Goal: Transaction & Acquisition: Purchase product/service

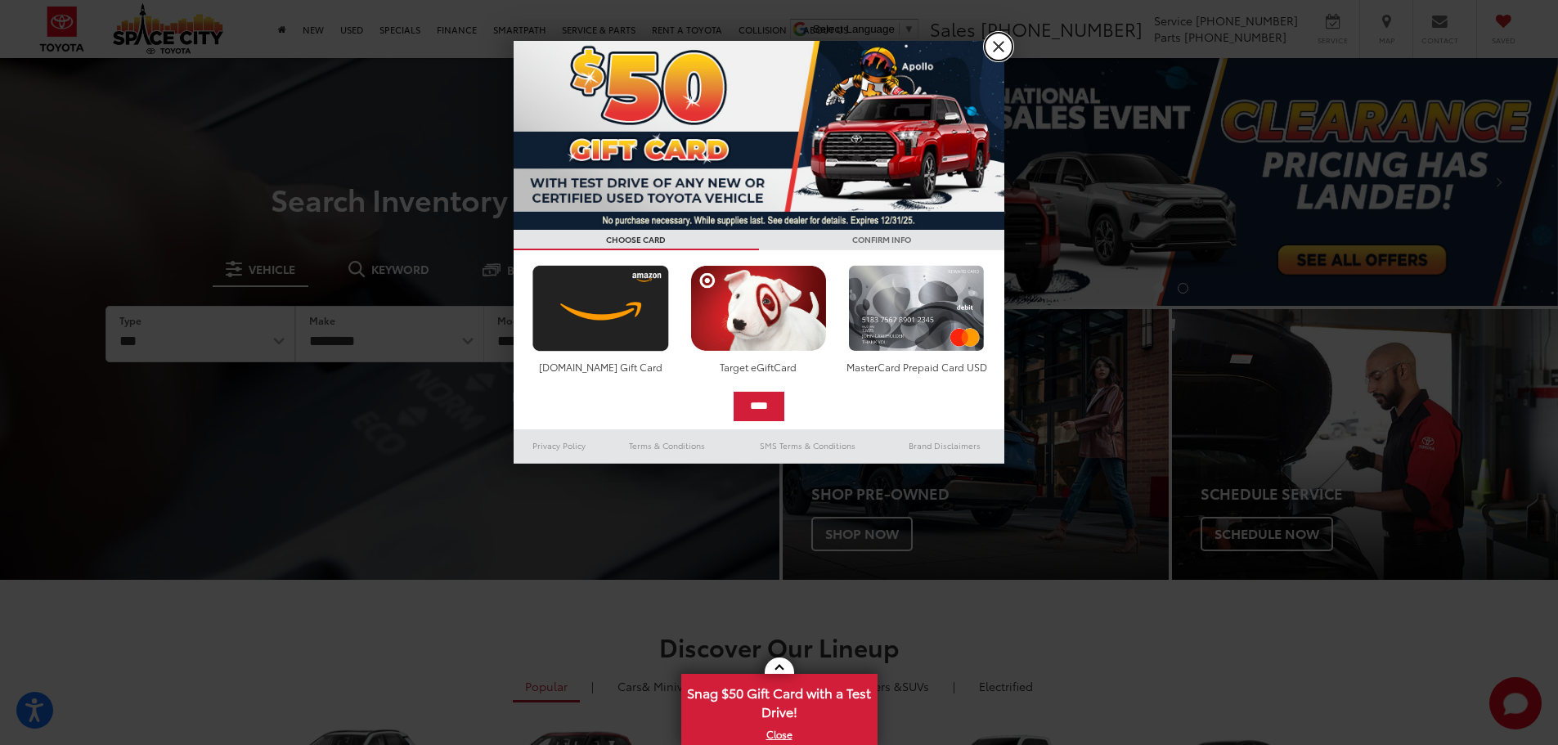
drag, startPoint x: 1008, startPoint y: 52, endPoint x: 969, endPoint y: 55, distance: 39.4
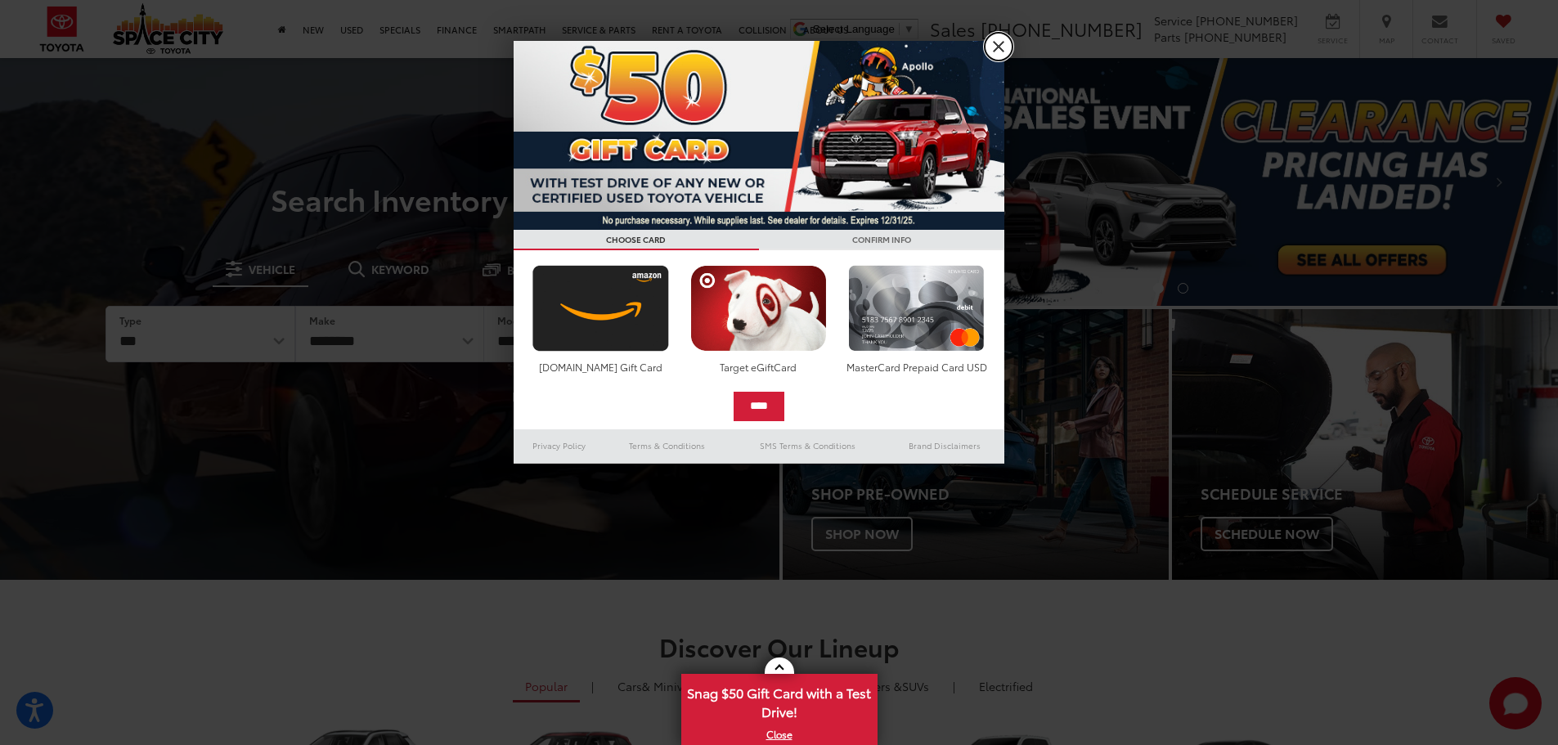
click at [1007, 51] on link "X" at bounding box center [998, 47] width 28 height 28
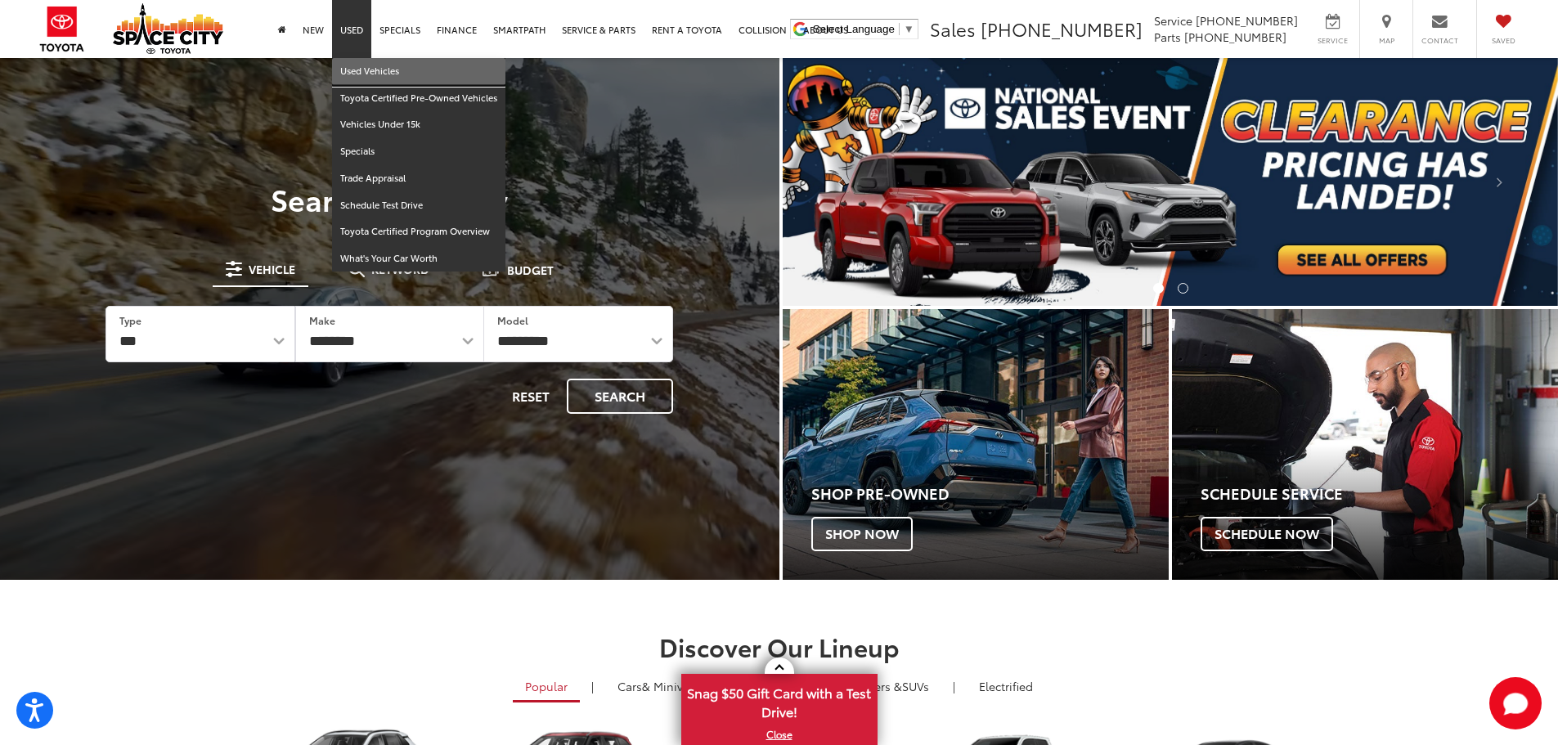
click at [357, 65] on link "Used Vehicles" at bounding box center [418, 71] width 173 height 27
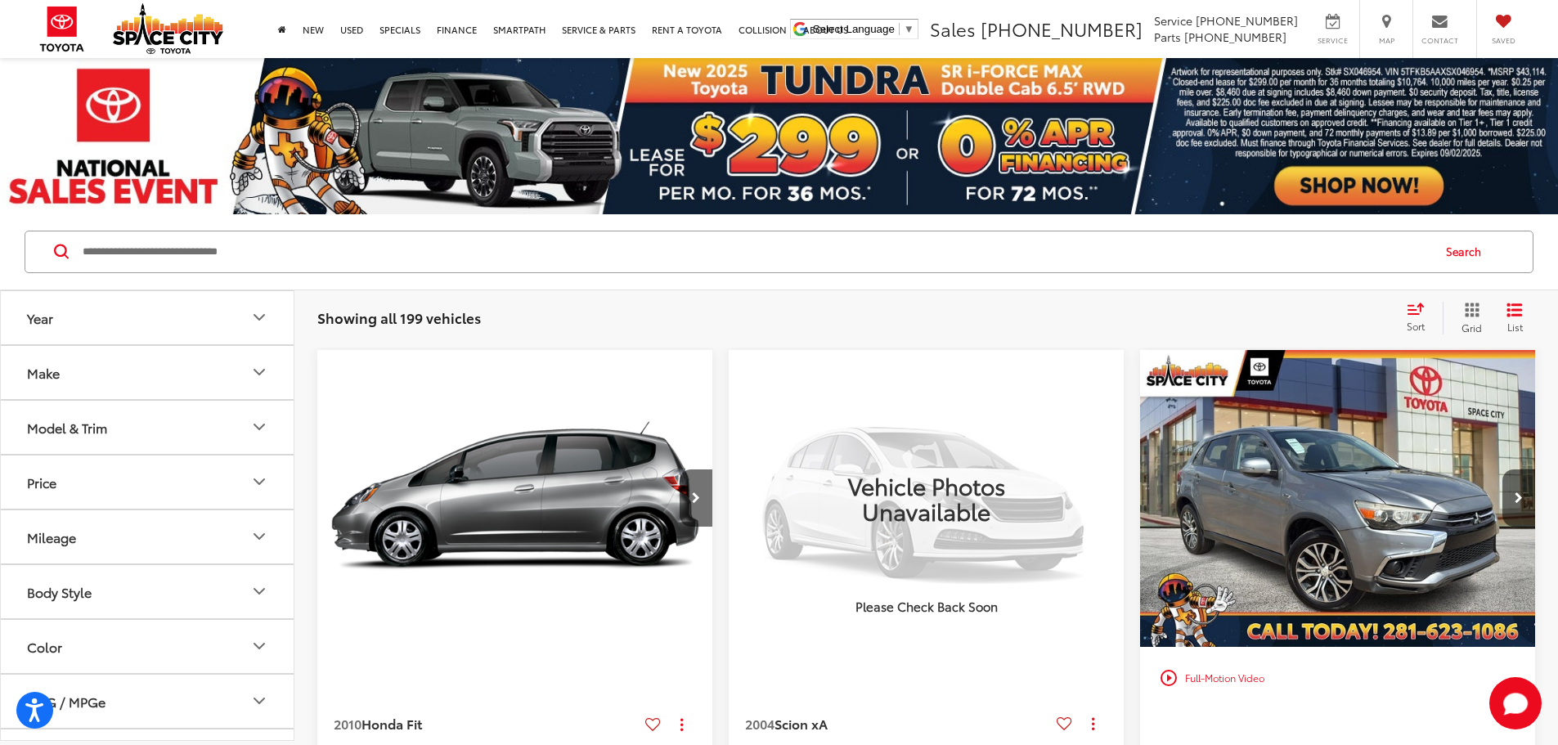
click at [262, 379] on icon "Make" at bounding box center [259, 372] width 20 height 20
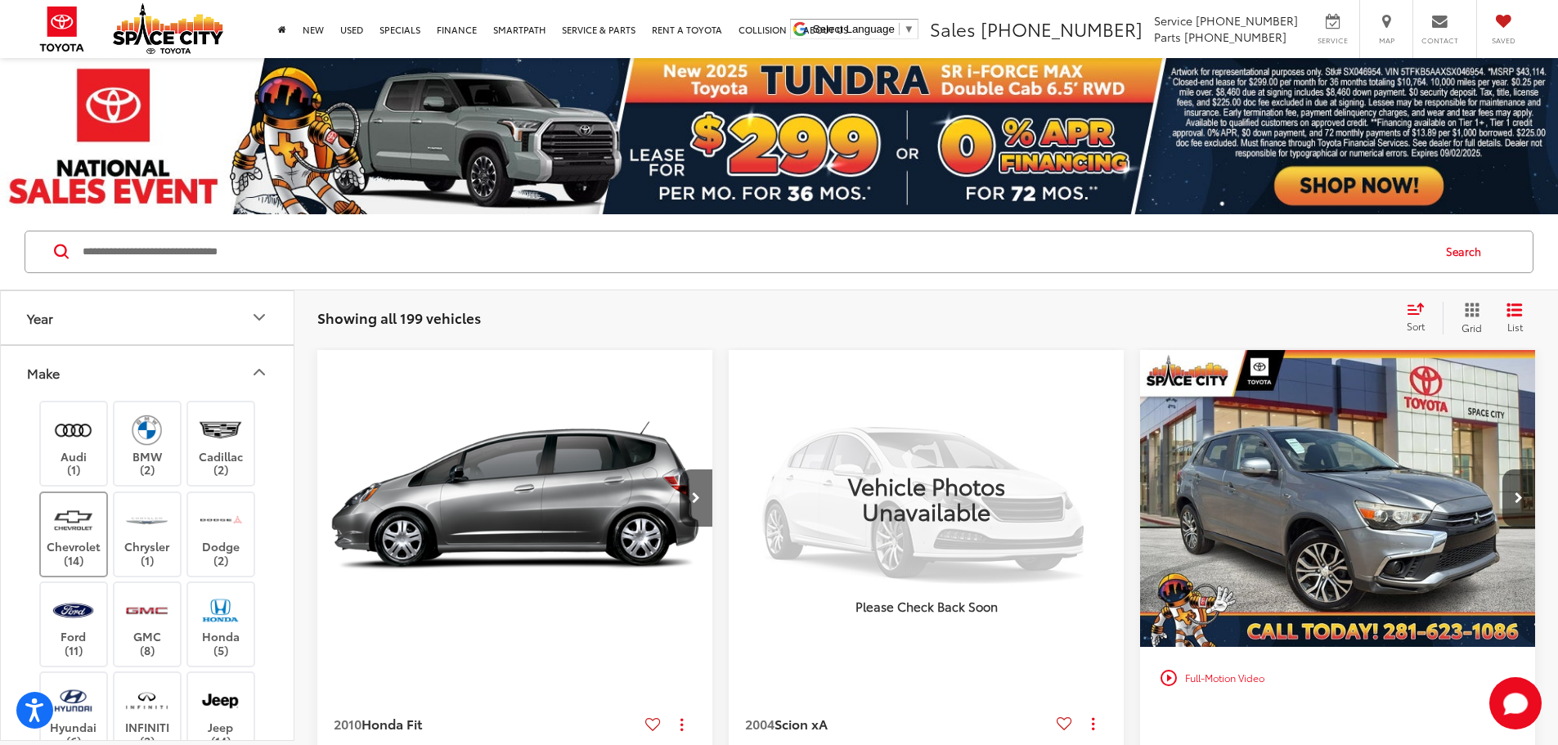
click at [54, 550] on label "Chevrolet (14)" at bounding box center [74, 534] width 66 height 66
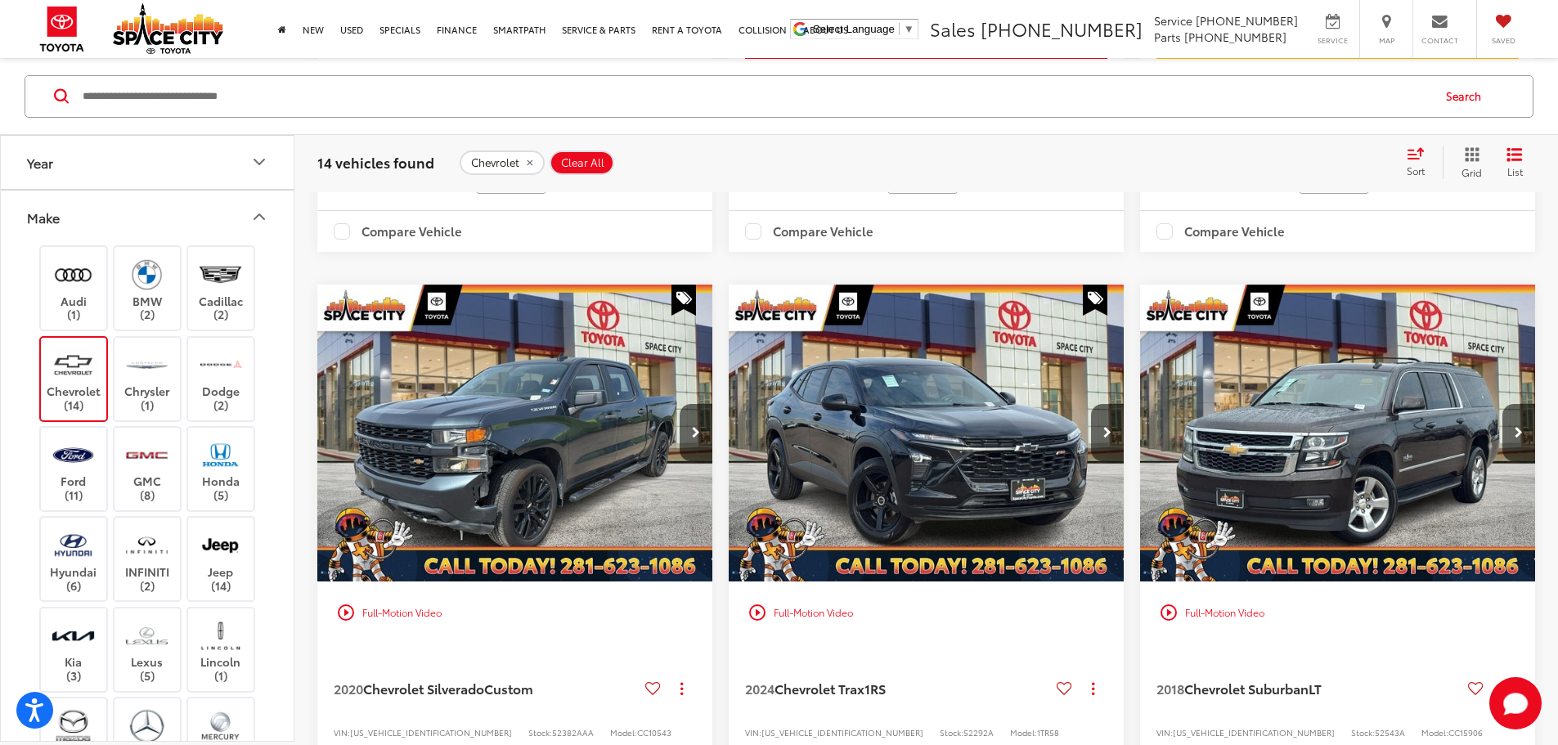
scroll to position [1962, 0]
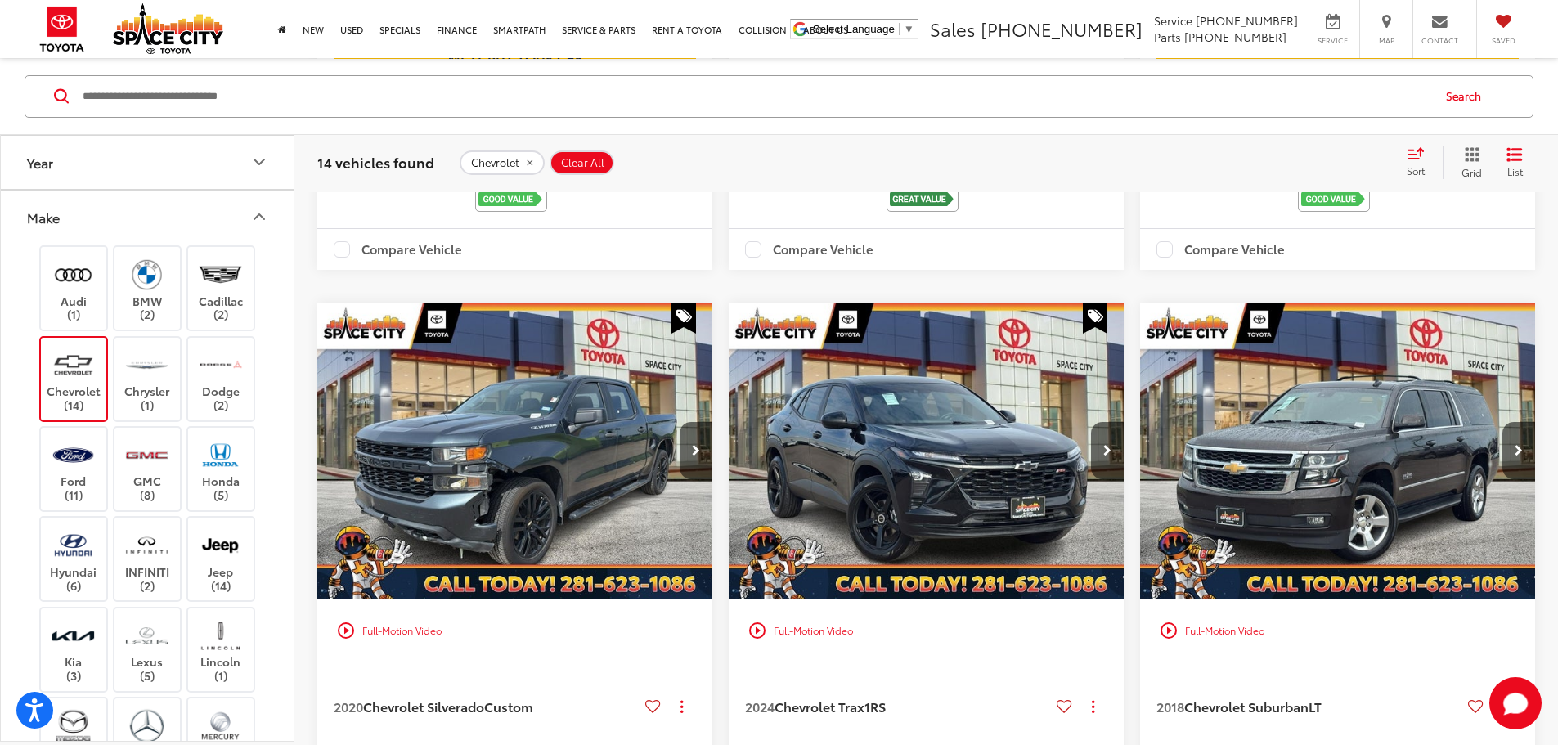
scroll to position [0, 1178]
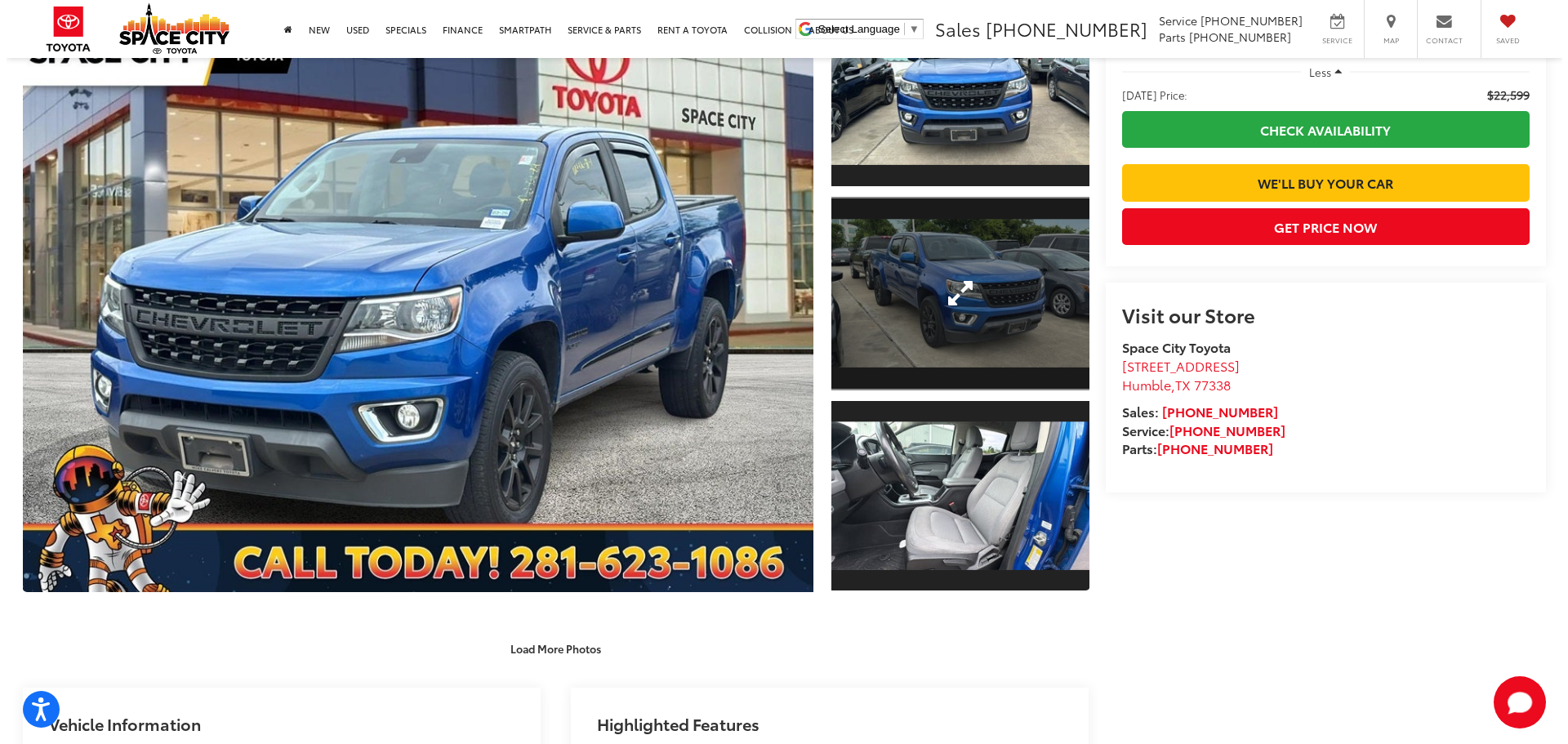
scroll to position [164, 0]
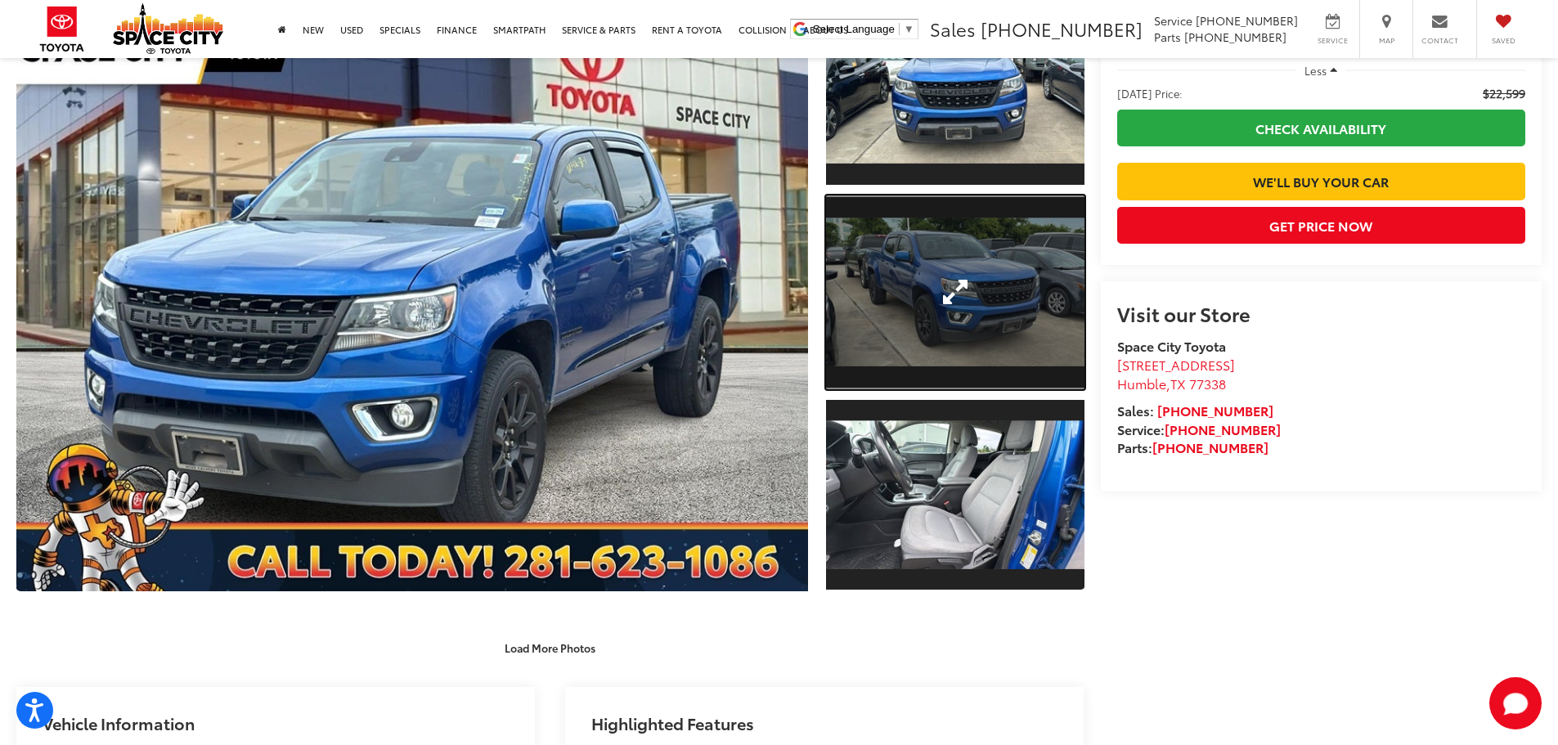
click at [897, 365] on link "Expand Photo 2" at bounding box center [955, 292] width 258 height 194
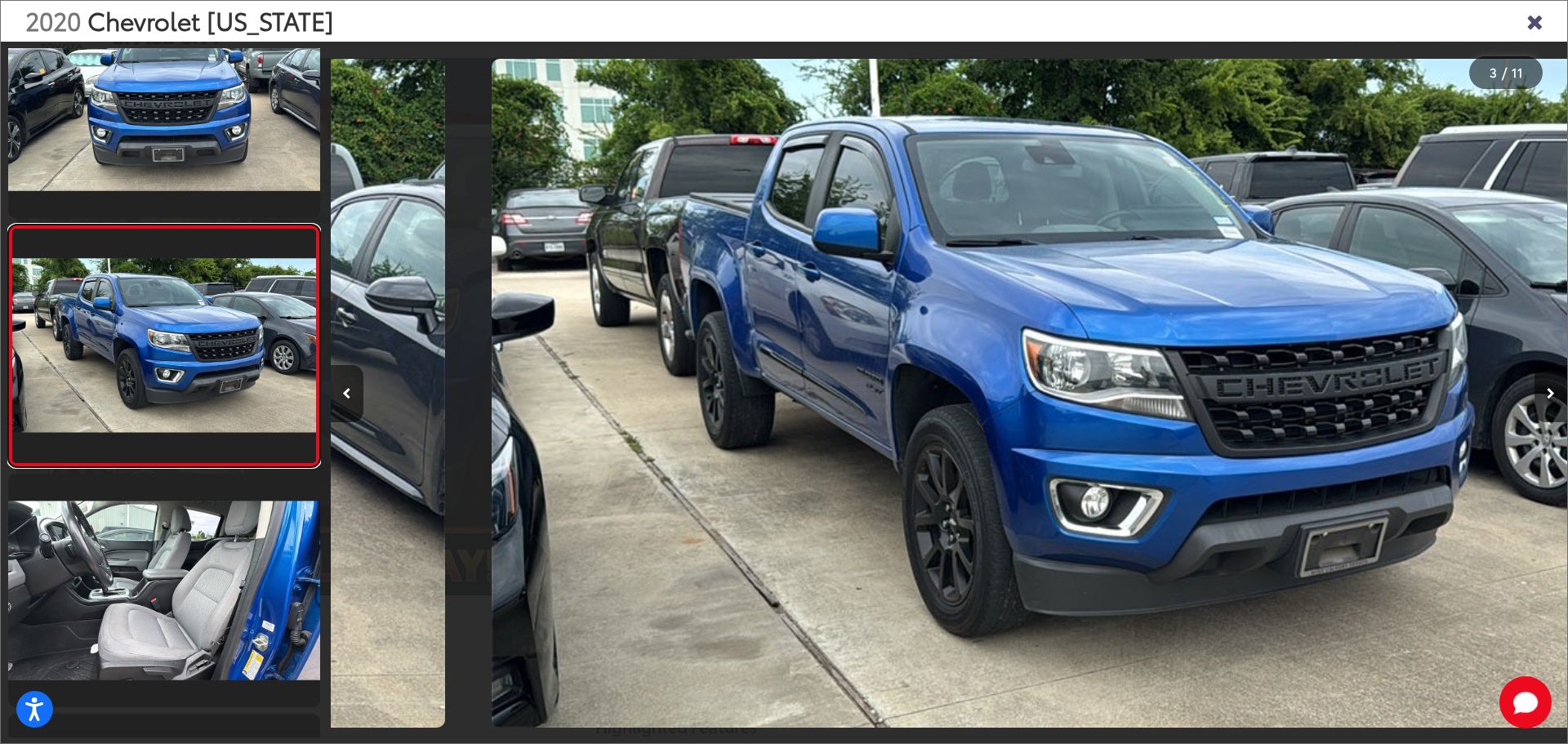
scroll to position [0, 2474]
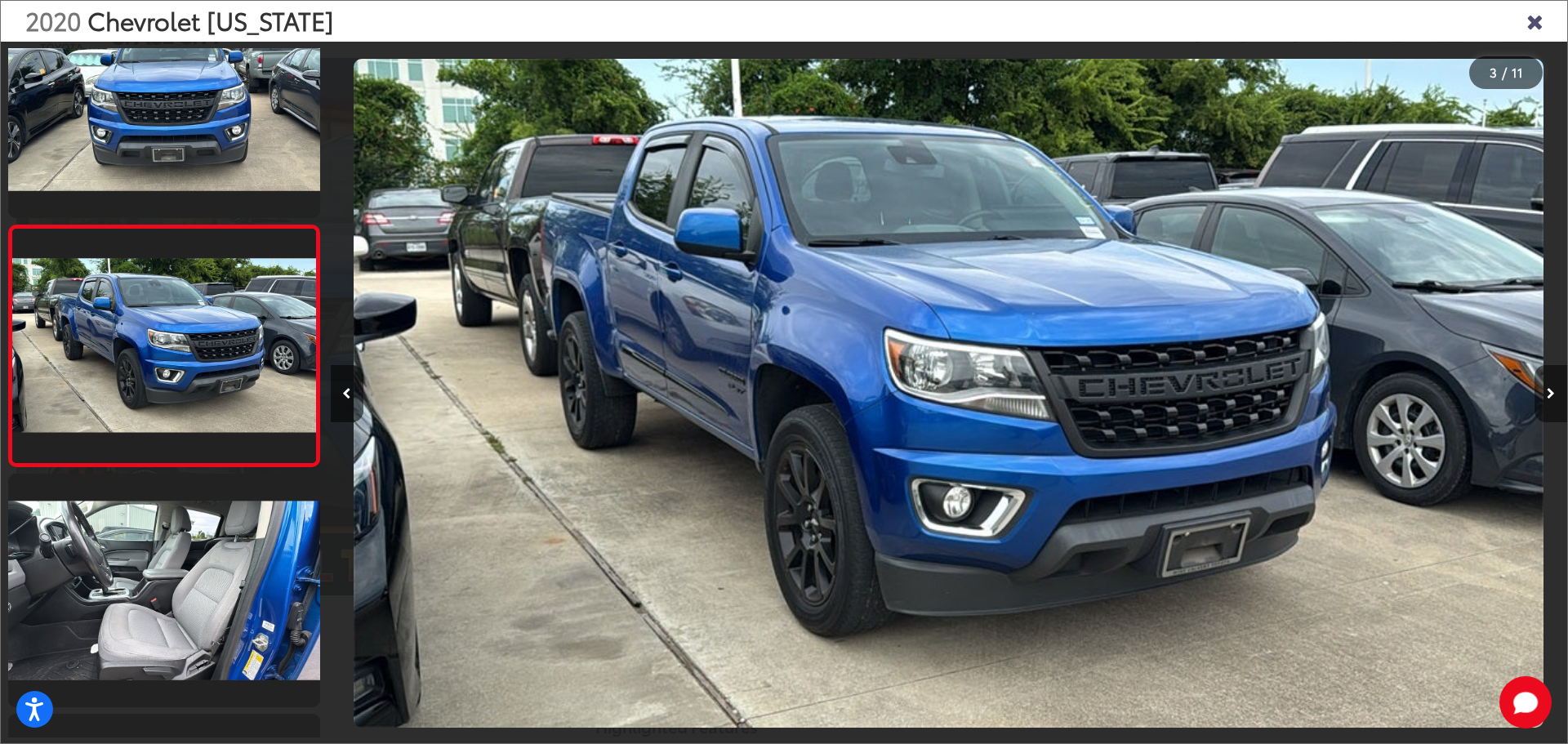
click at [1546, 391] on button "Next image" at bounding box center [1550, 392] width 33 height 57
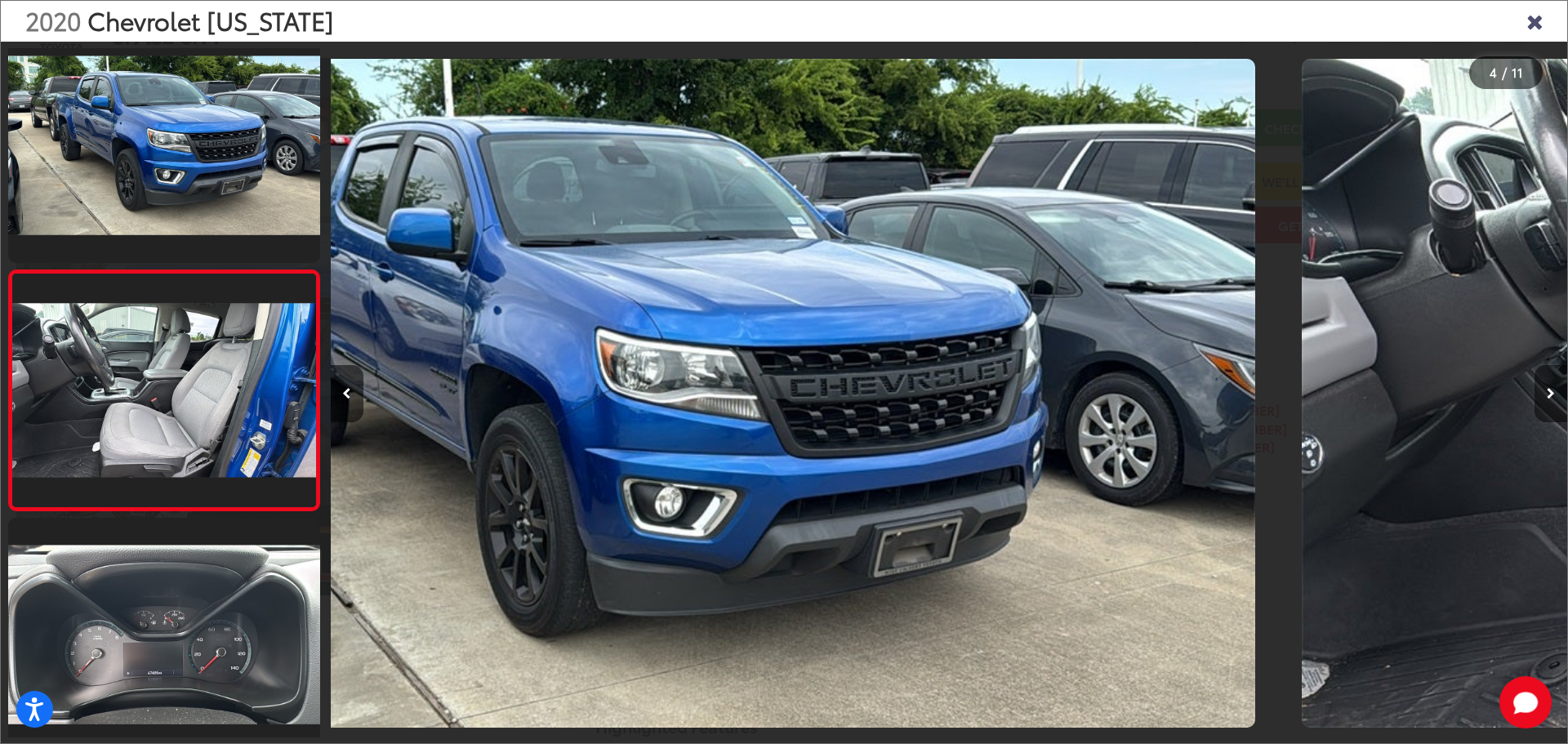
scroll to position [545, 0]
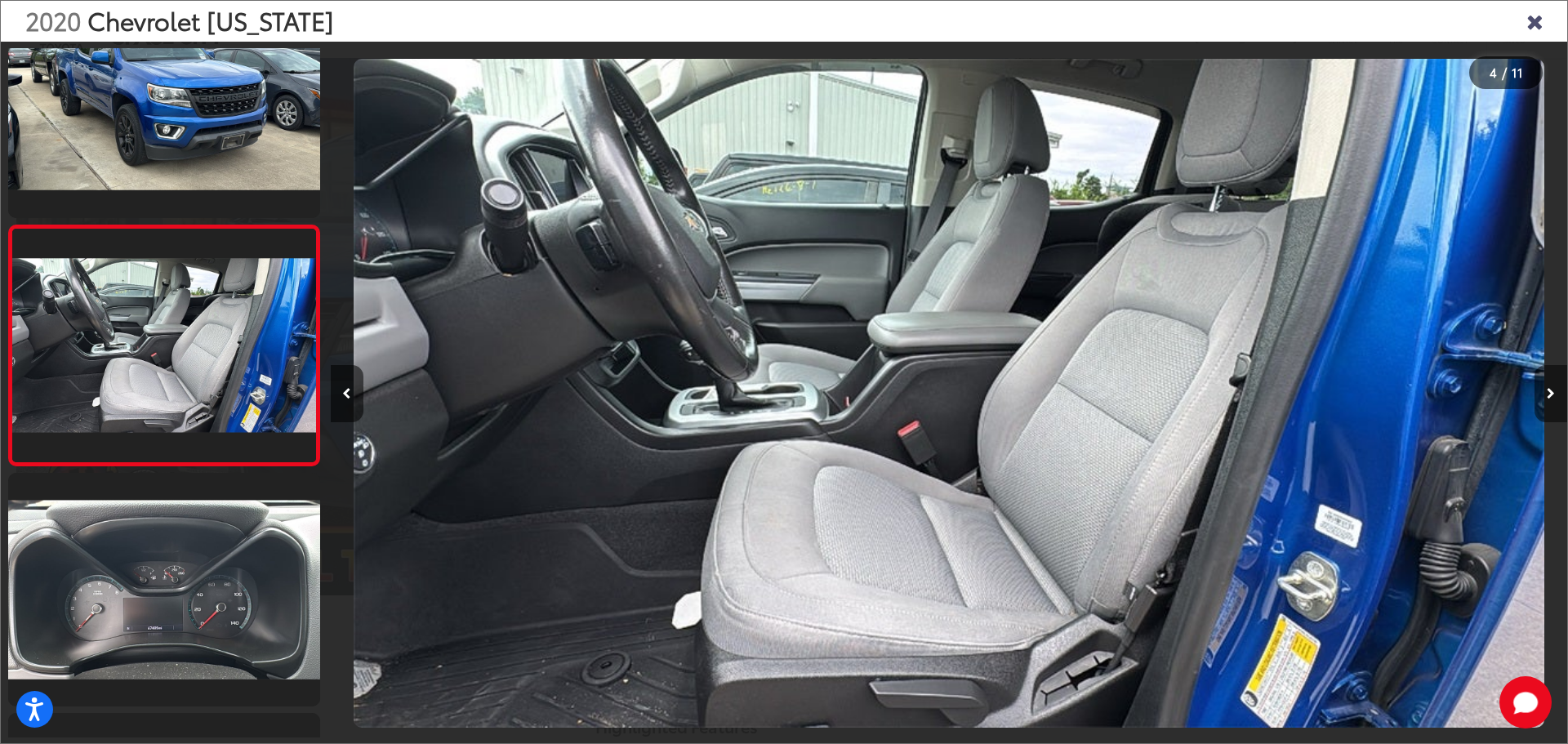
click at [1546, 391] on button "Next image" at bounding box center [1550, 392] width 33 height 57
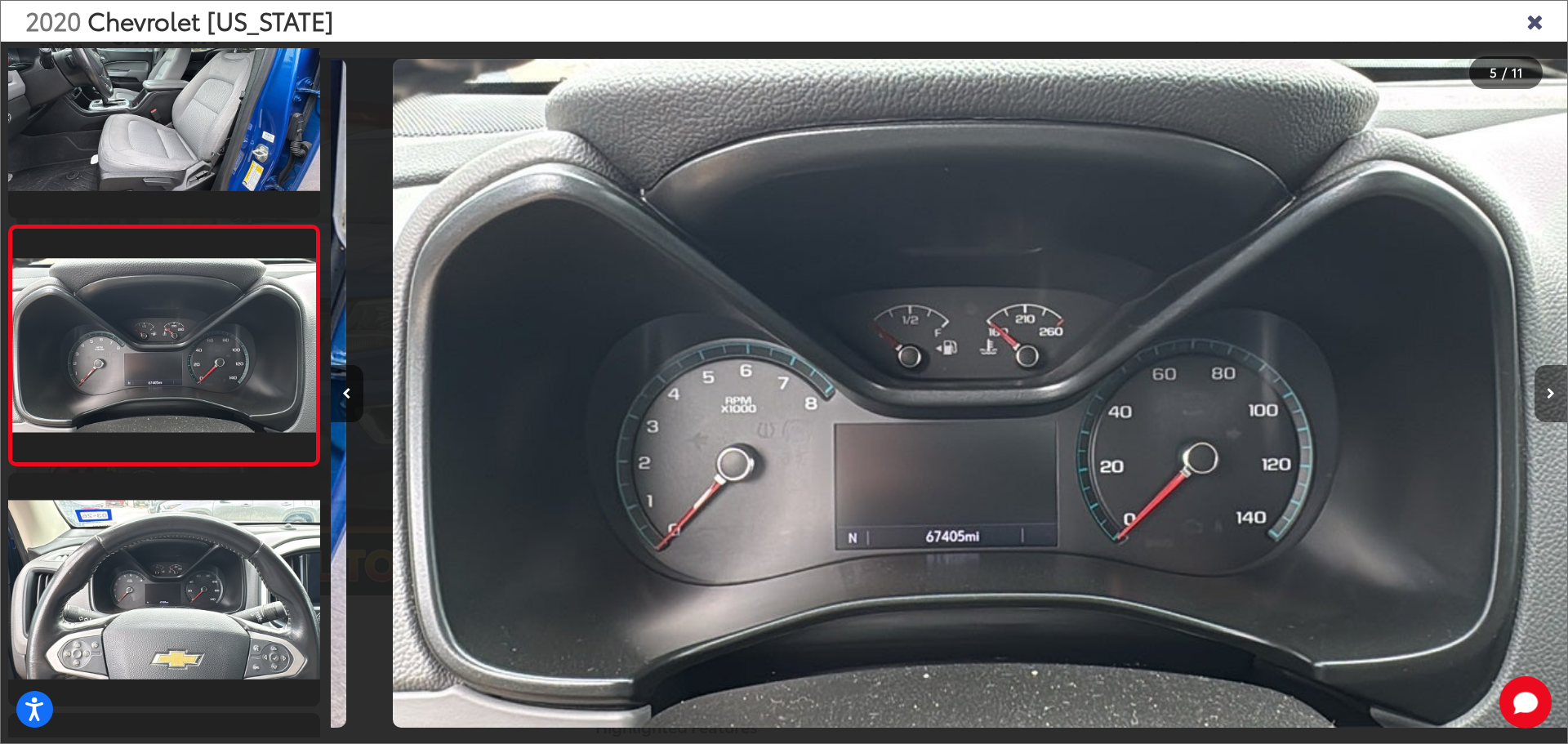
scroll to position [0, 4947]
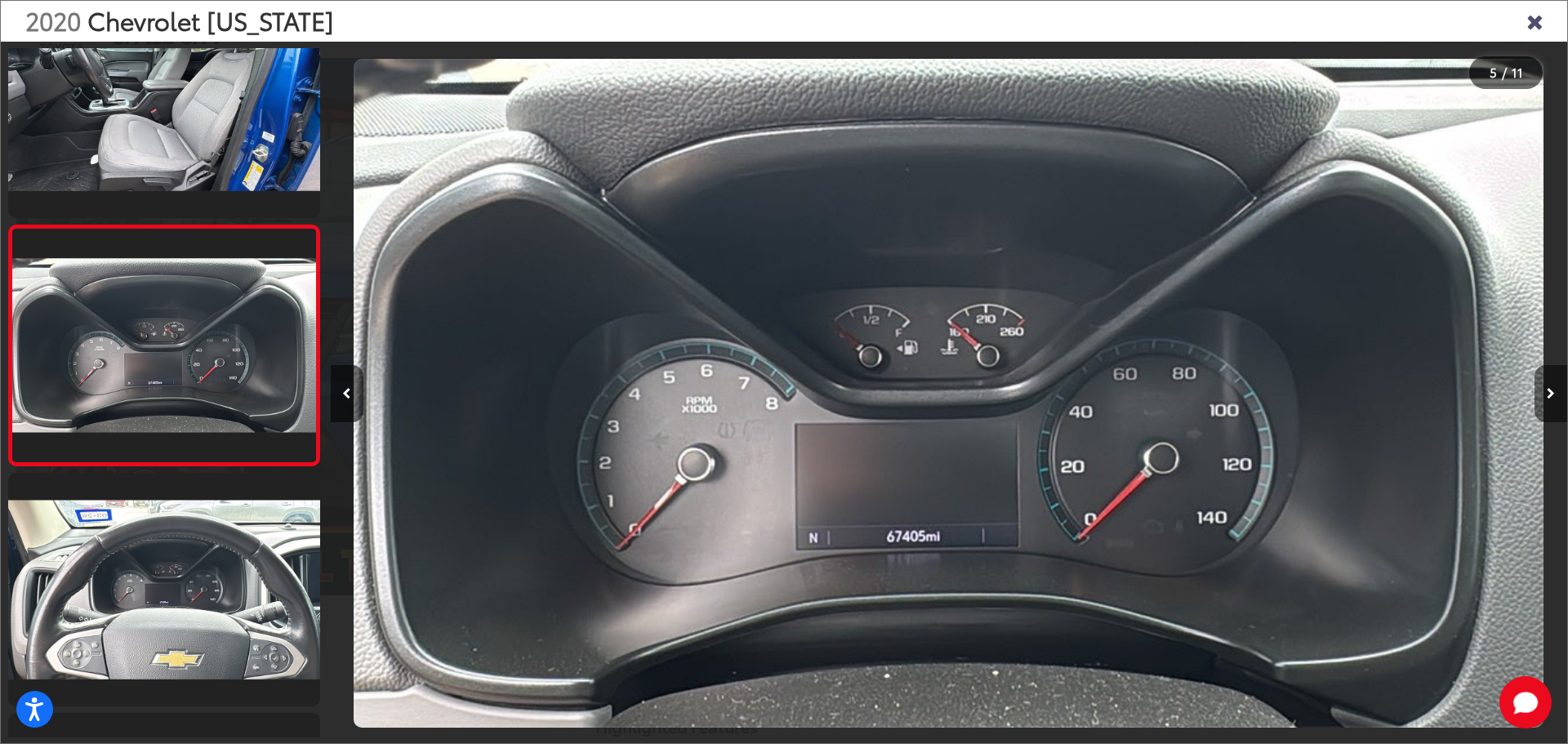
click at [1546, 391] on button "Next image" at bounding box center [1550, 392] width 33 height 57
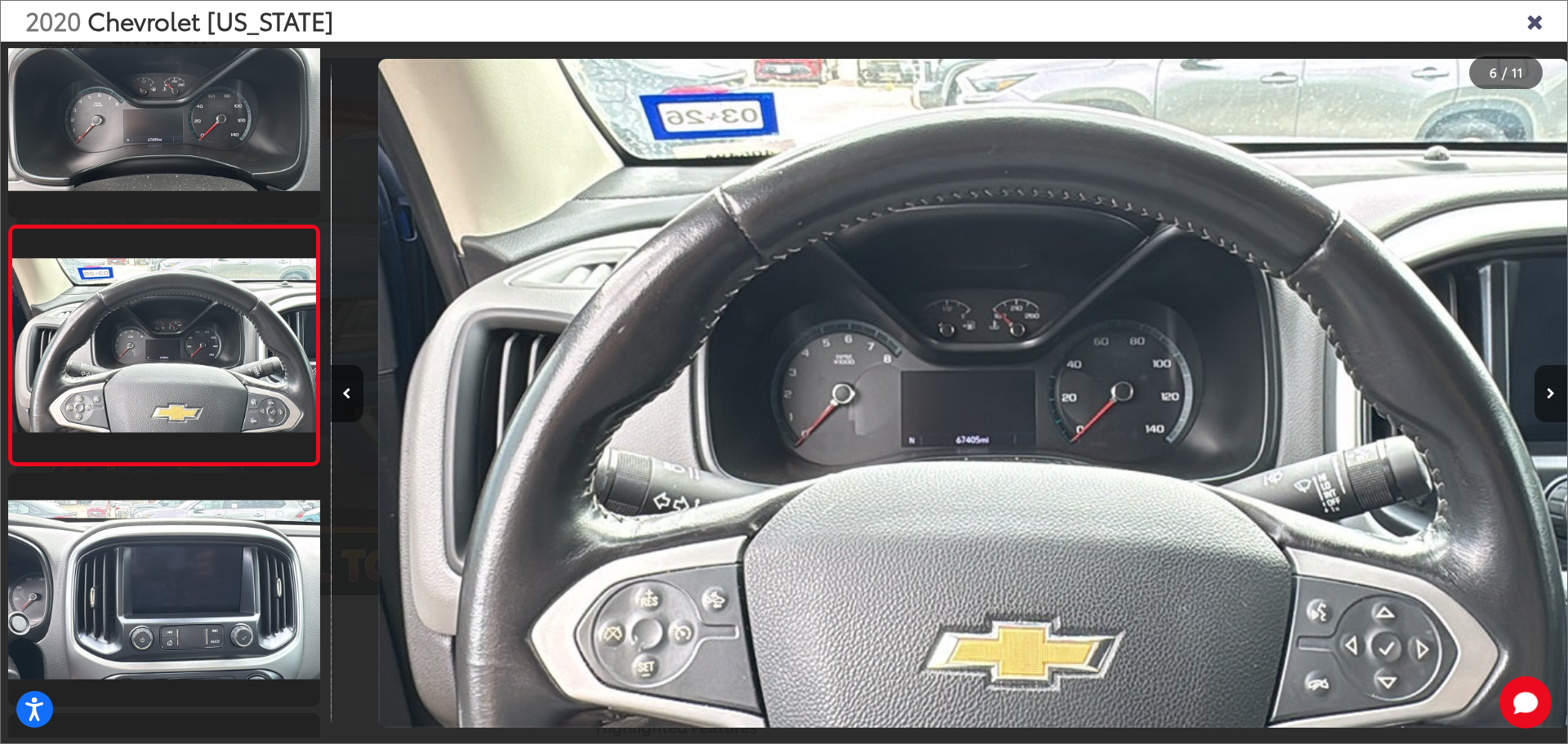
scroll to position [0, 6183]
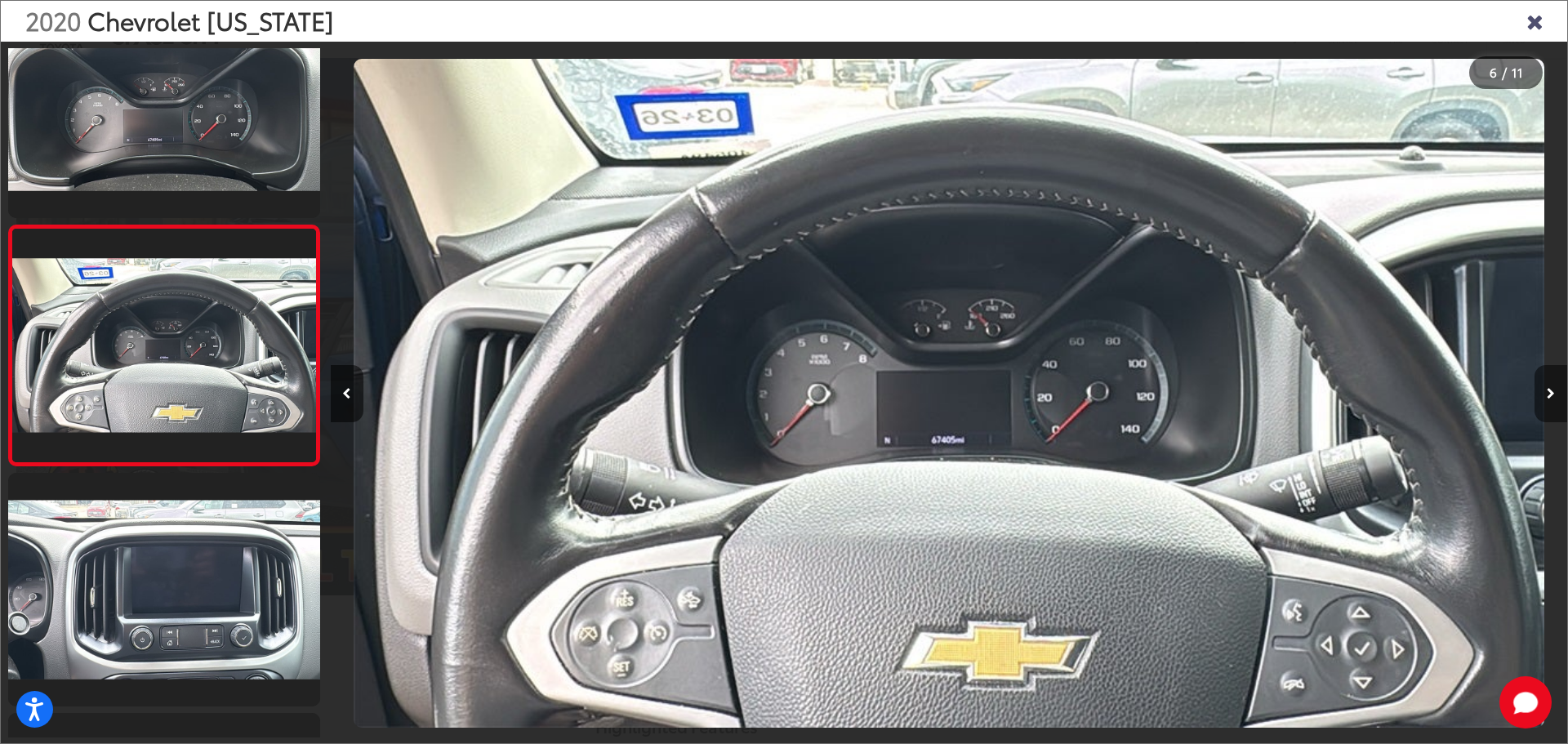
click at [1546, 391] on button "Next image" at bounding box center [1550, 392] width 33 height 57
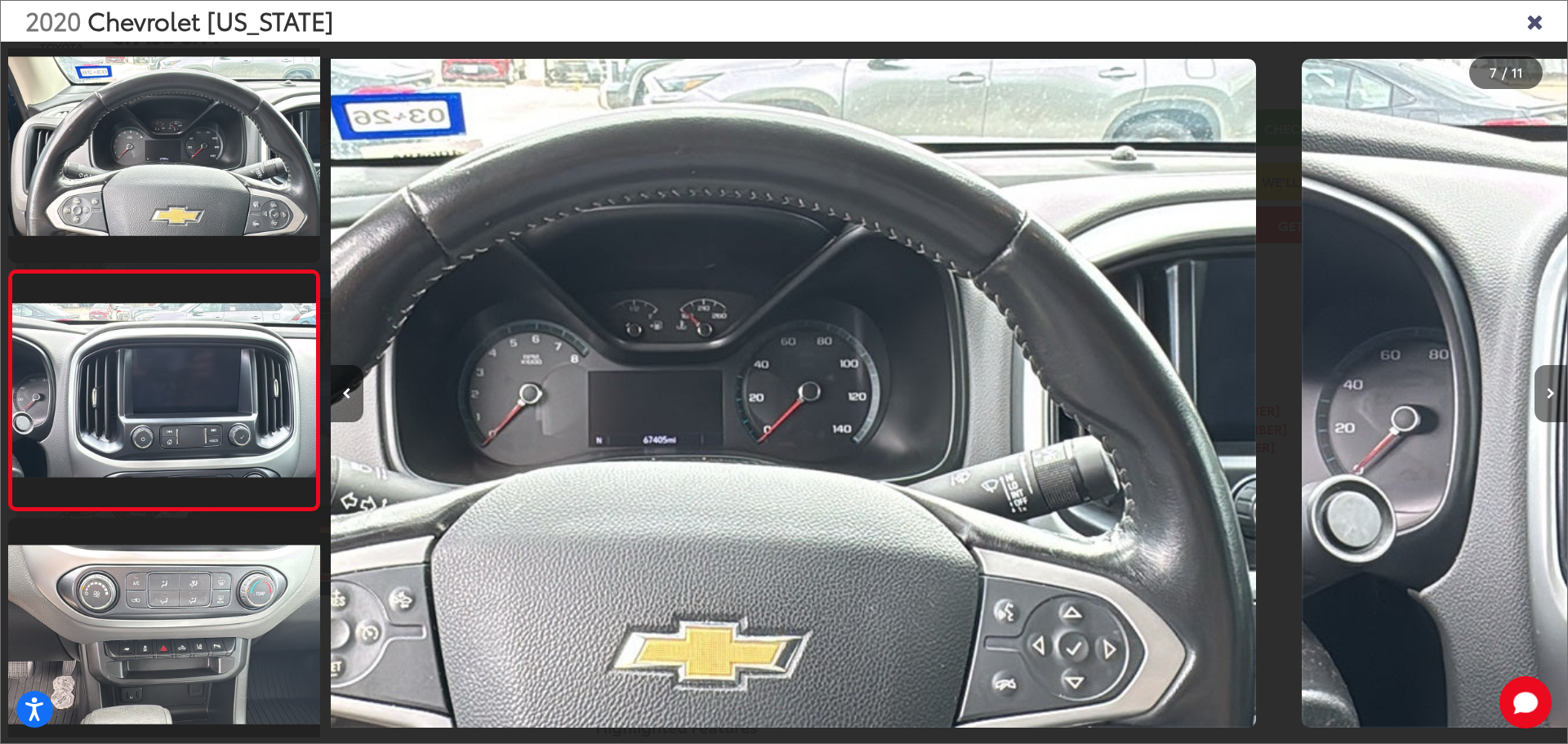
scroll to position [1265, 0]
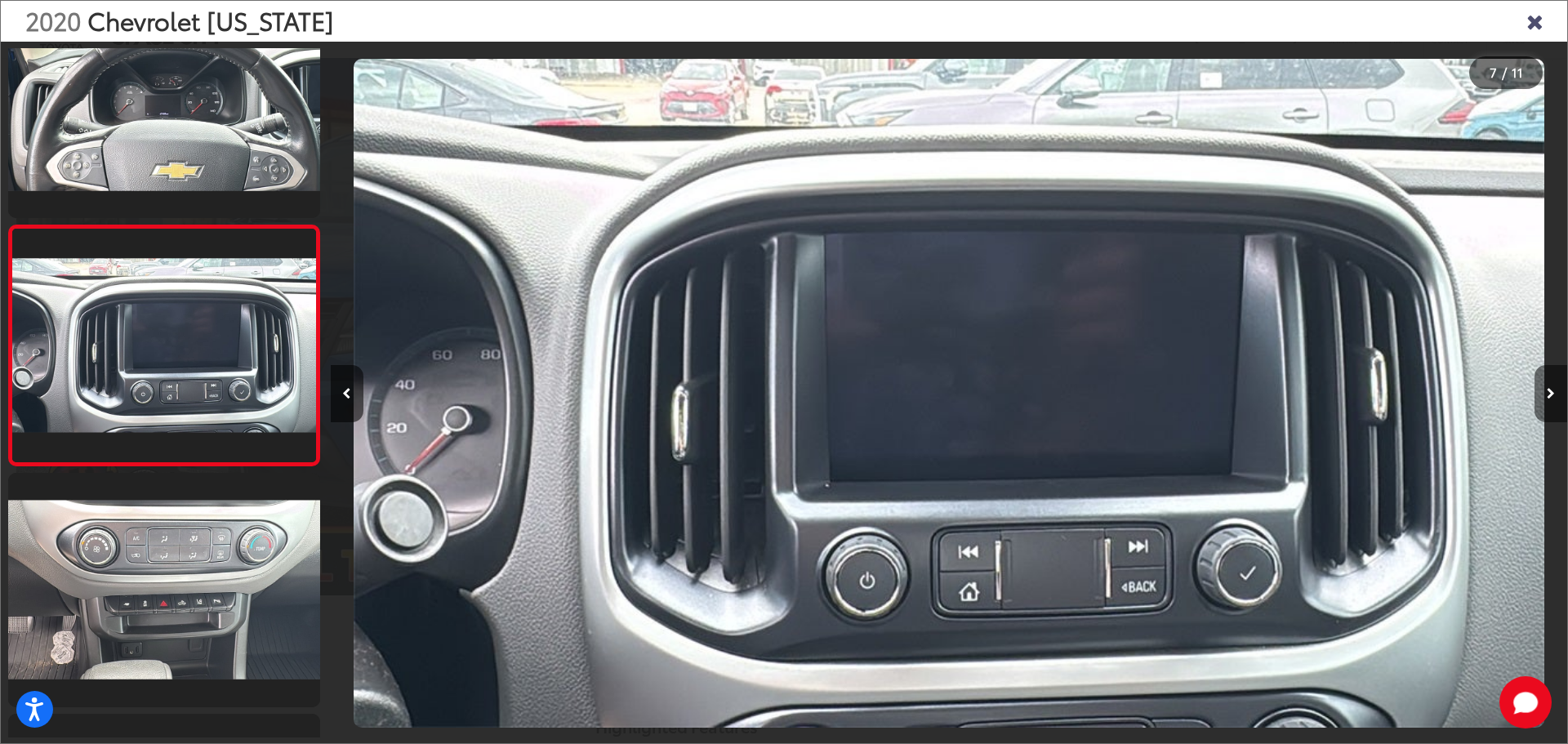
click at [1546, 391] on button "Next image" at bounding box center [1550, 392] width 33 height 57
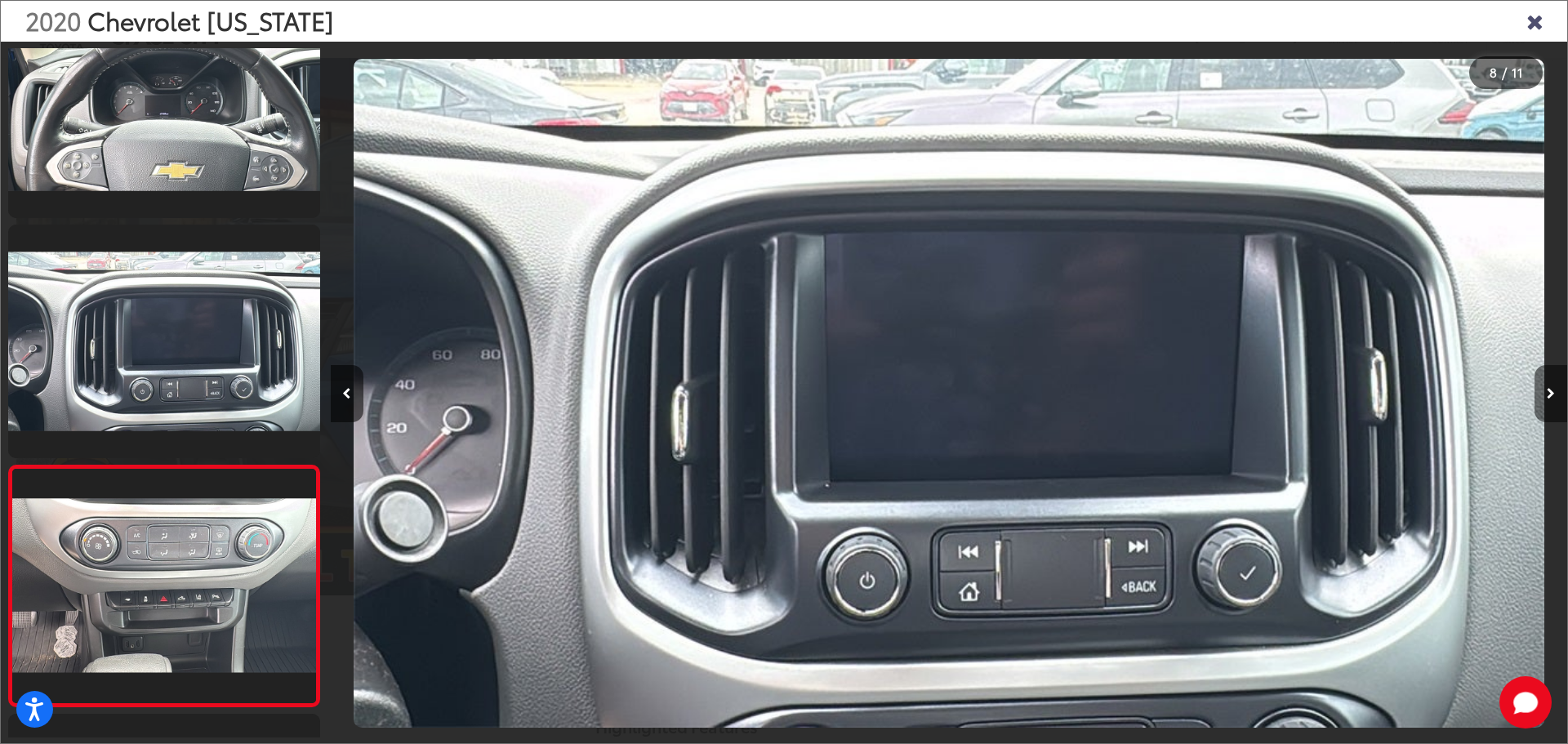
scroll to position [0, 0]
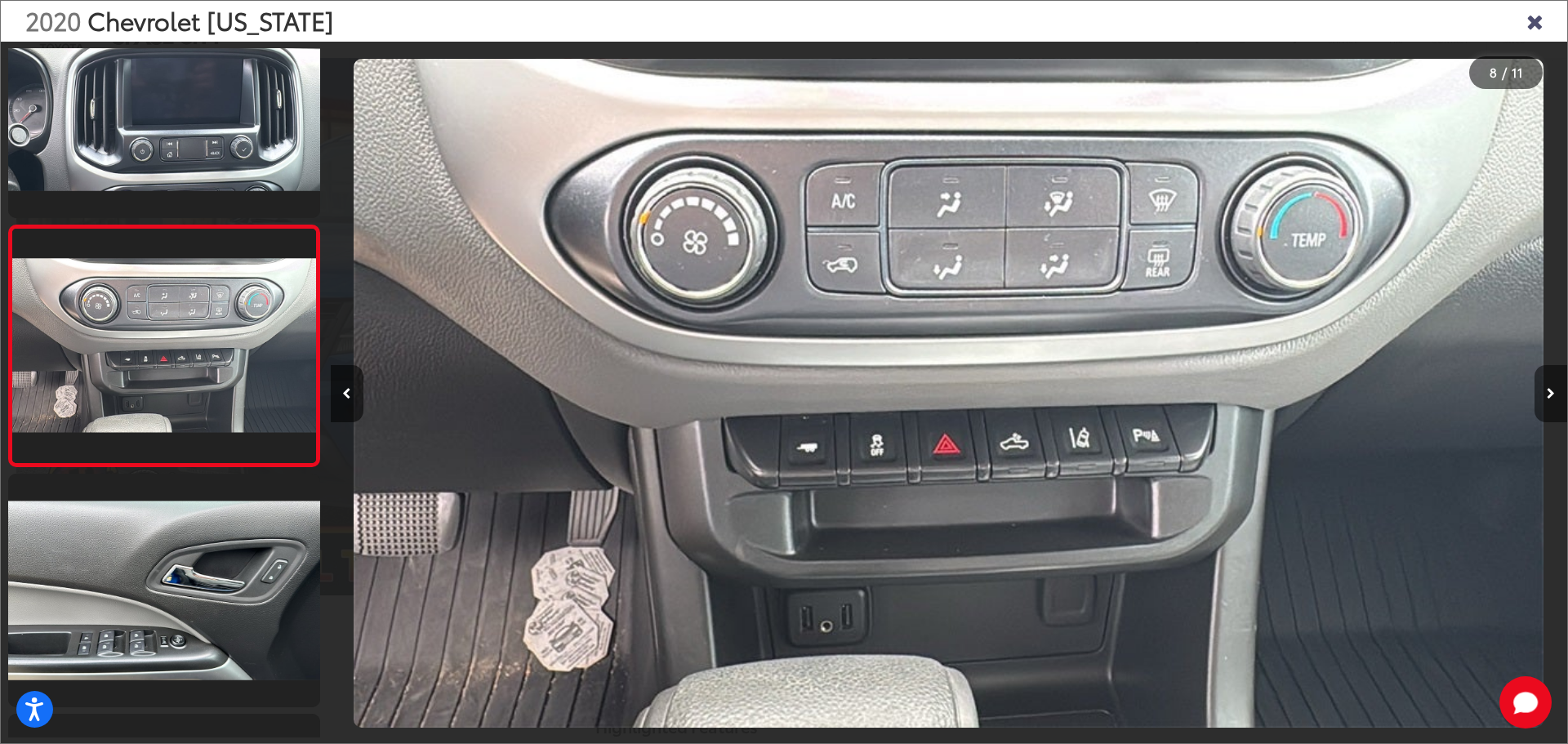
click at [1546, 391] on button "Next image" at bounding box center [1550, 392] width 33 height 57
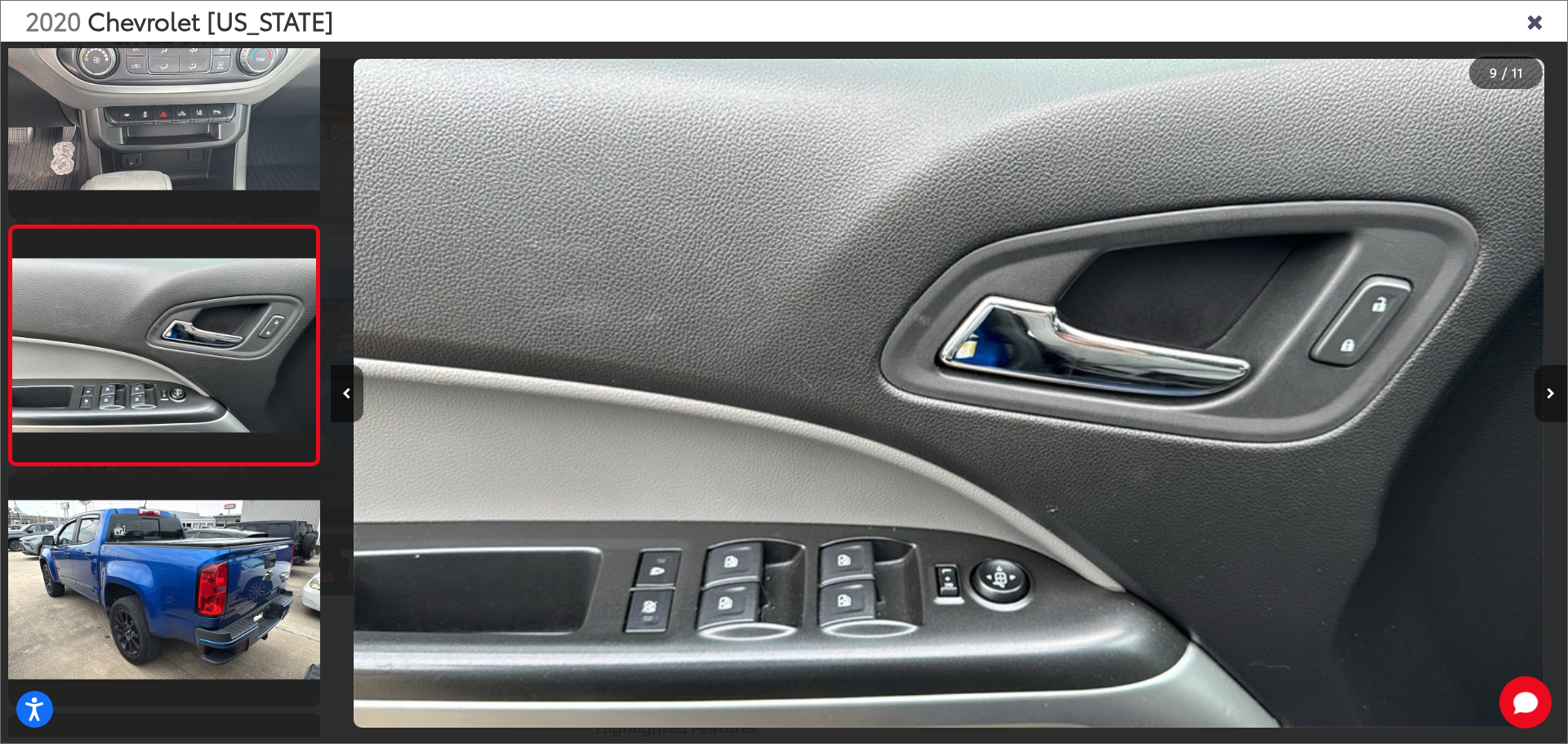
click at [1546, 391] on button "Next image" at bounding box center [1550, 392] width 33 height 57
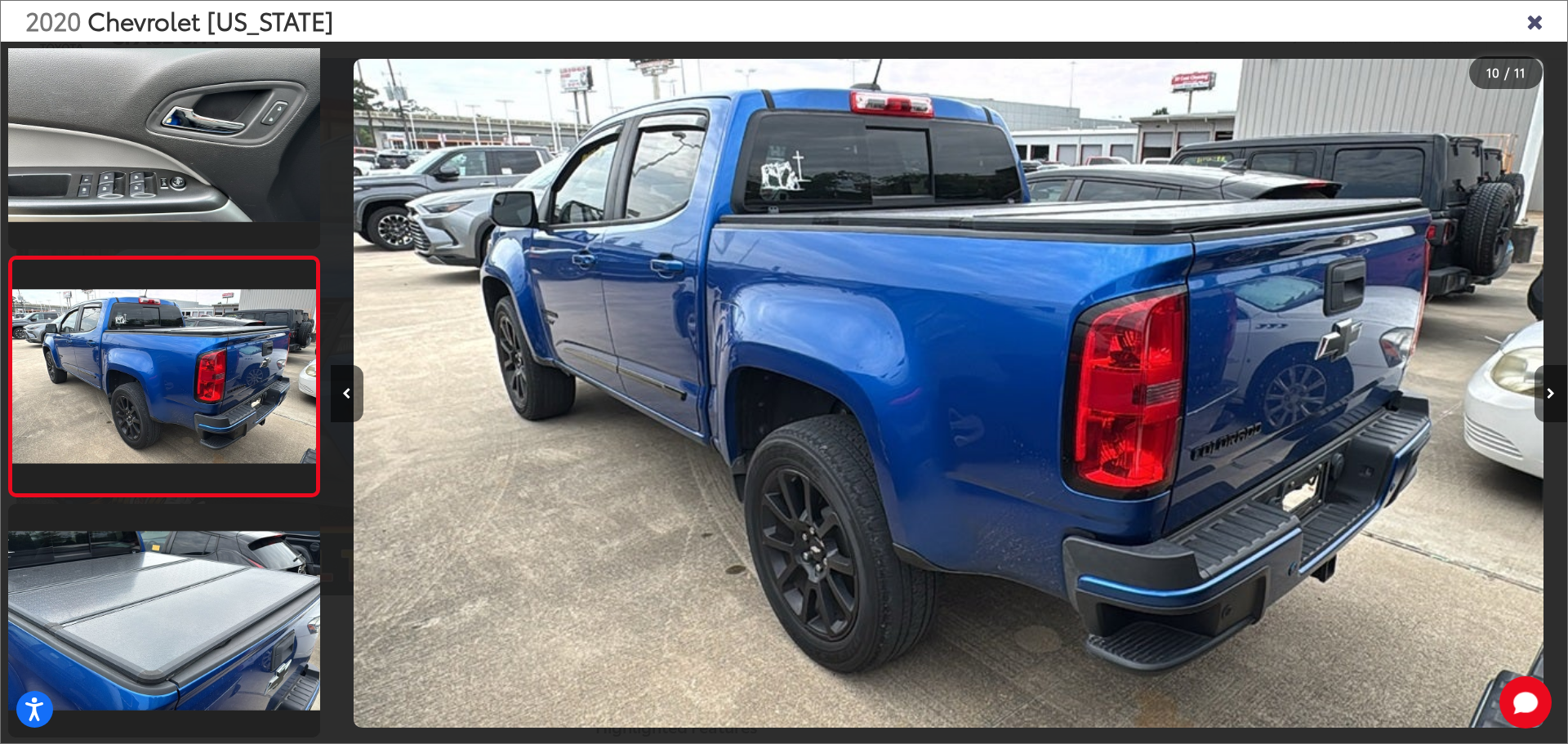
click at [1546, 391] on button "Next image" at bounding box center [1550, 392] width 33 height 57
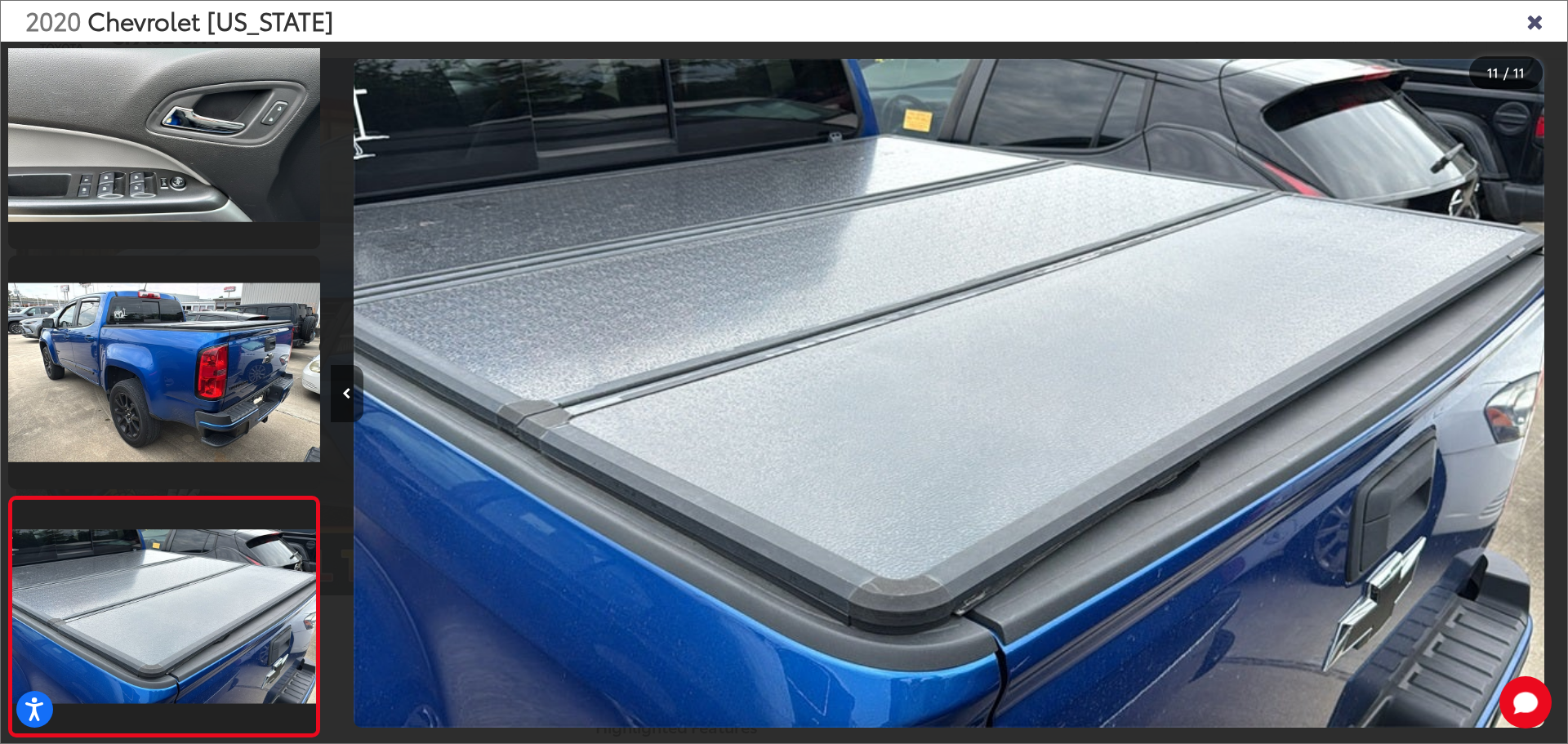
click at [1546, 391] on div at bounding box center [1412, 393] width 310 height 703
click at [1503, 297] on div at bounding box center [1412, 393] width 310 height 703
click at [1530, 24] on icon "Close gallery" at bounding box center [1534, 20] width 16 height 21
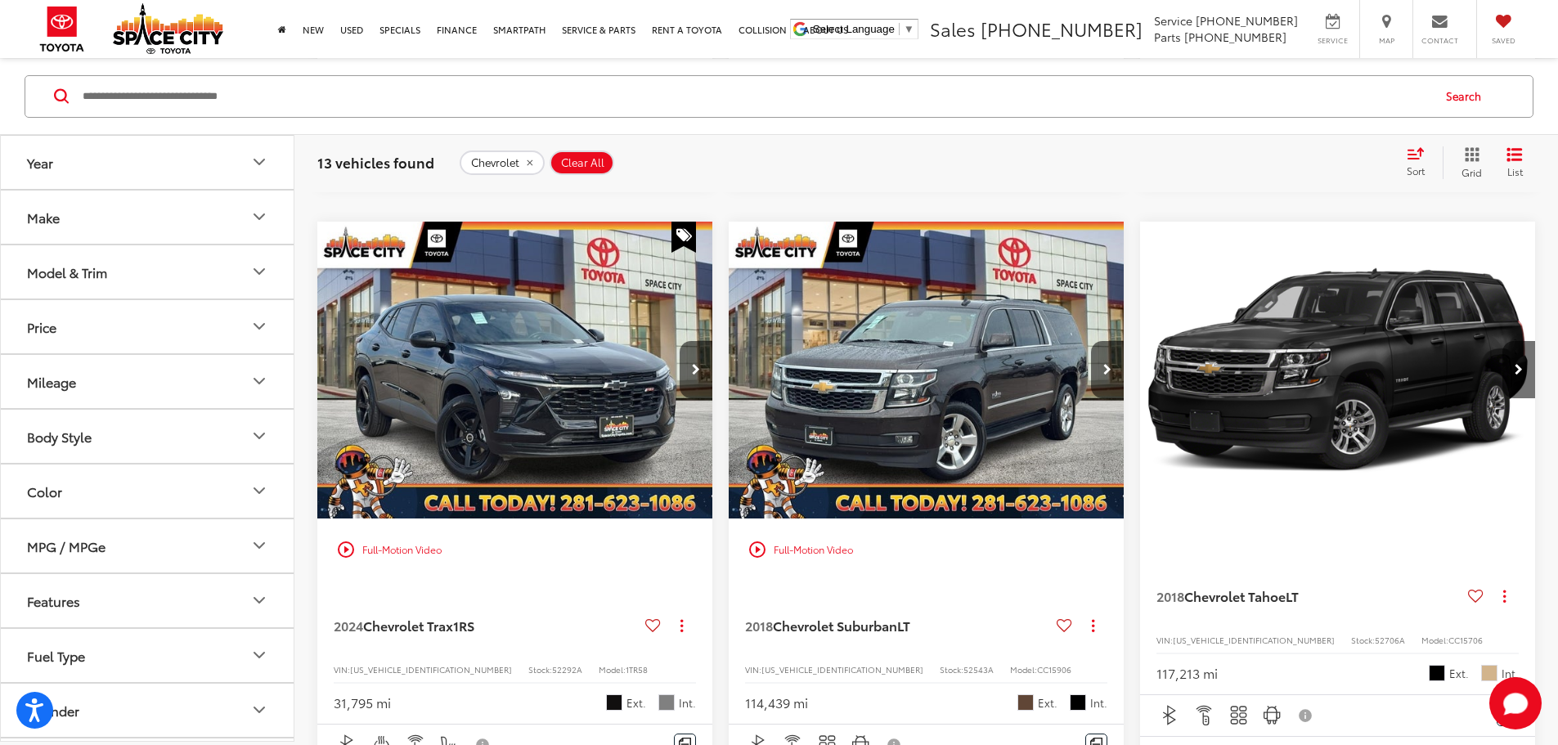
scroll to position [2030, 0]
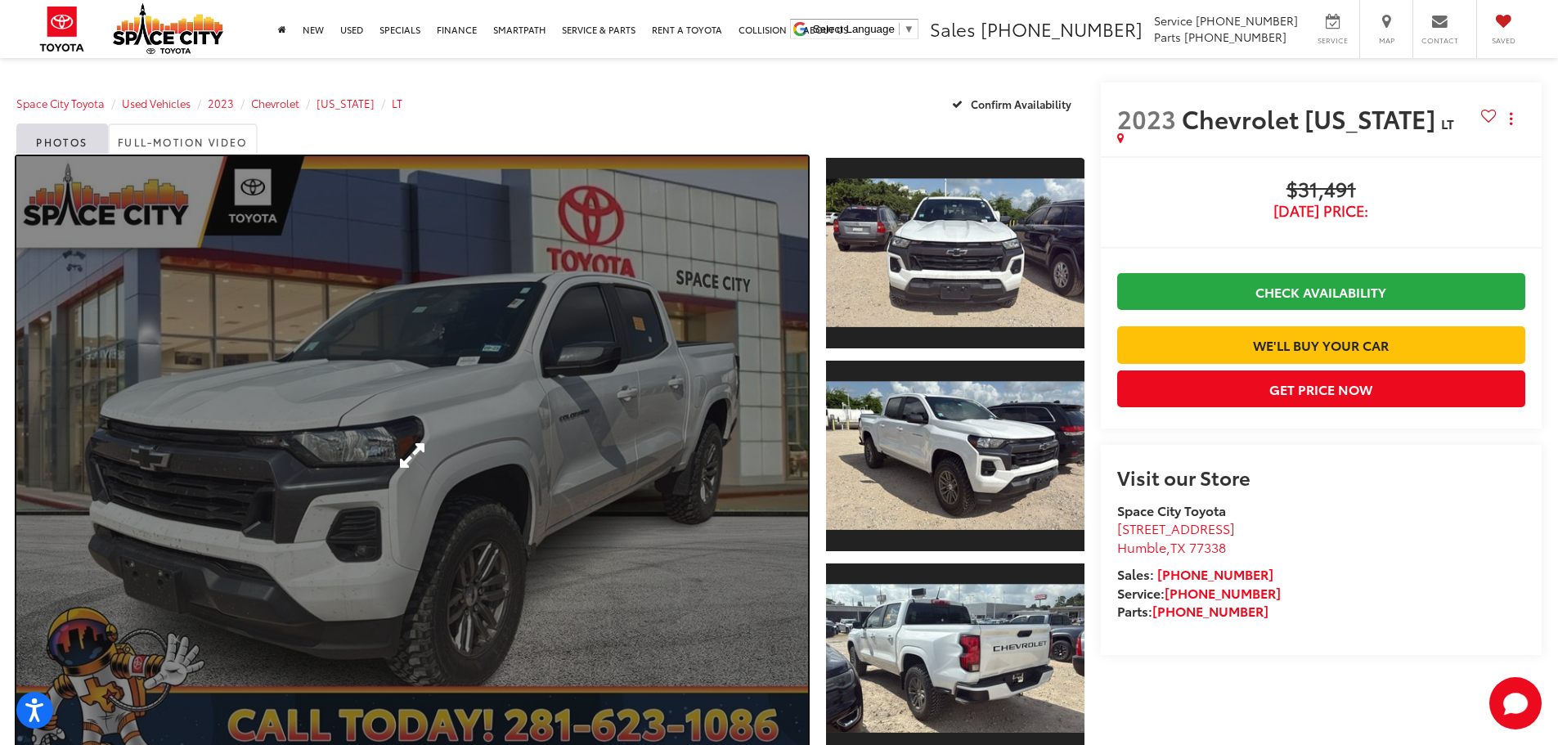
click at [585, 487] on link "Expand Photo 0" at bounding box center [412, 455] width 792 height 599
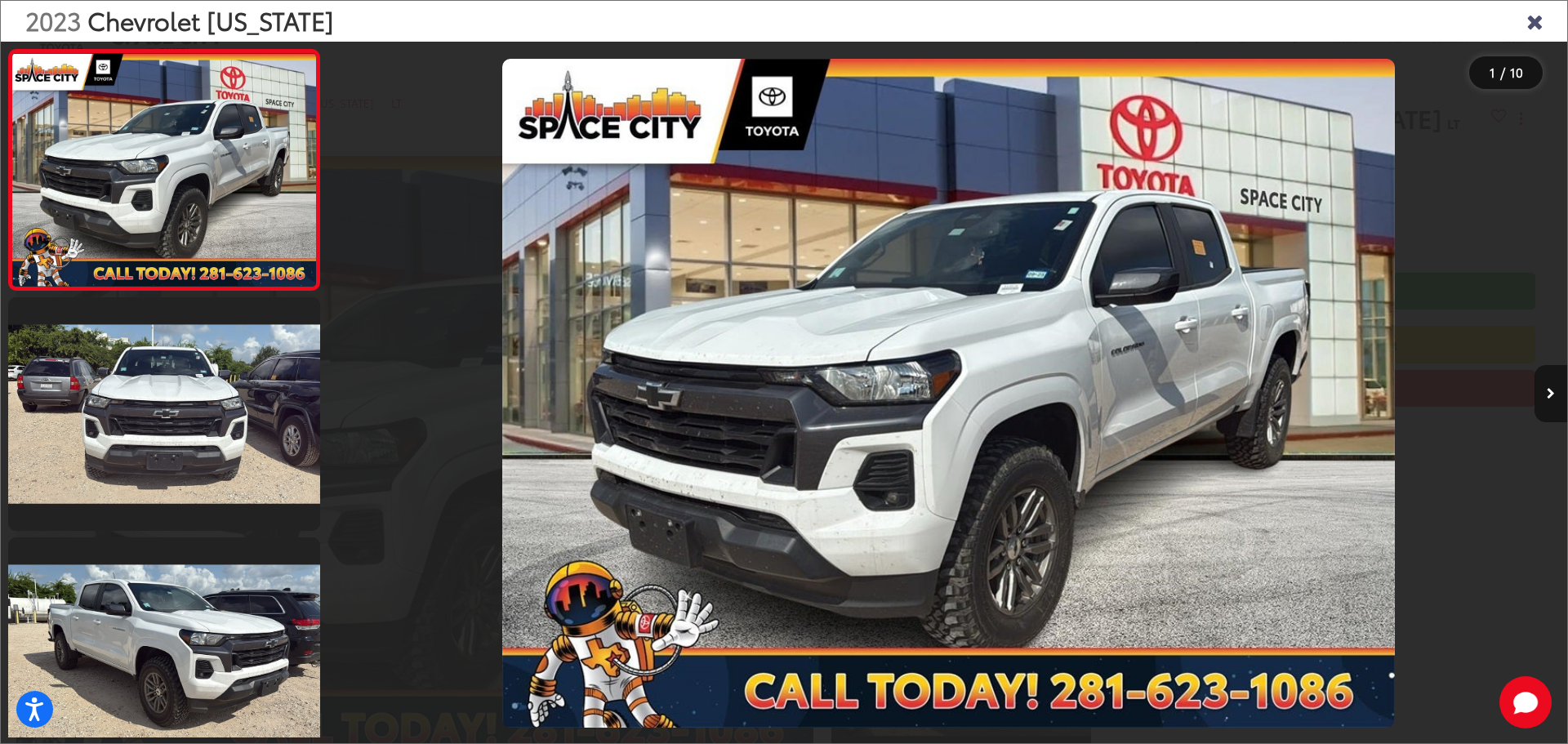
click at [1549, 394] on icon "Next image" at bounding box center [1551, 392] width 8 height 11
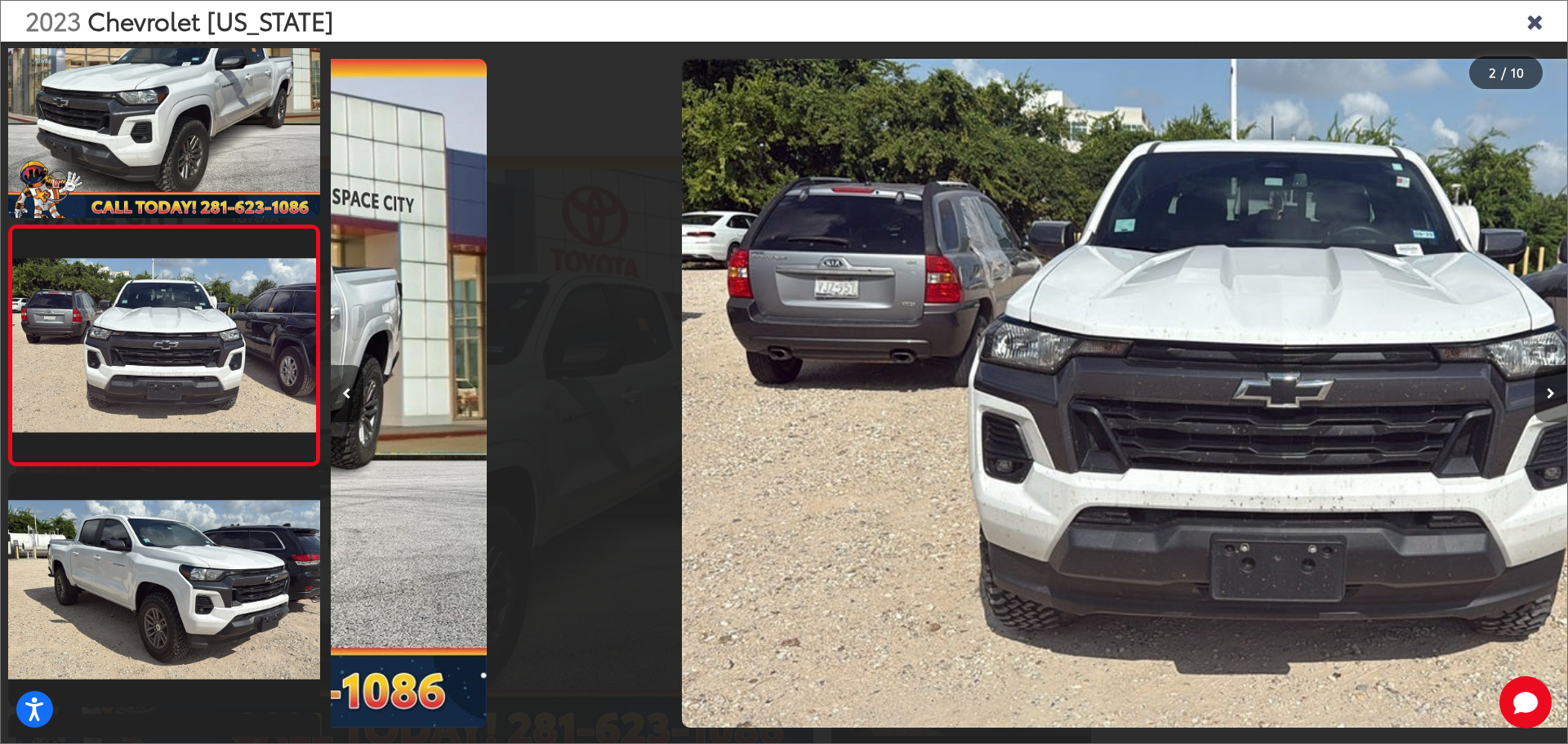
scroll to position [0, 1236]
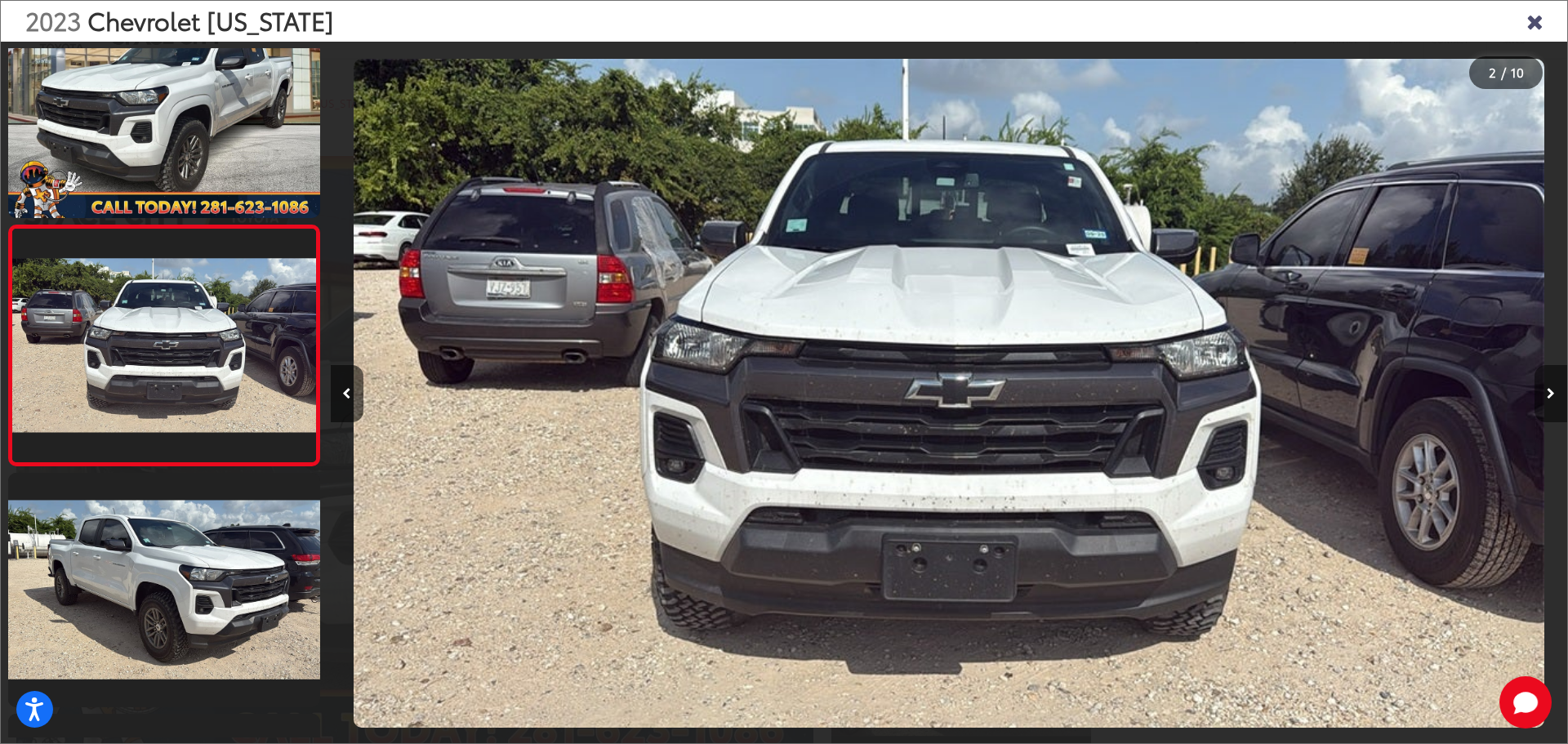
click at [1549, 394] on icon "Next image" at bounding box center [1551, 392] width 8 height 11
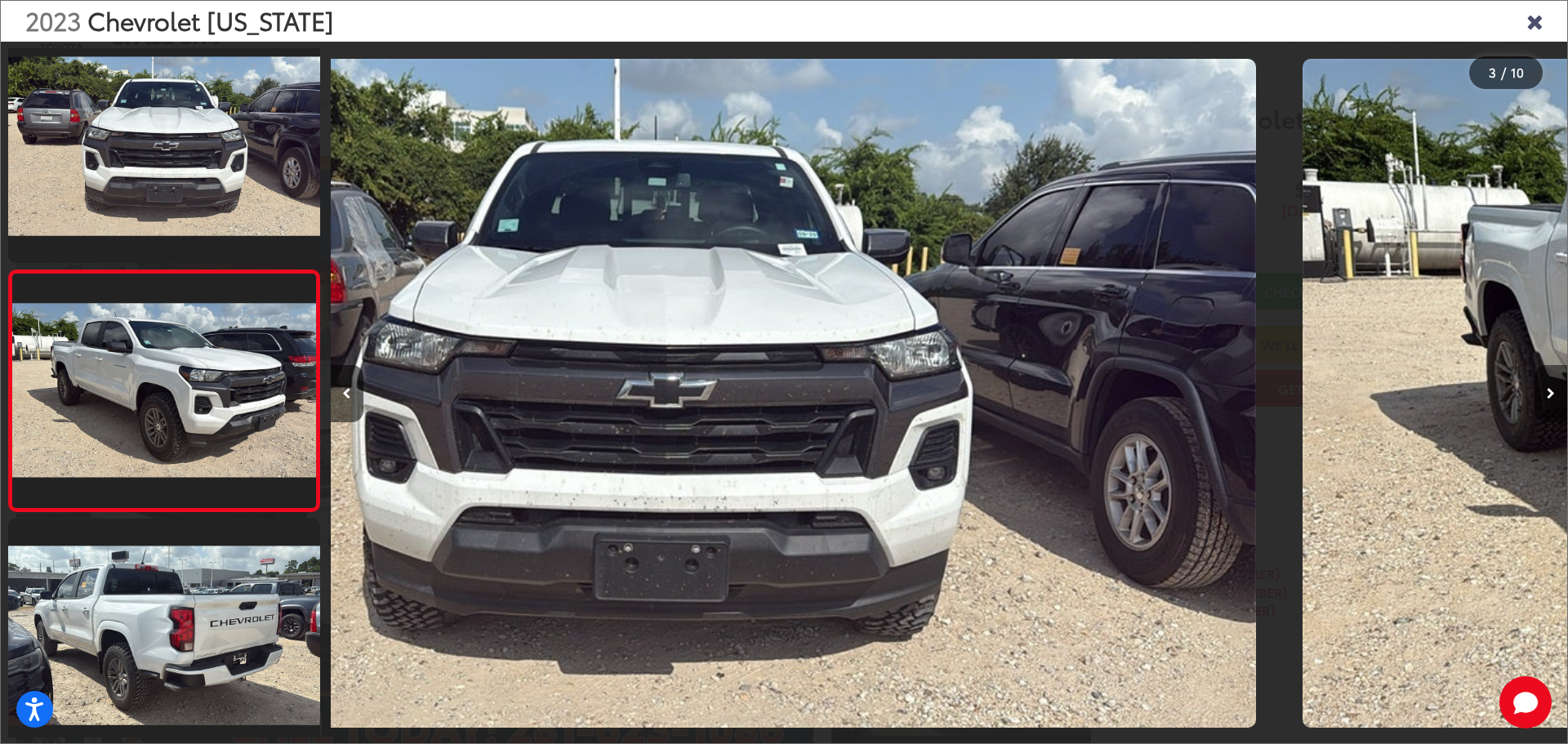
scroll to position [305, 0]
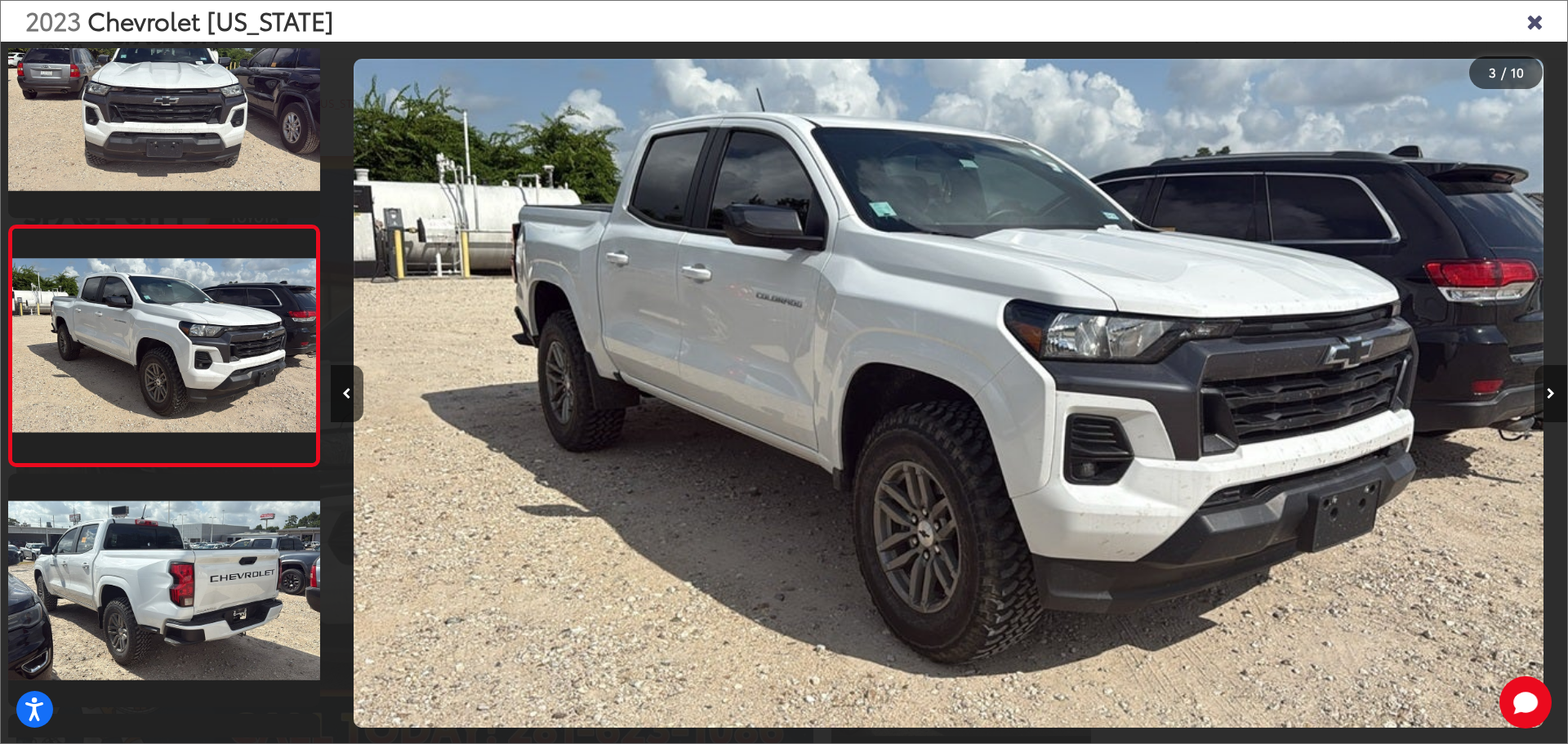
click at [1549, 394] on icon "Next image" at bounding box center [1551, 392] width 8 height 11
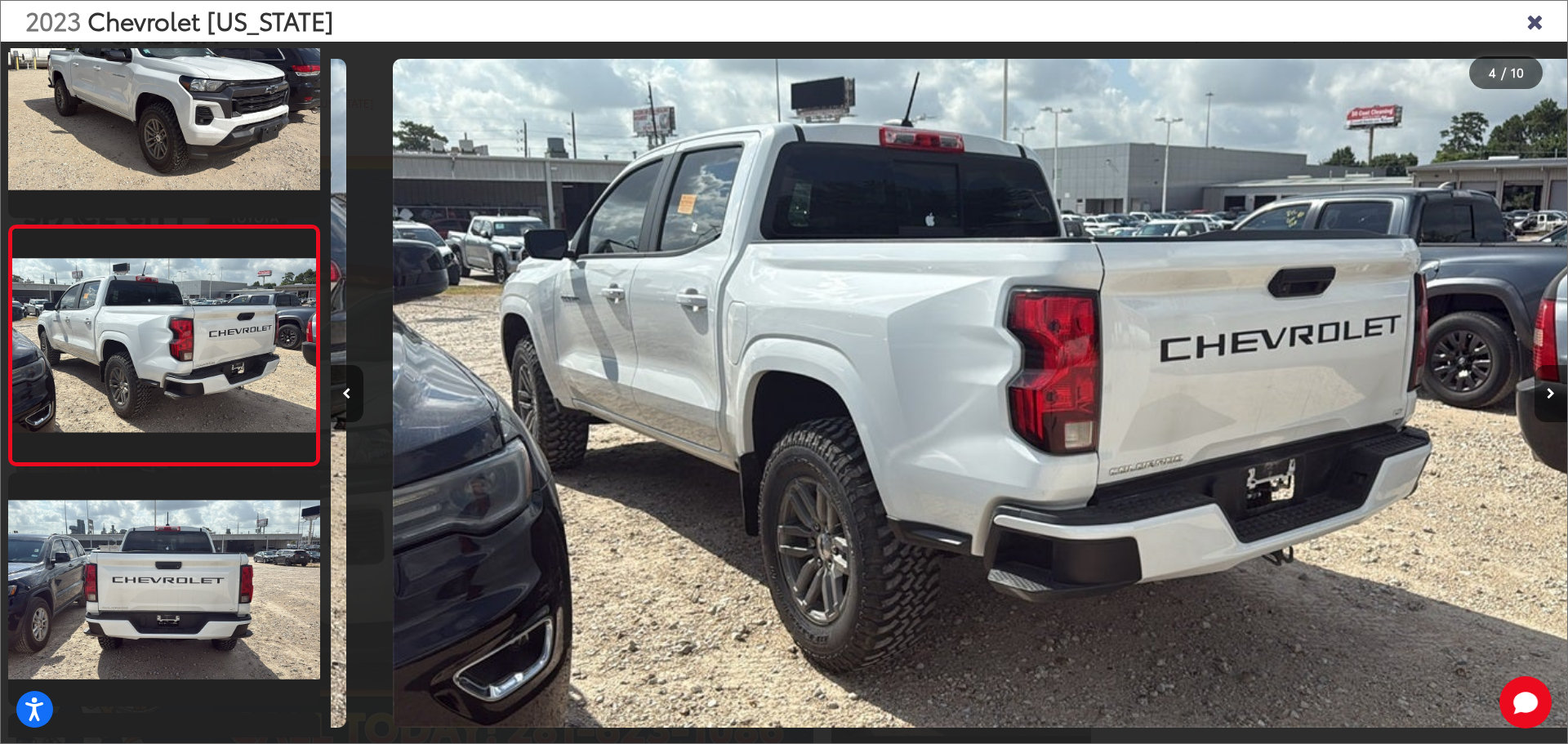
scroll to position [0, 3710]
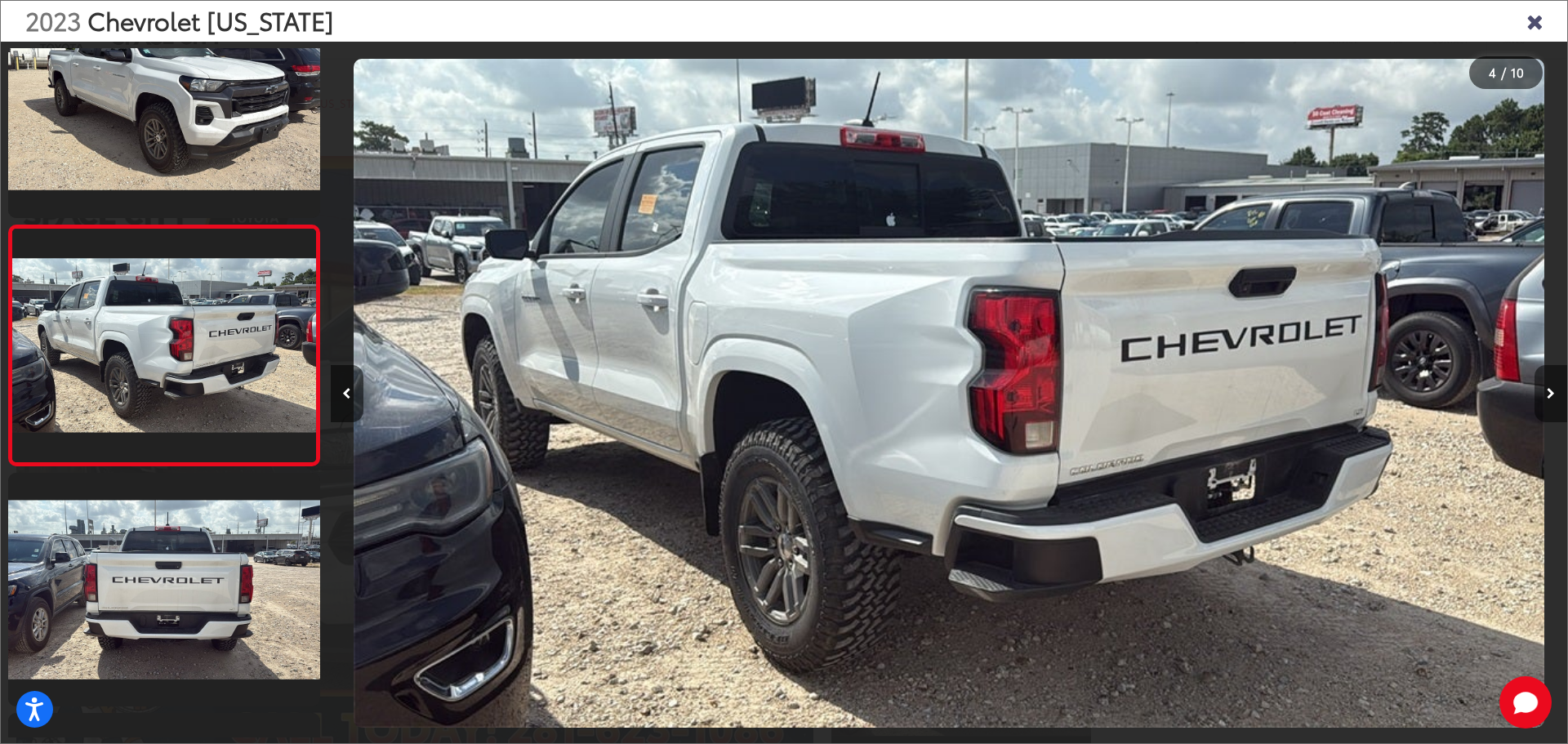
click at [1549, 394] on icon "Next image" at bounding box center [1551, 392] width 8 height 11
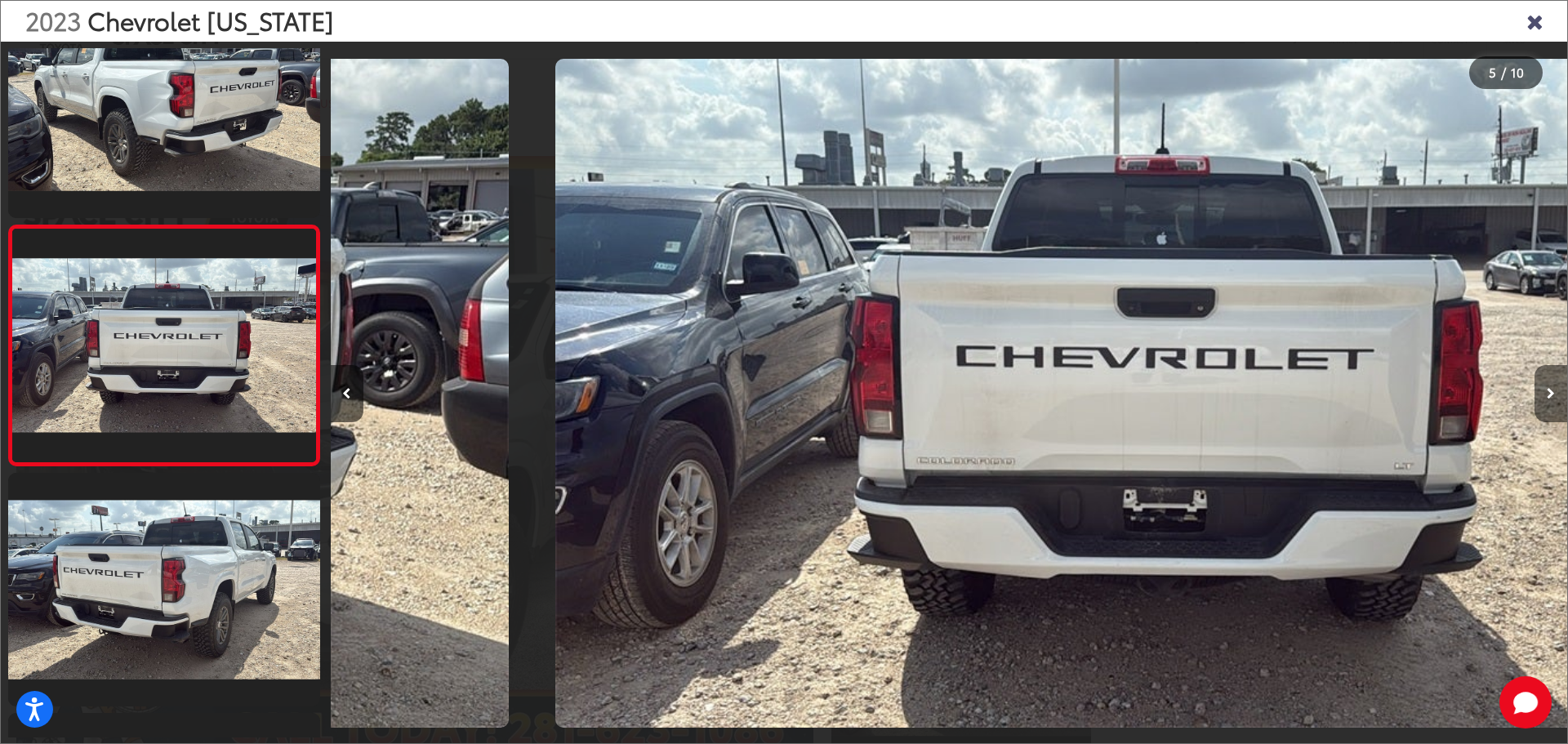
scroll to position [0, 4947]
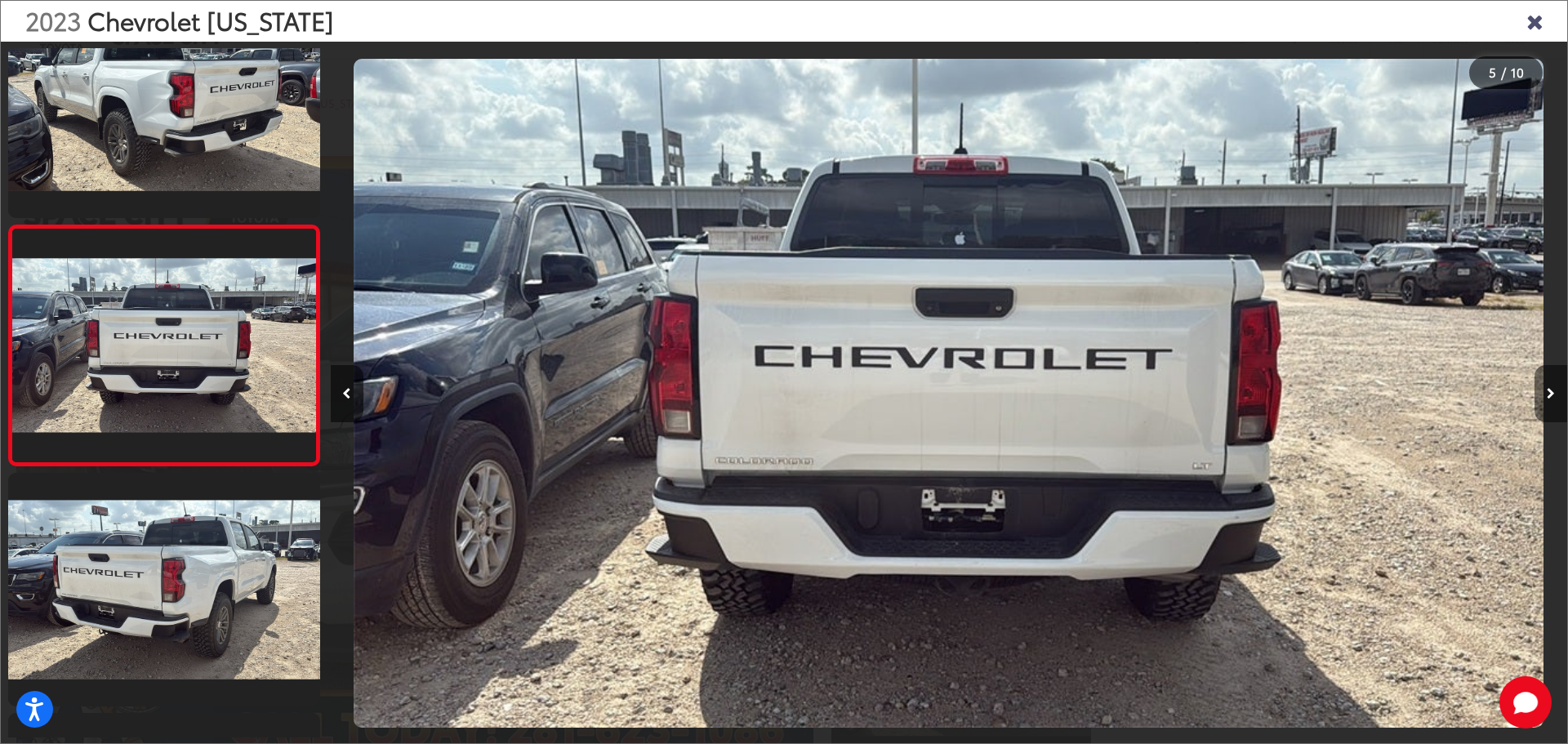
click at [1549, 394] on icon "Next image" at bounding box center [1551, 392] width 8 height 11
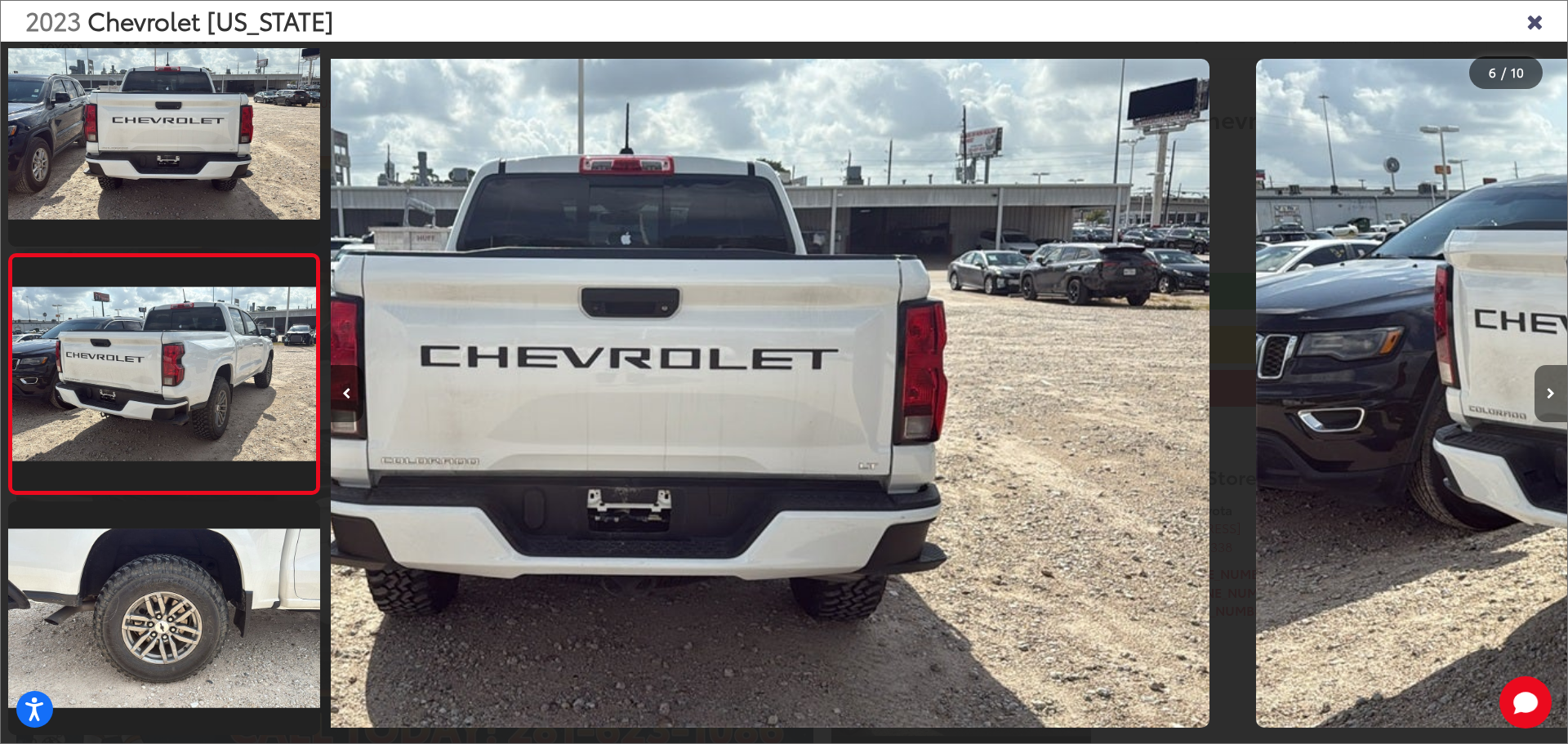
scroll to position [1026, 0]
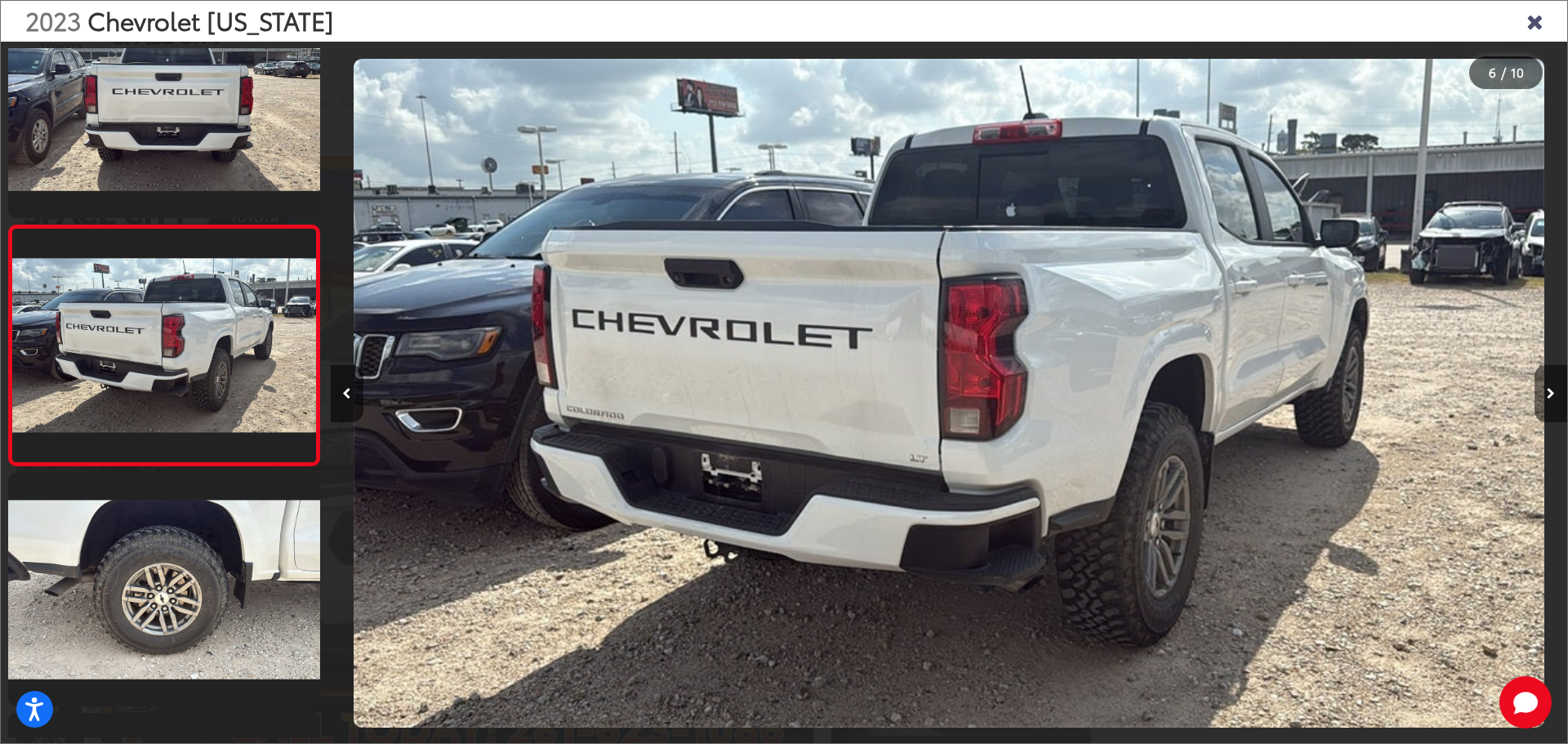
click at [1549, 394] on icon "Next image" at bounding box center [1551, 392] width 8 height 11
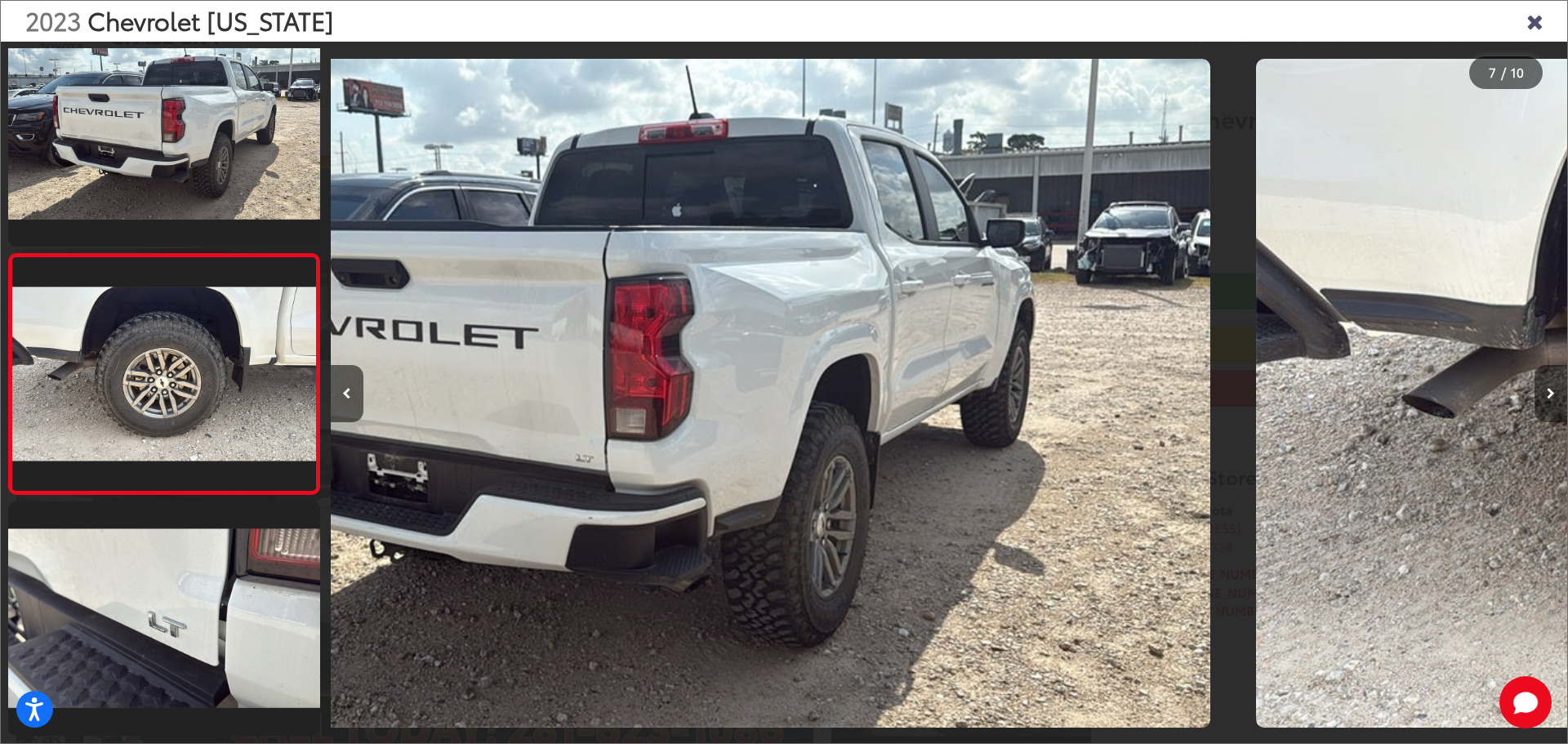
scroll to position [1265, 0]
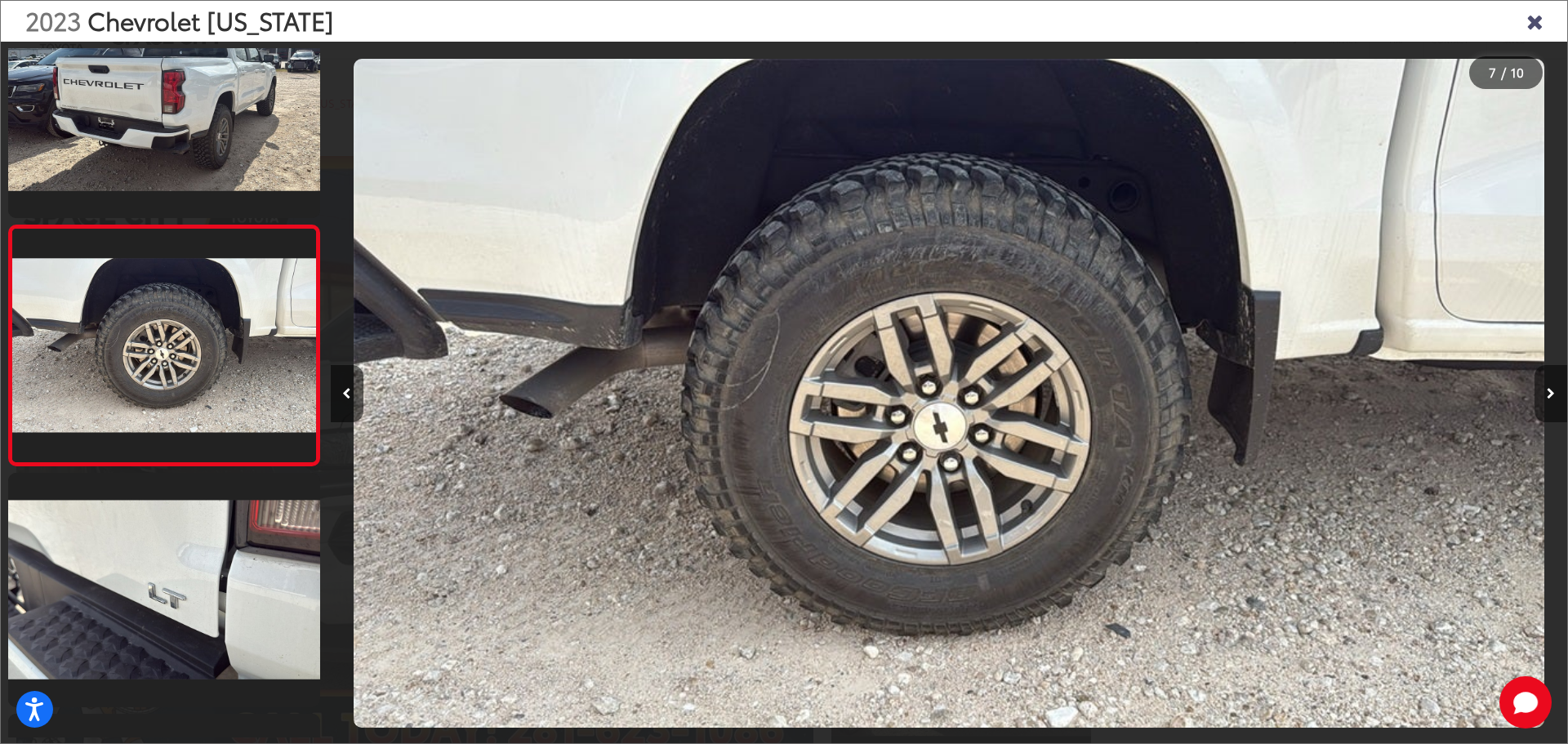
click at [1549, 394] on icon "Next image" at bounding box center [1551, 392] width 8 height 11
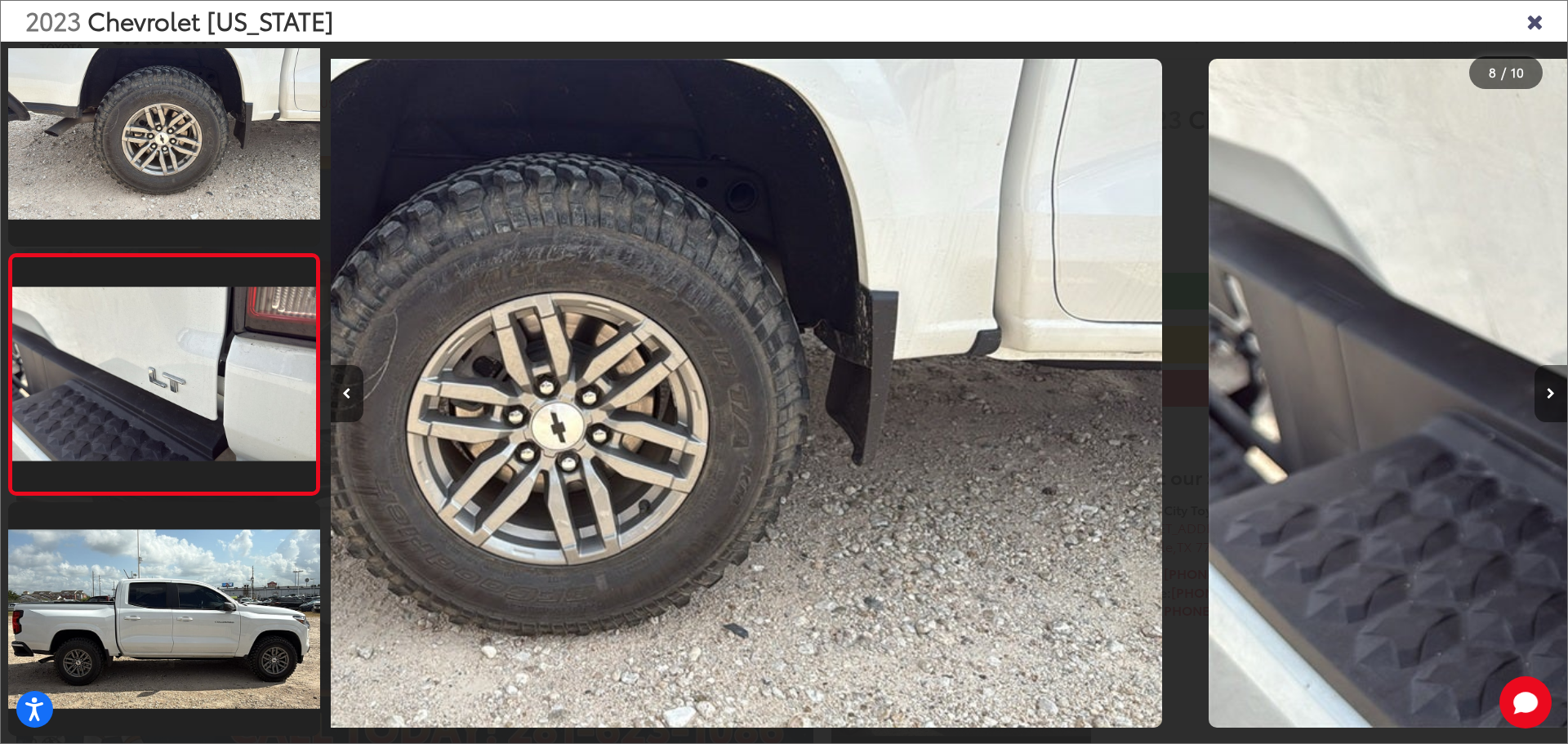
scroll to position [1506, 0]
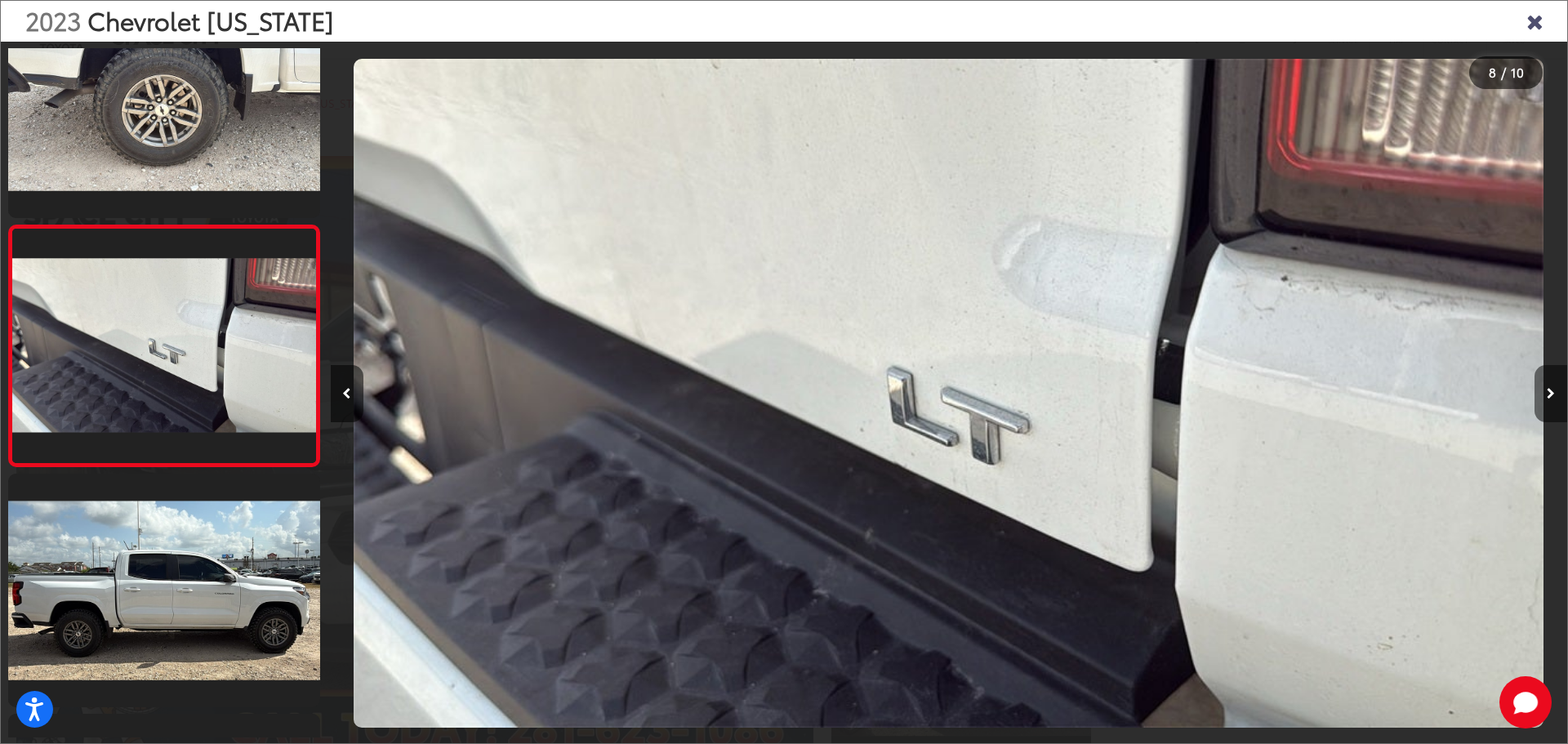
click at [1549, 394] on icon "Next image" at bounding box center [1551, 392] width 8 height 11
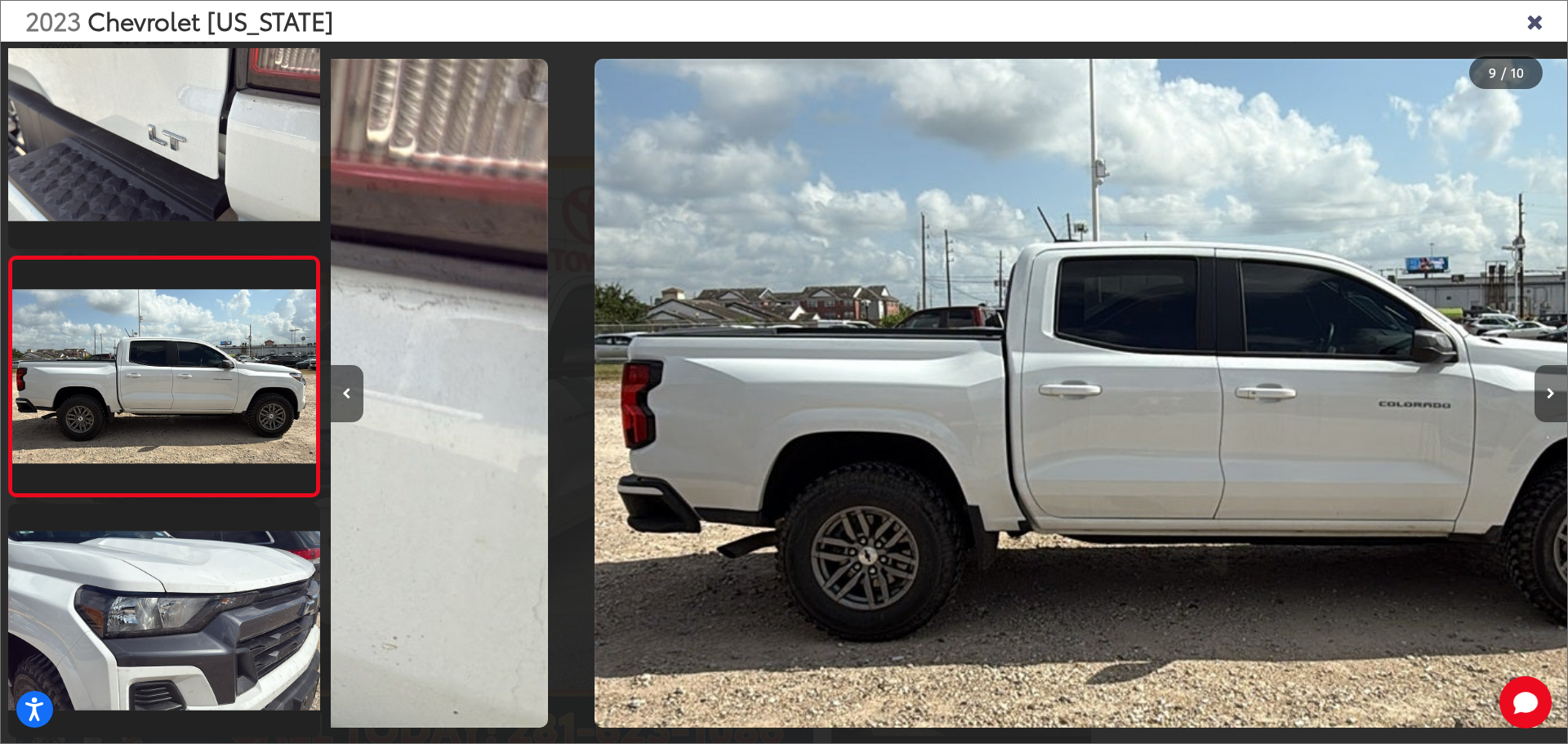
scroll to position [0, 0]
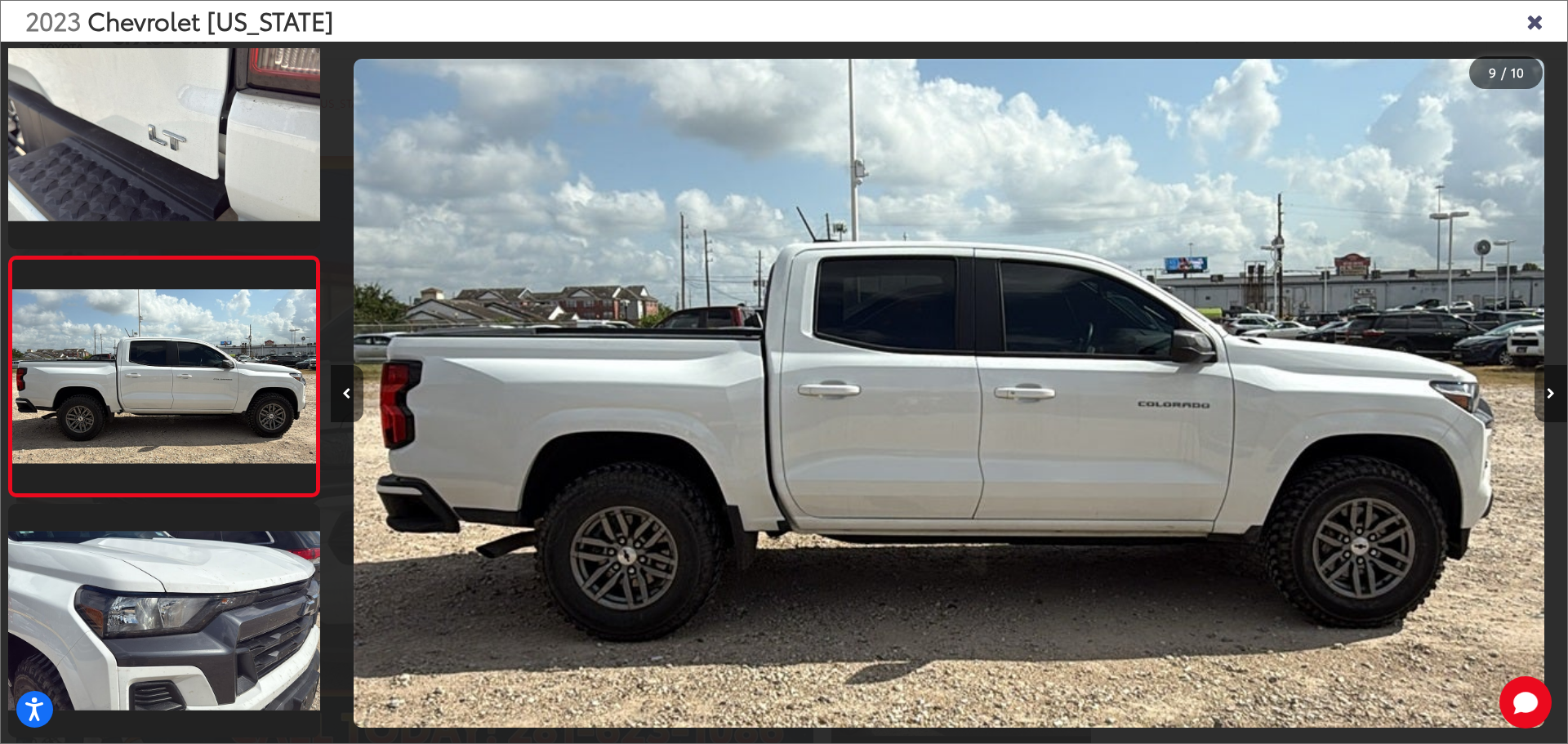
click at [1549, 394] on icon "Next image" at bounding box center [1551, 392] width 8 height 11
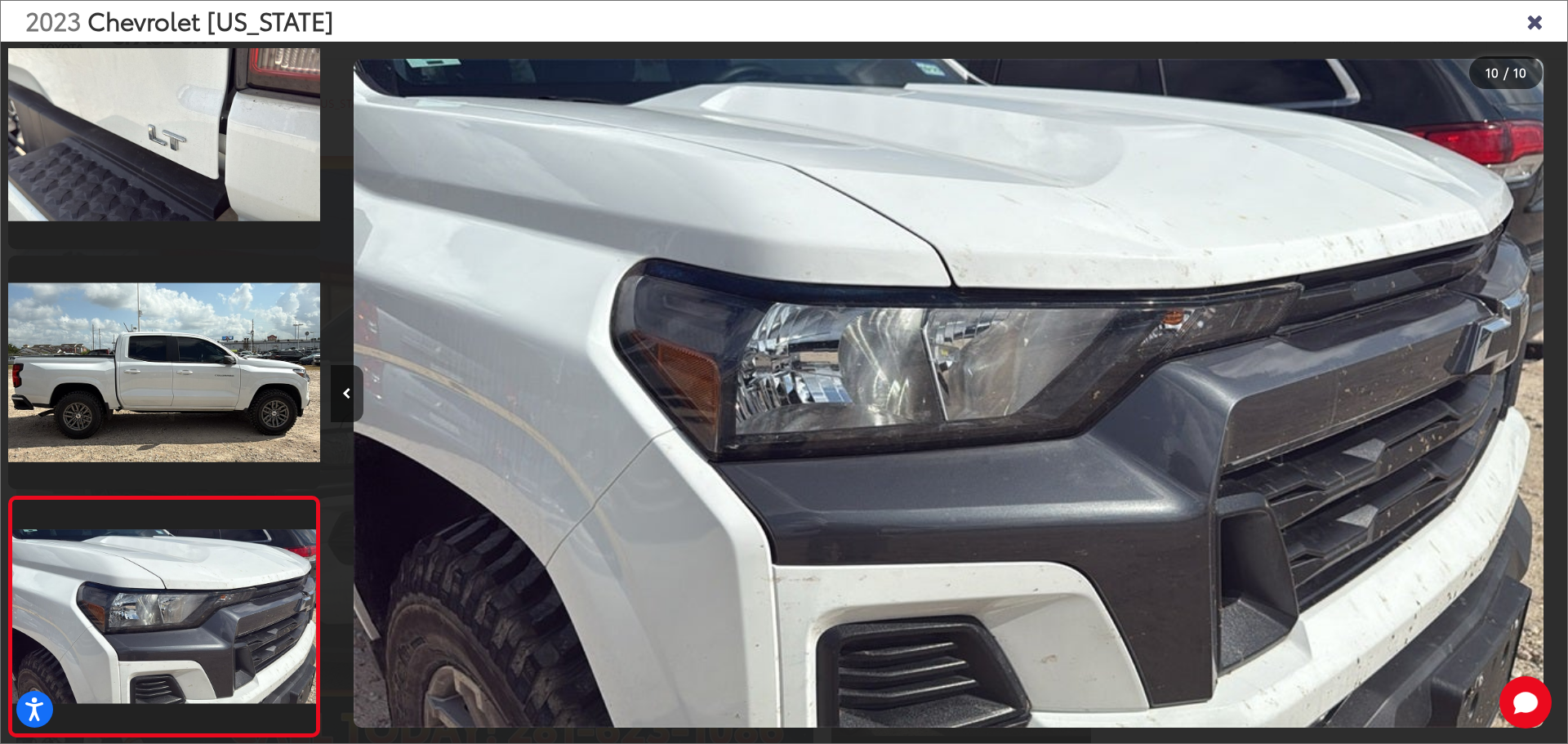
click at [1549, 394] on div at bounding box center [1412, 393] width 310 height 703
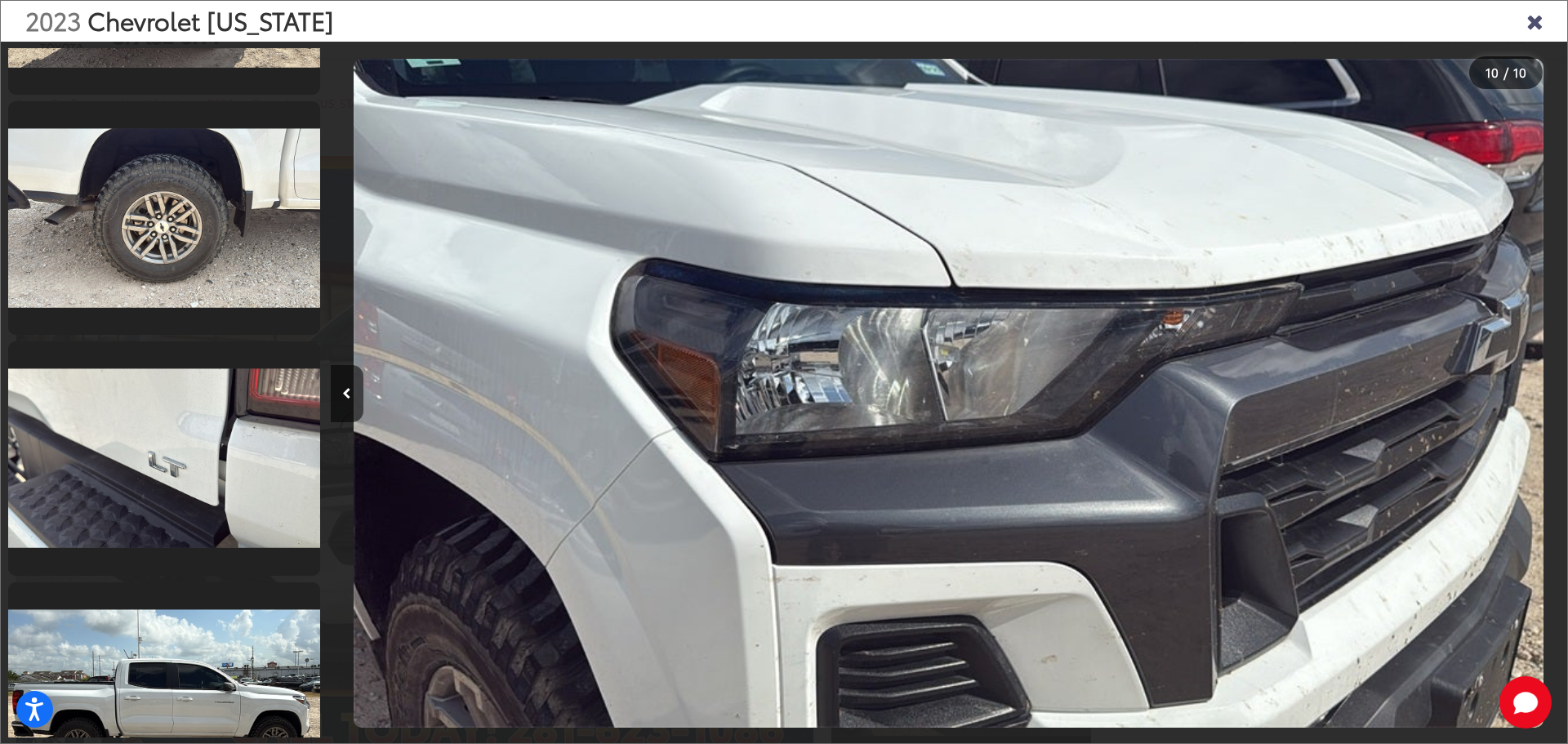
click at [1532, 26] on icon "Close gallery" at bounding box center [1534, 20] width 16 height 21
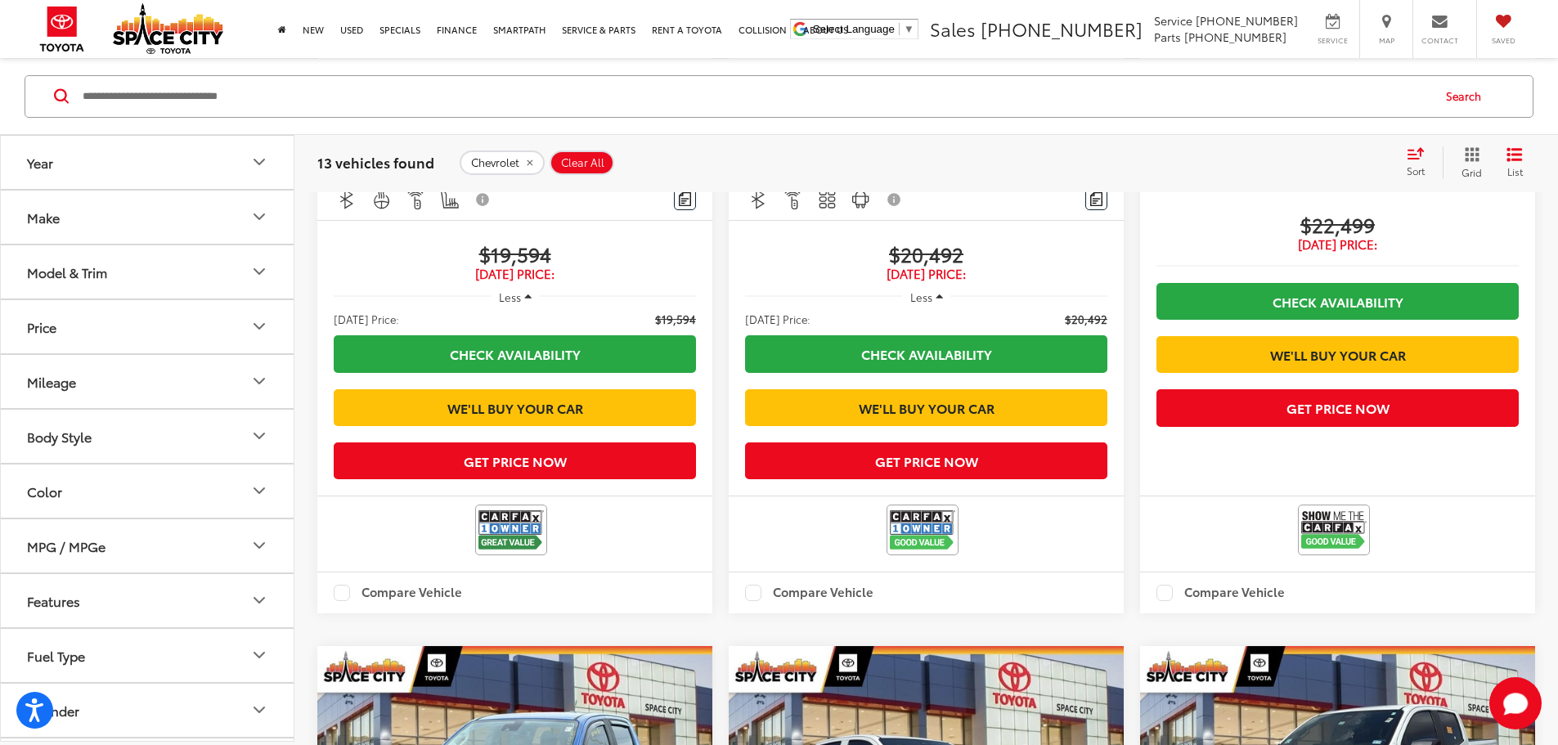
scroll to position [2921, 0]
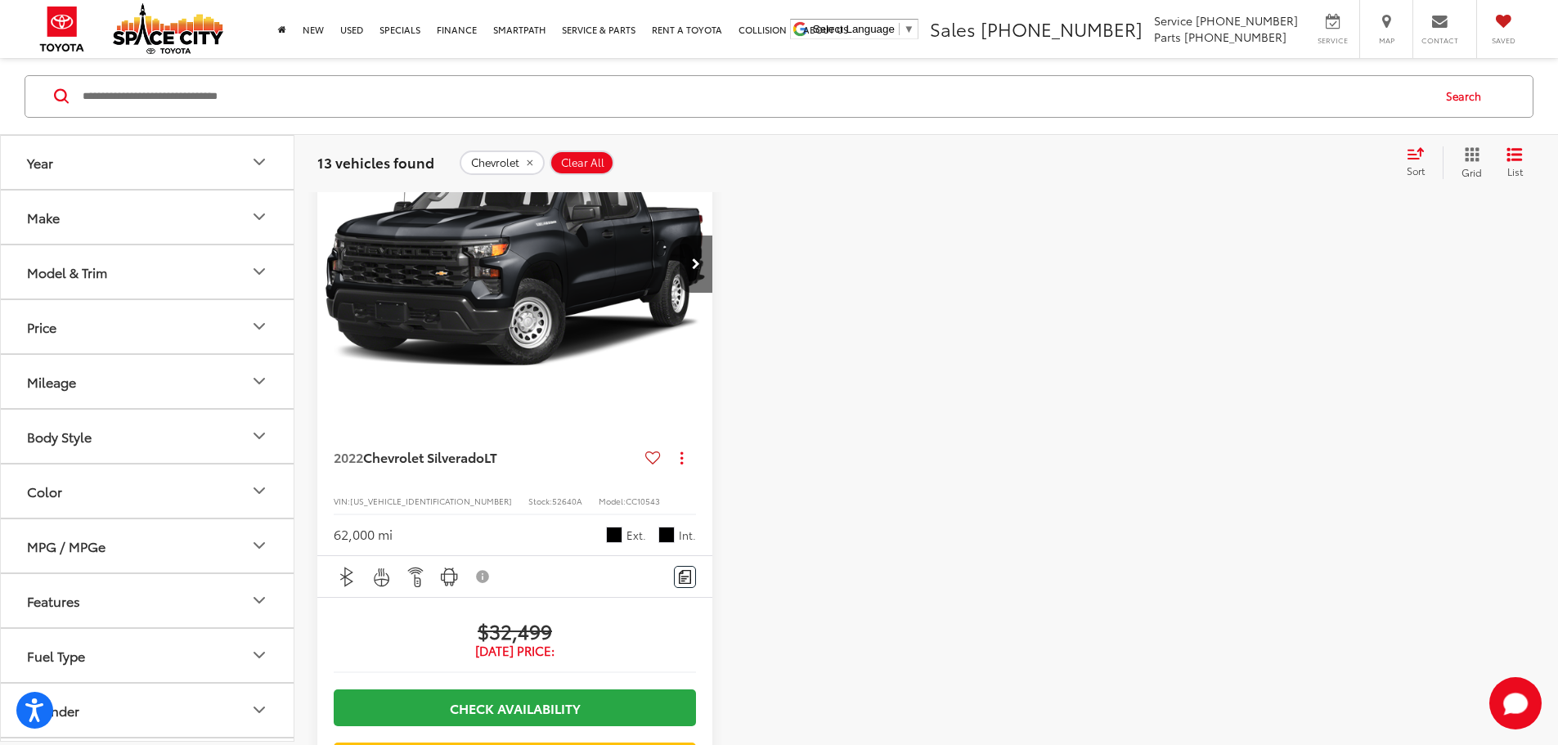
scroll to position [156, 0]
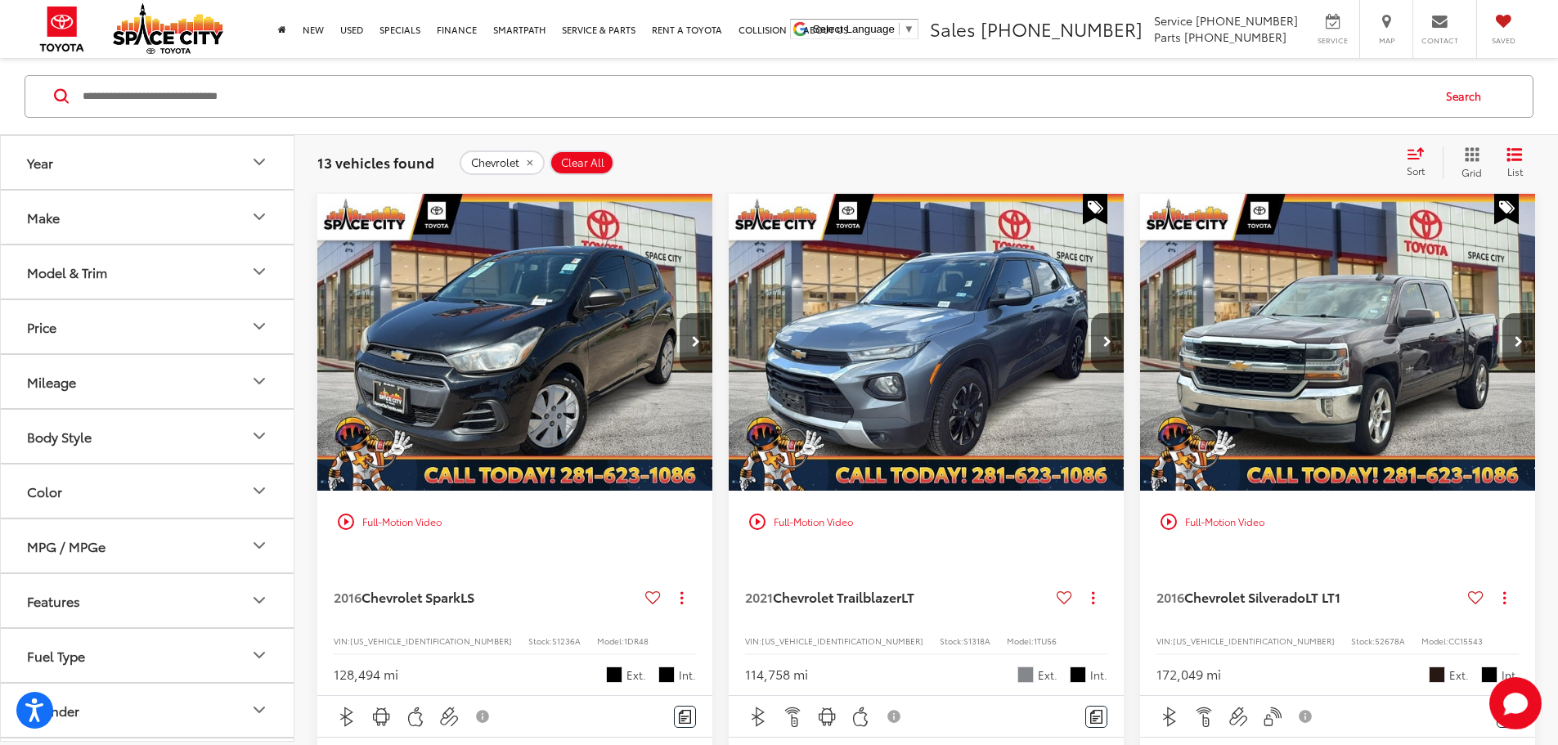
click at [262, 218] on icon "Make" at bounding box center [259, 217] width 20 height 20
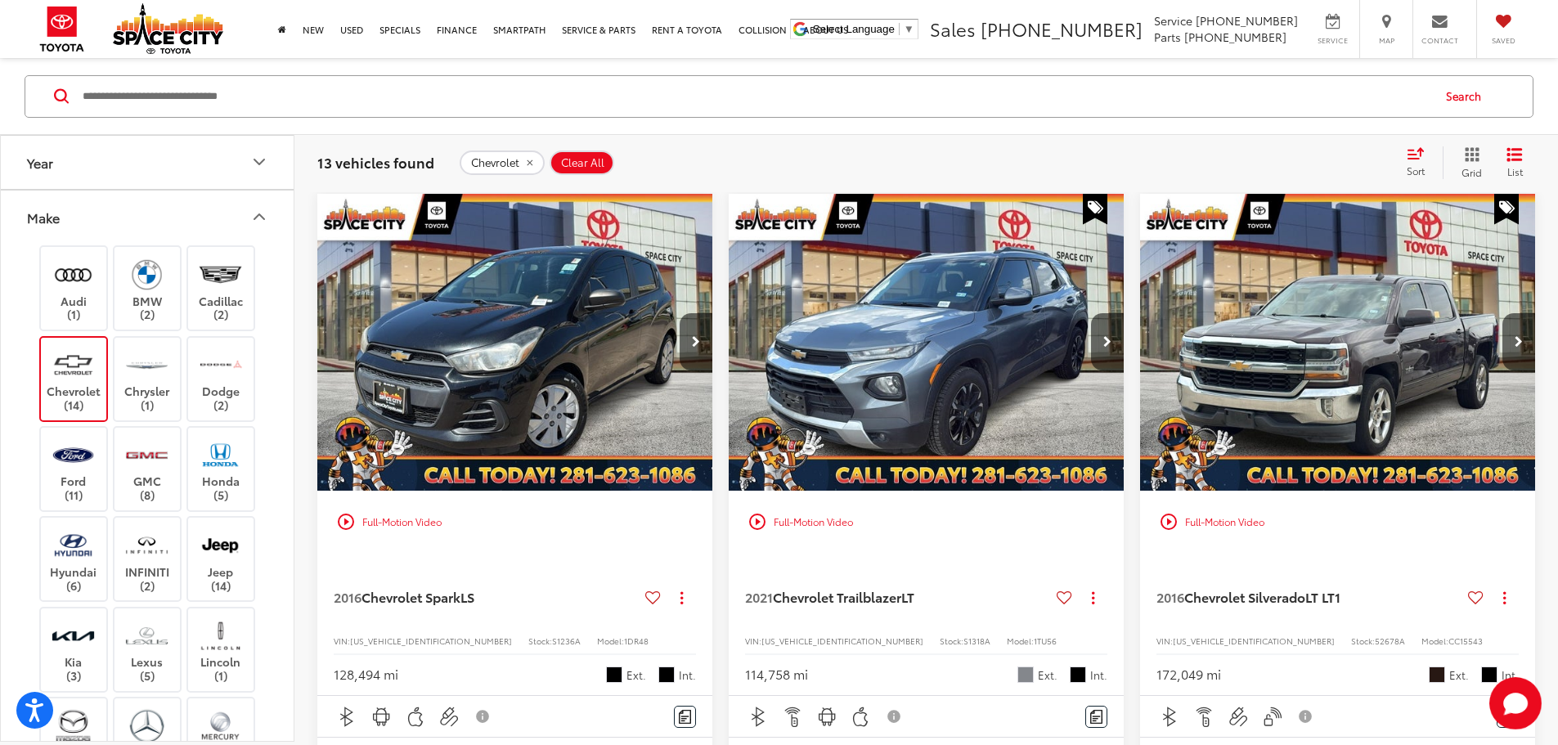
click at [74, 367] on img at bounding box center [73, 364] width 45 height 38
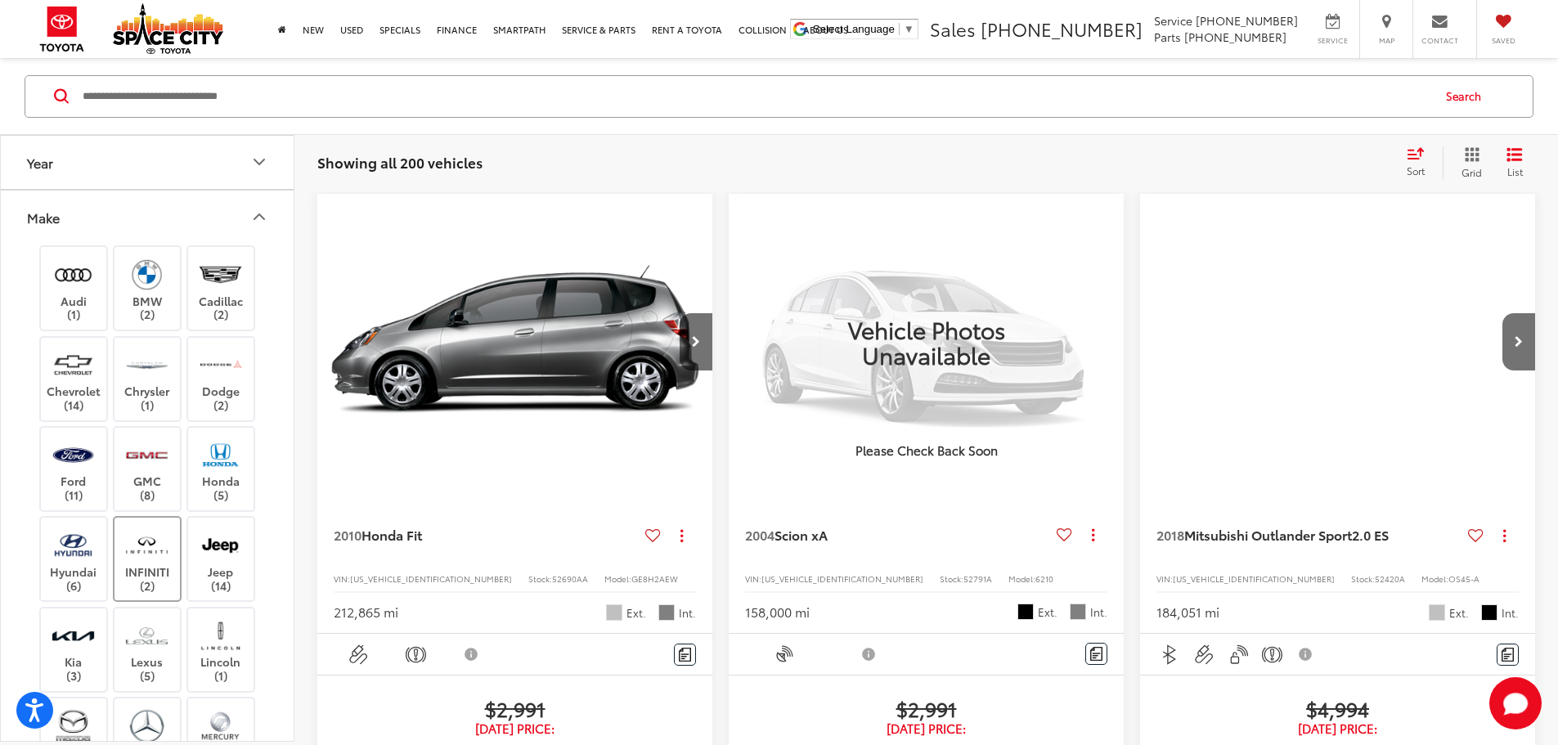
scroll to position [82, 0]
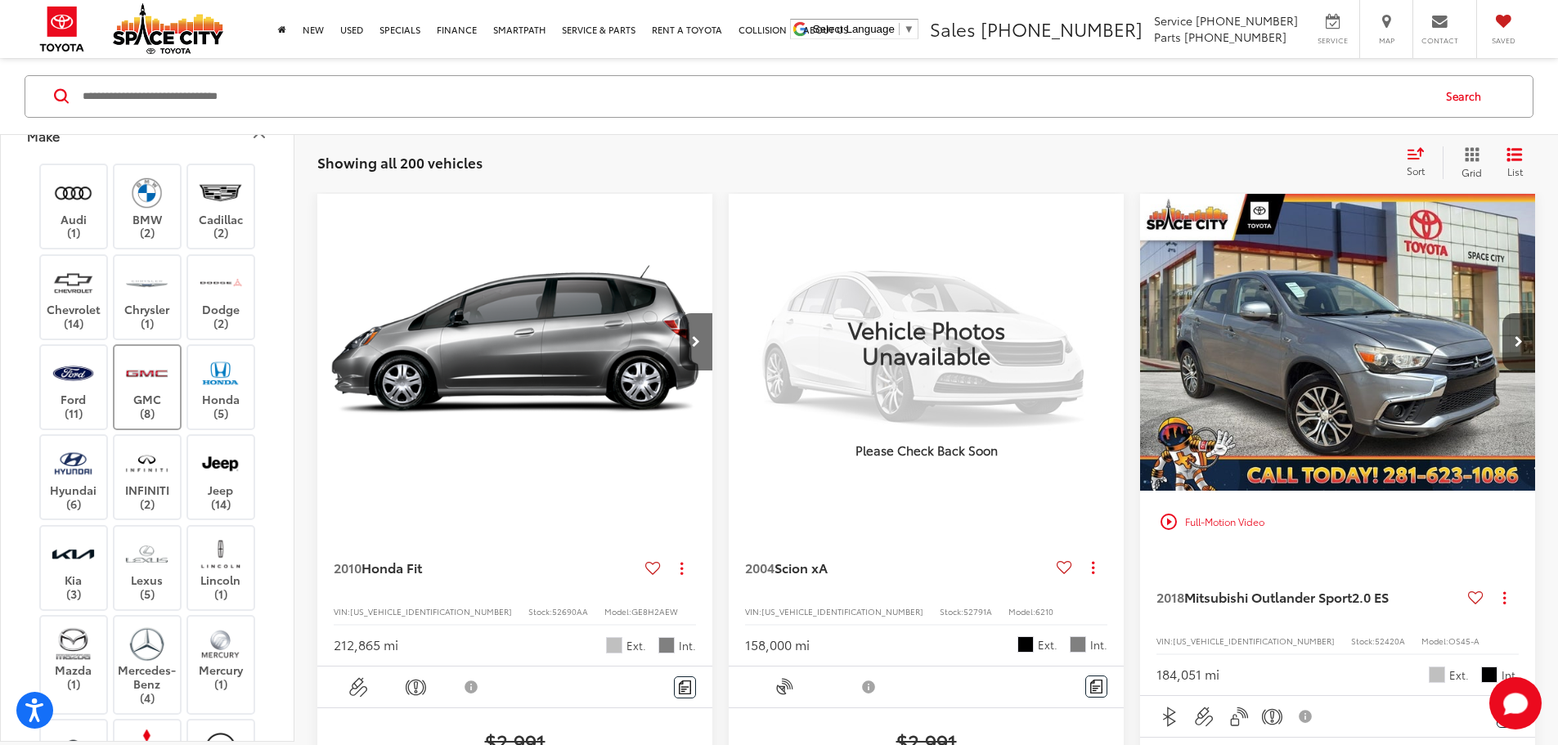
click at [155, 397] on label "GMC (8)" at bounding box center [147, 386] width 66 height 66
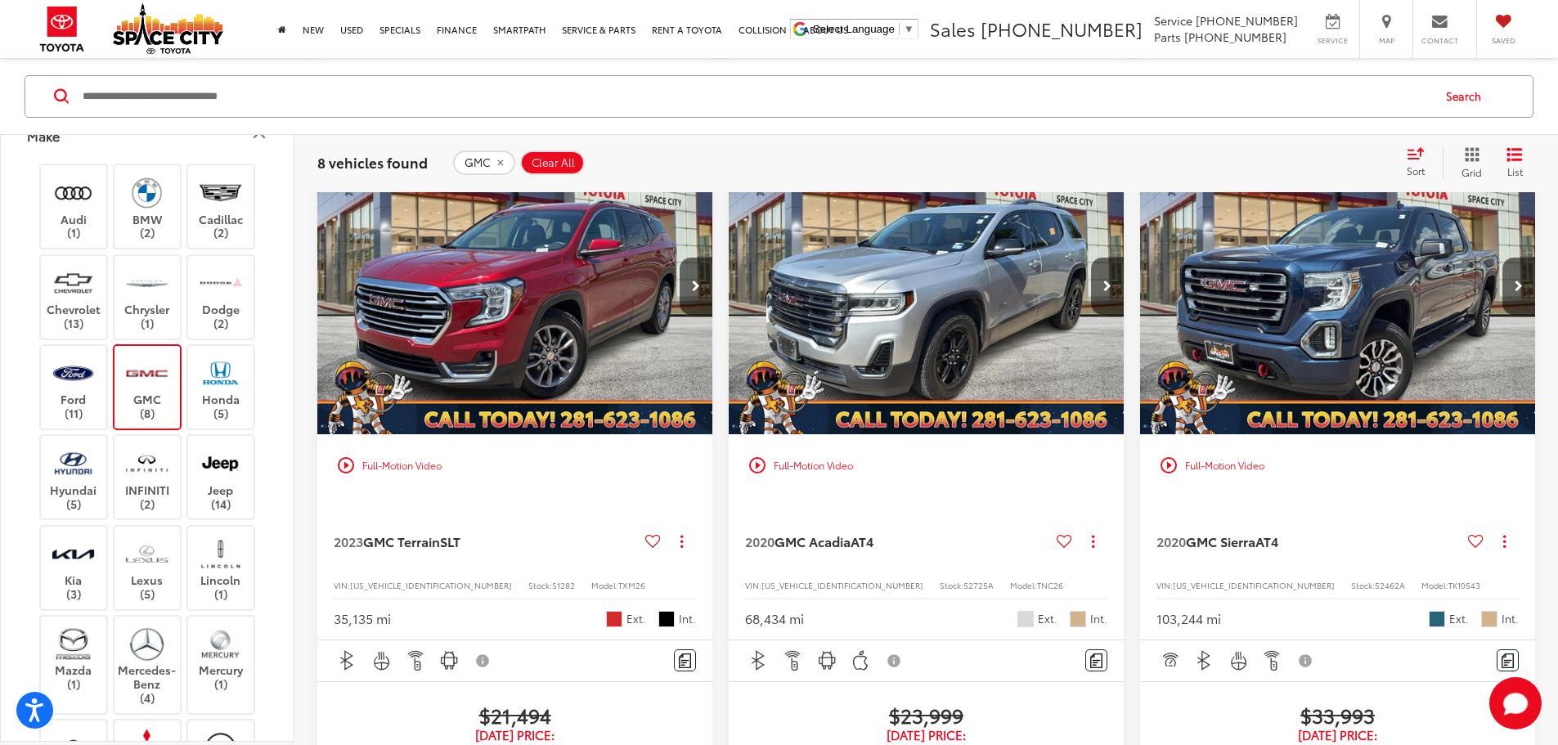
scroll to position [1137, 0]
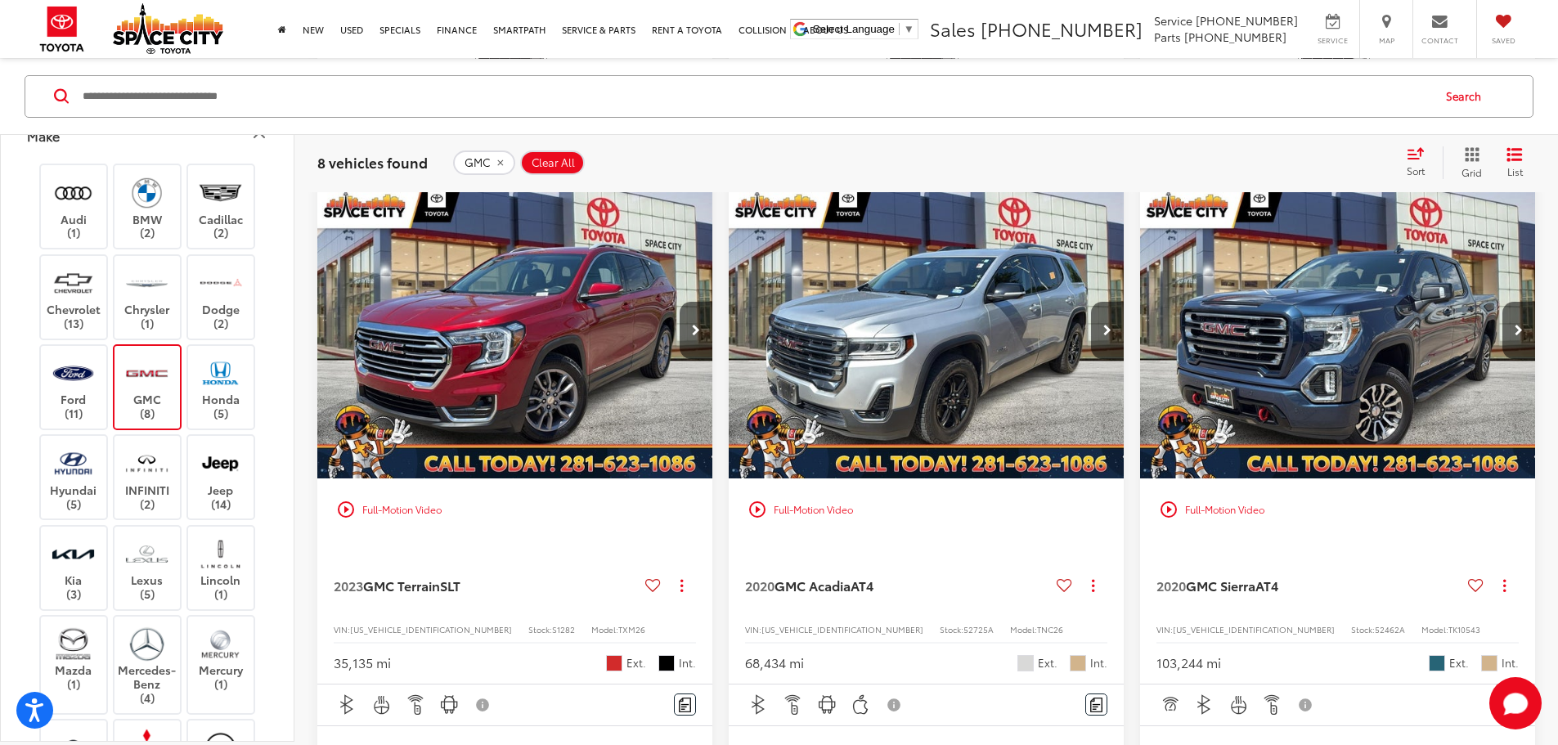
click at [728, 328] on img "2020 GMC Acadia AT4 0" at bounding box center [926, 331] width 397 height 298
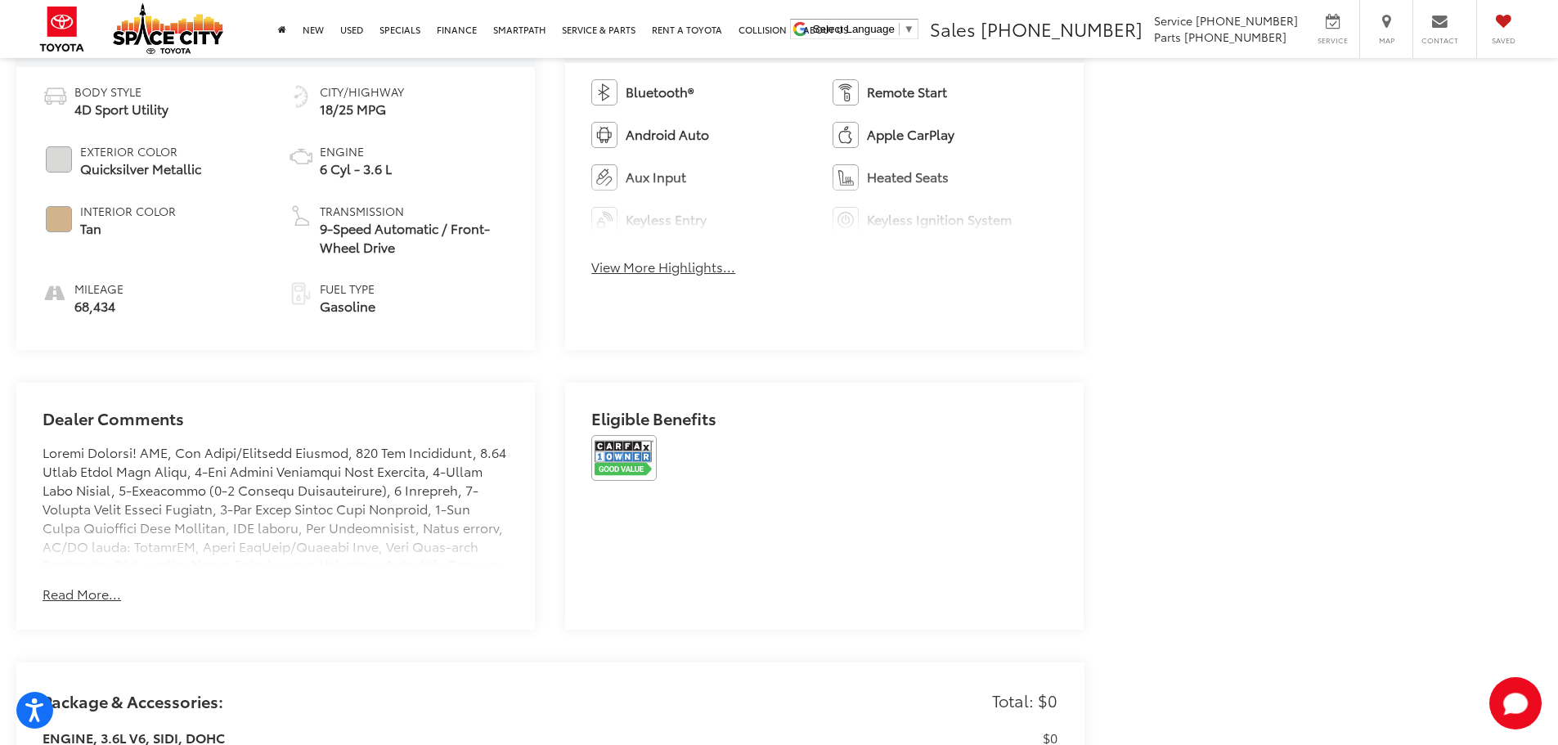
scroll to position [899, 0]
click at [90, 583] on button "Read More..." at bounding box center [82, 592] width 78 height 19
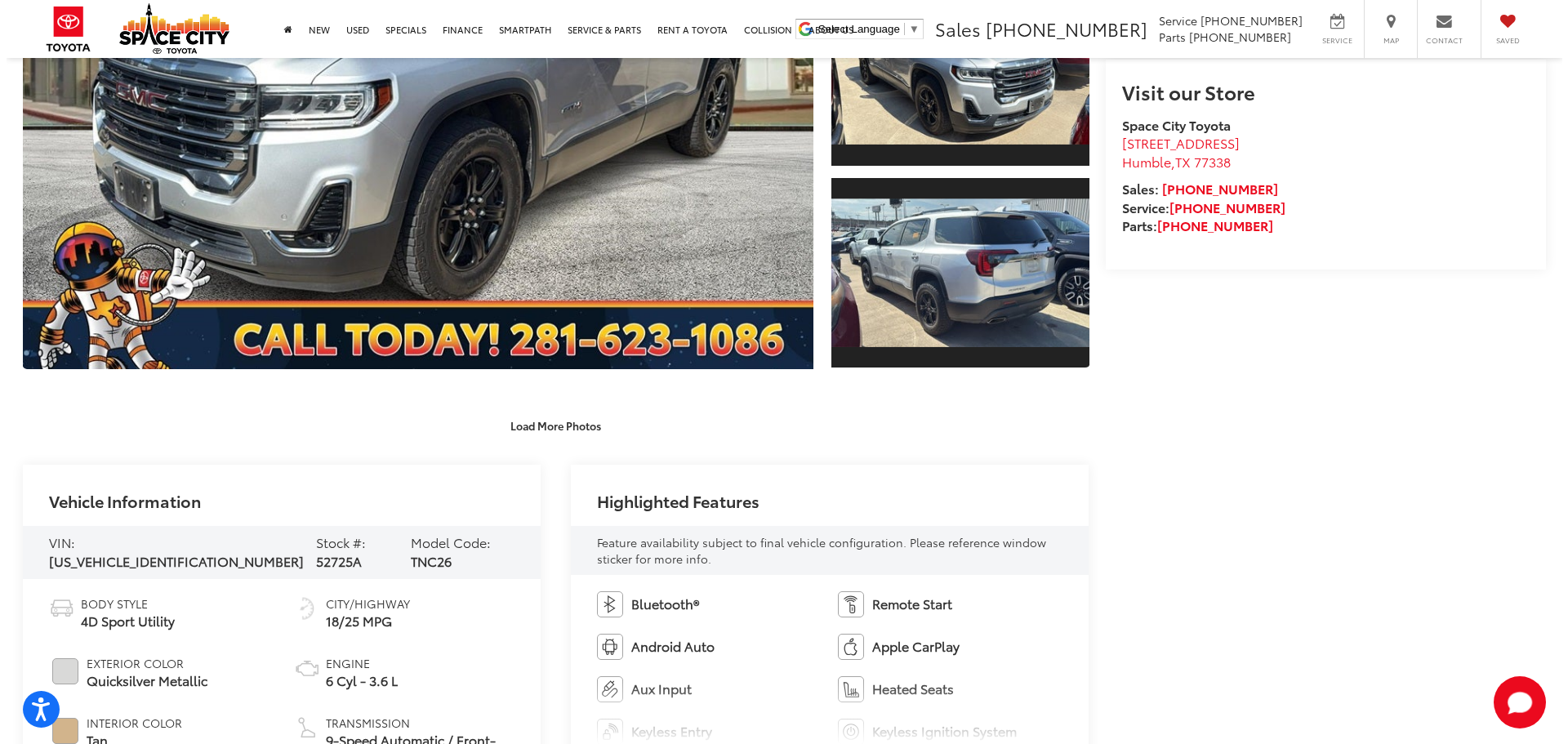
scroll to position [0, 0]
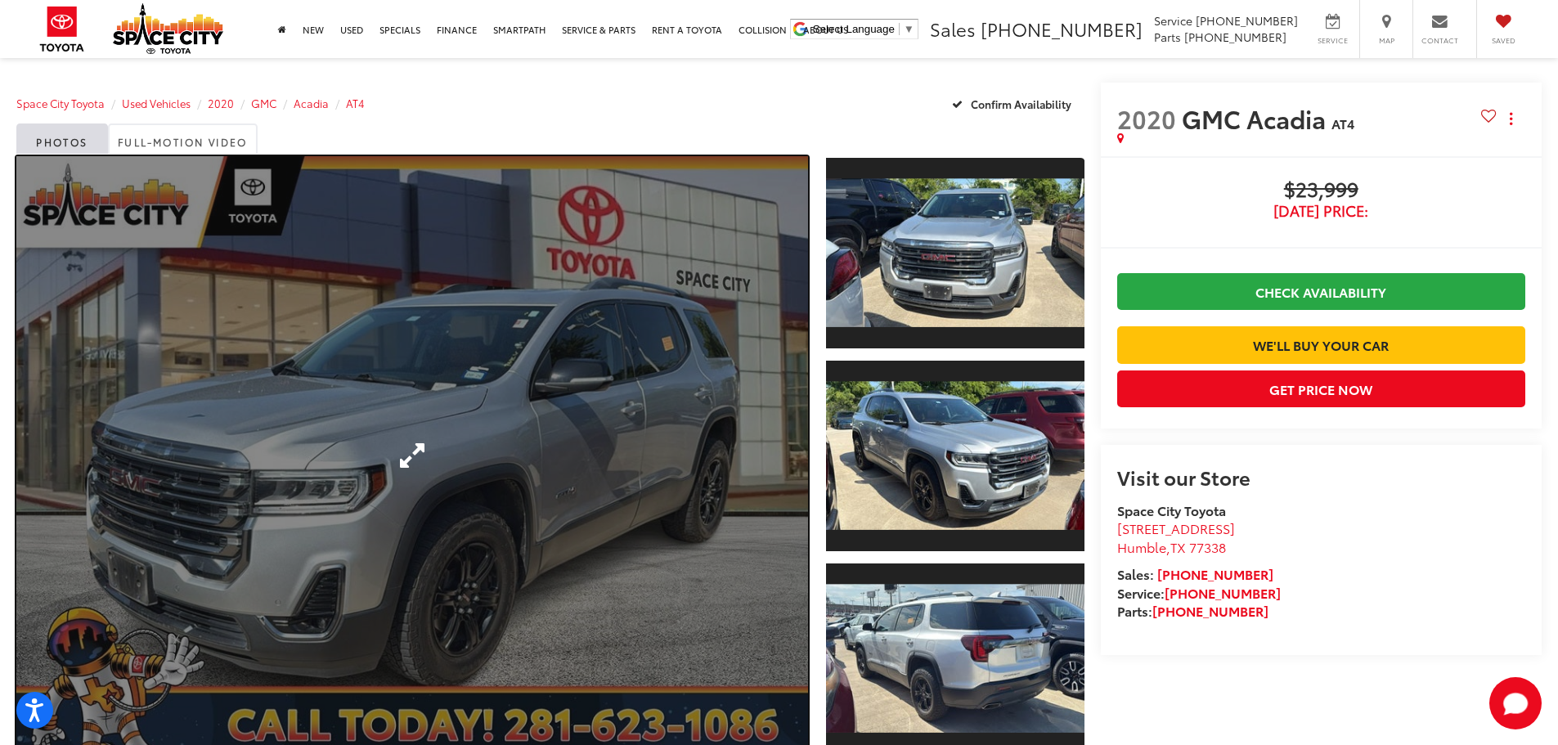
click at [621, 465] on link "Expand Photo 0" at bounding box center [412, 455] width 792 height 599
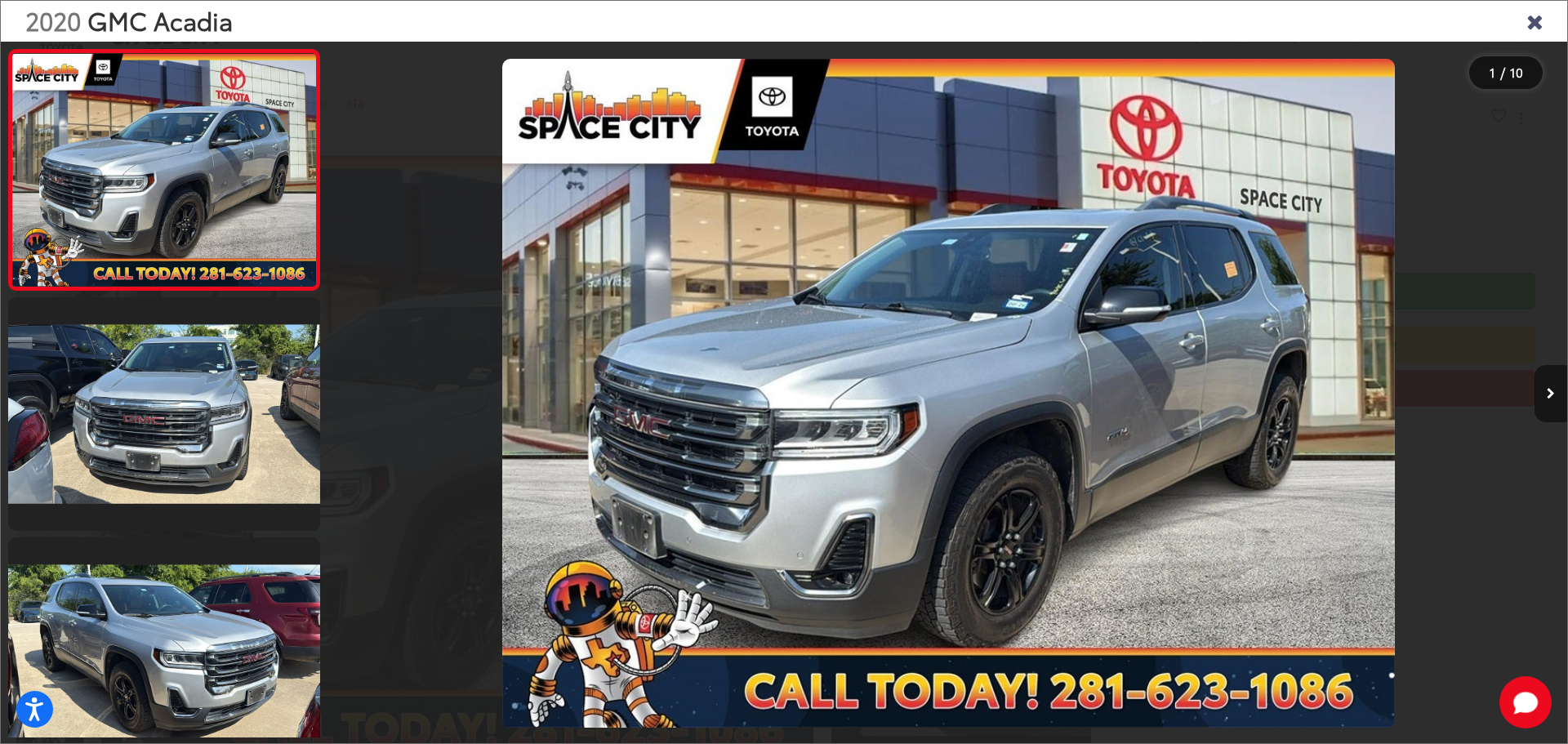
click at [1552, 387] on icon "Next image" at bounding box center [1551, 392] width 8 height 11
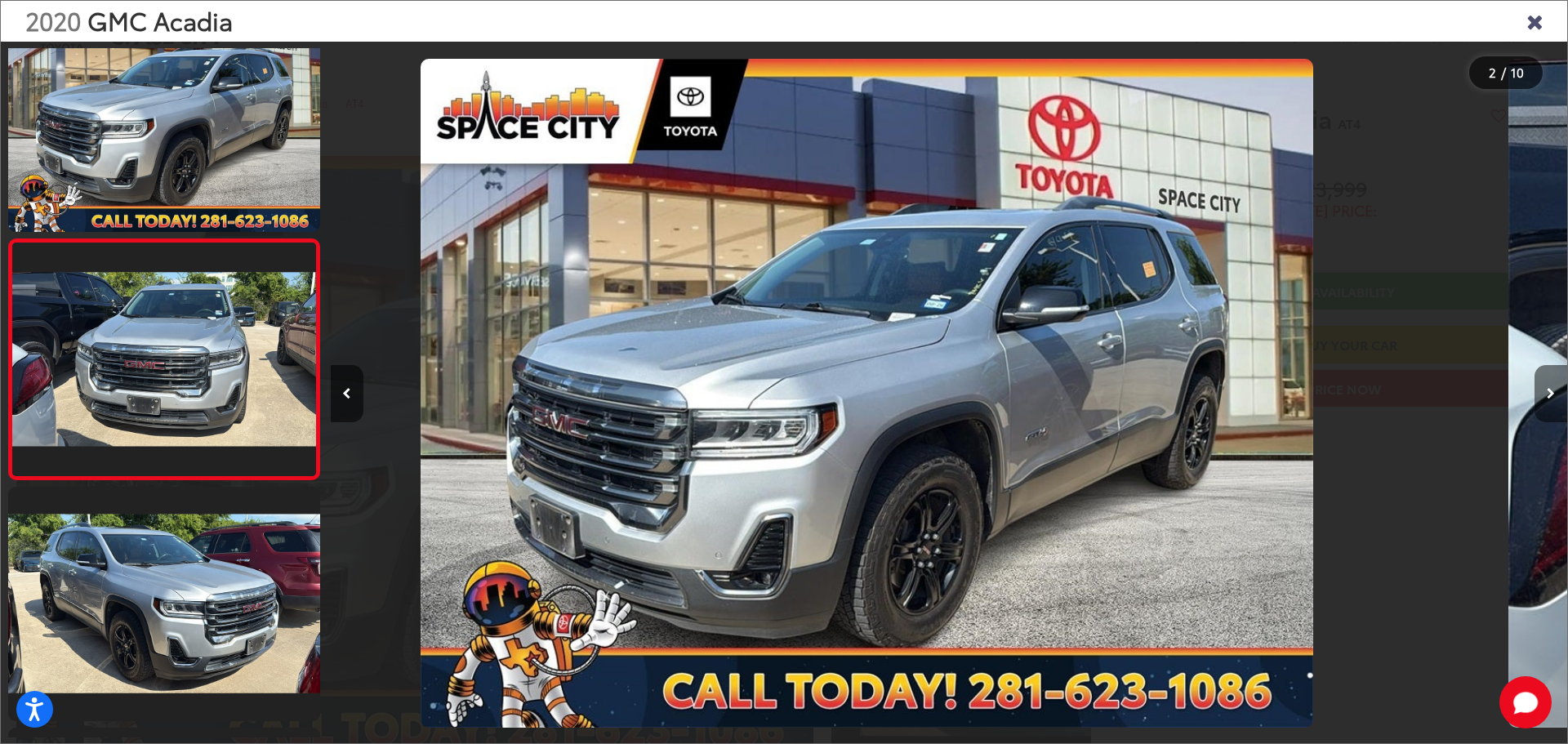
scroll to position [65, 0]
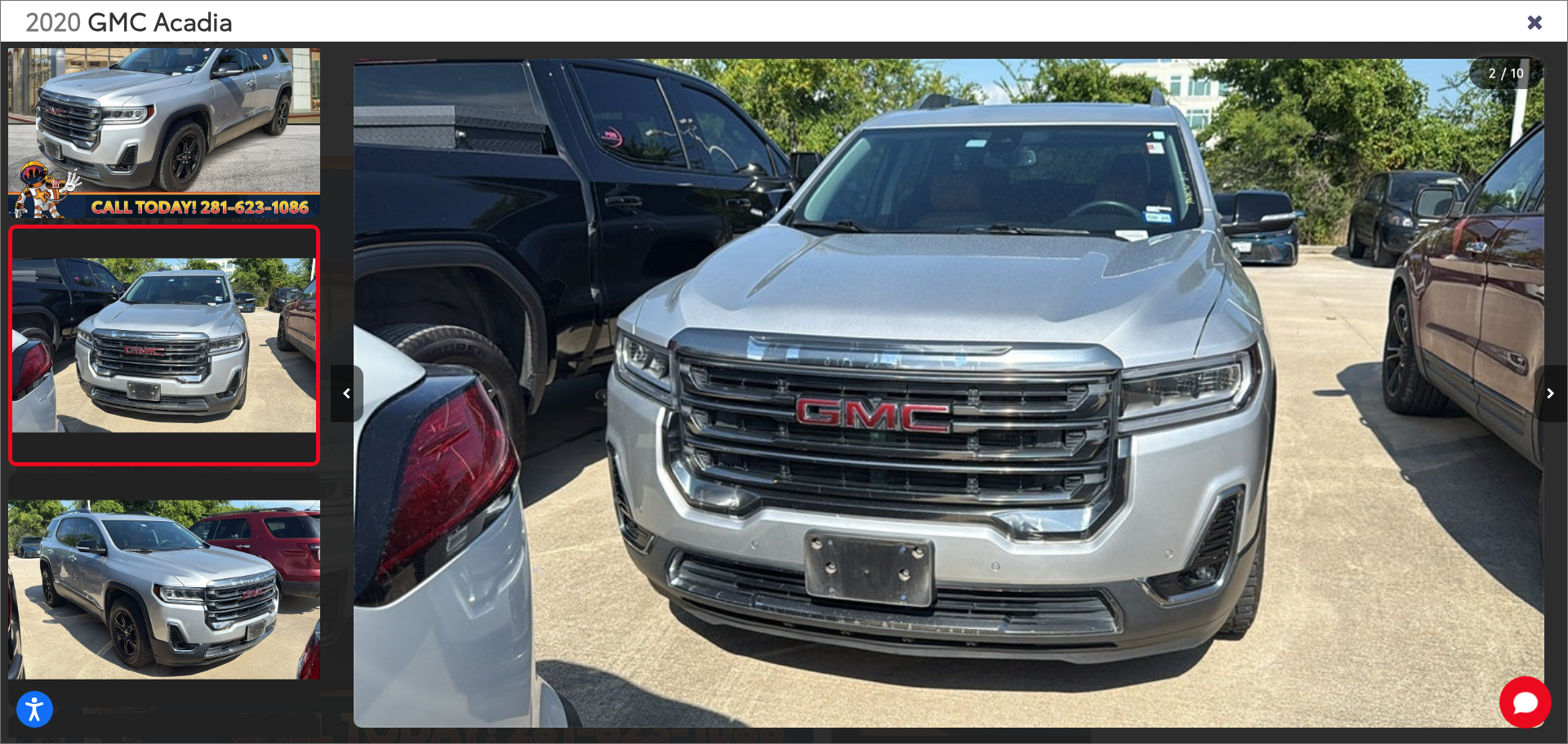
click at [1552, 387] on icon "Next image" at bounding box center [1551, 392] width 8 height 11
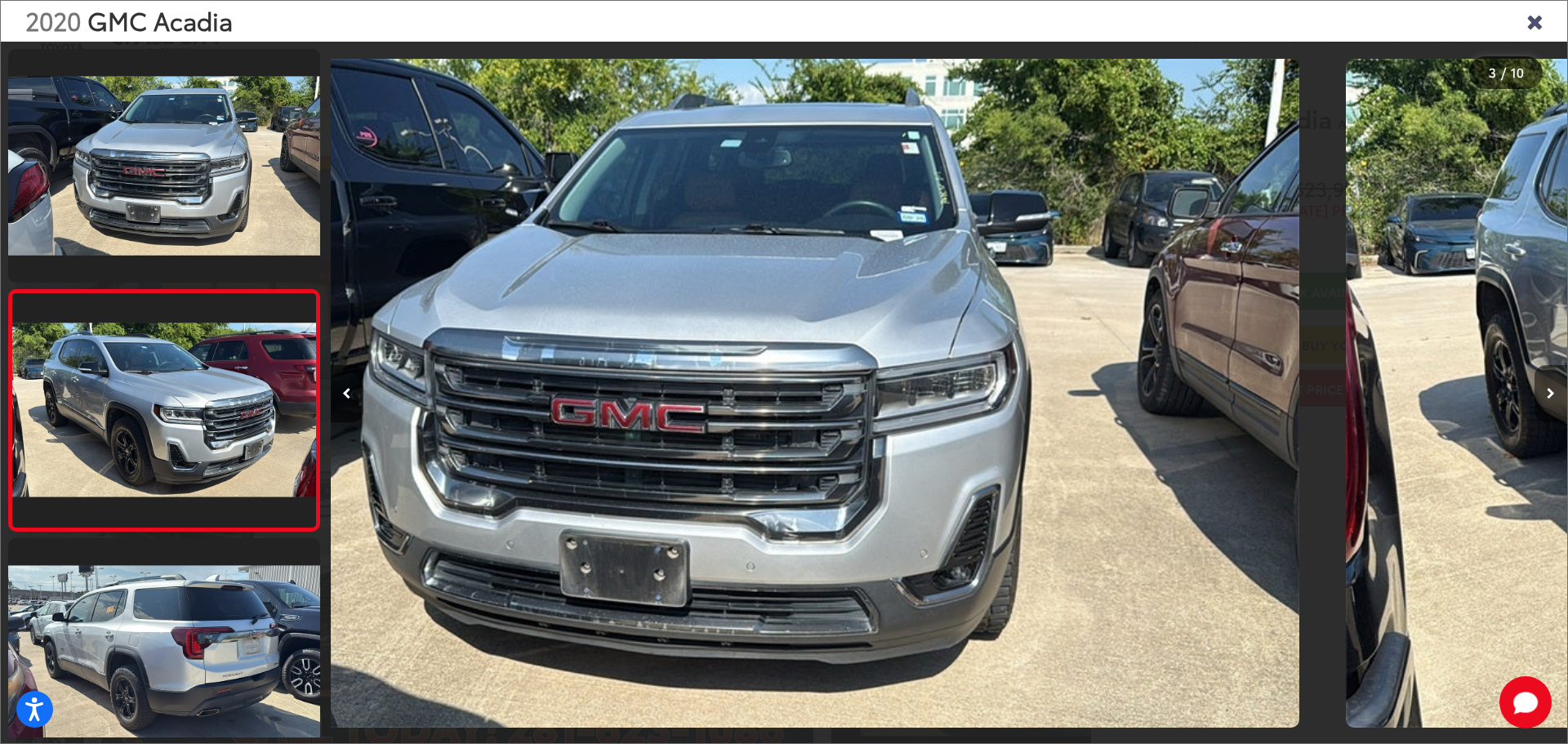
scroll to position [305, 0]
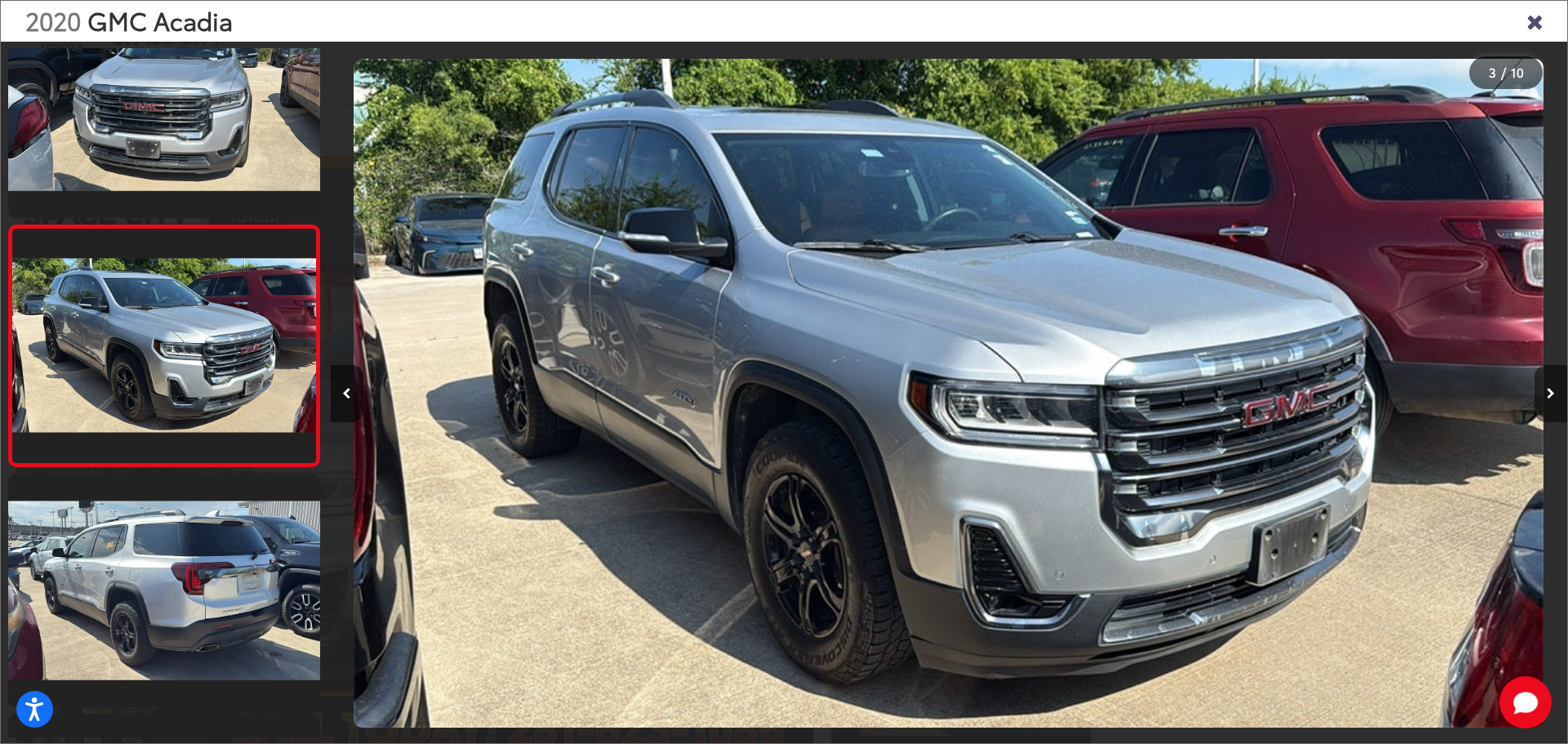
click at [1552, 387] on icon "Next image" at bounding box center [1551, 392] width 8 height 11
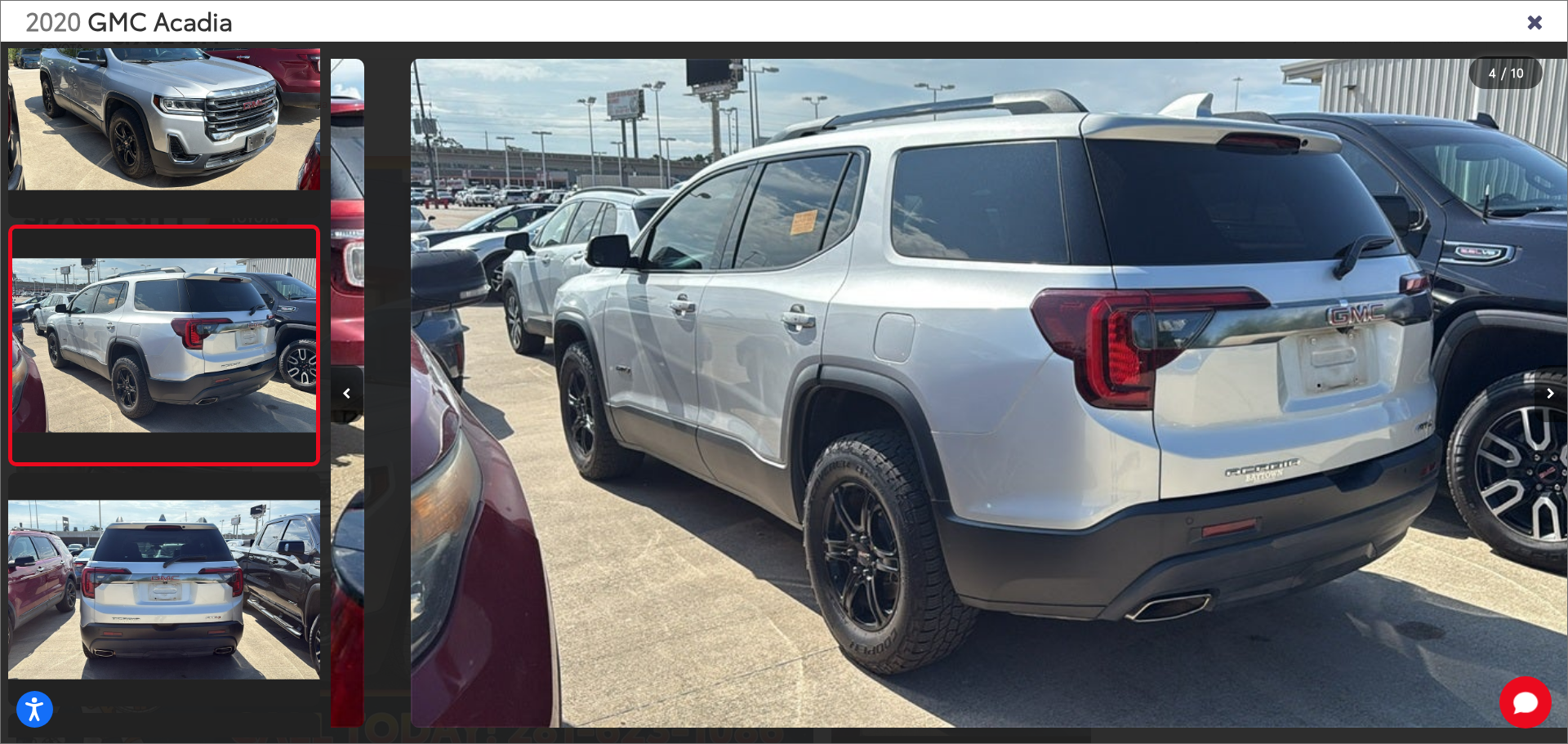
scroll to position [0, 3710]
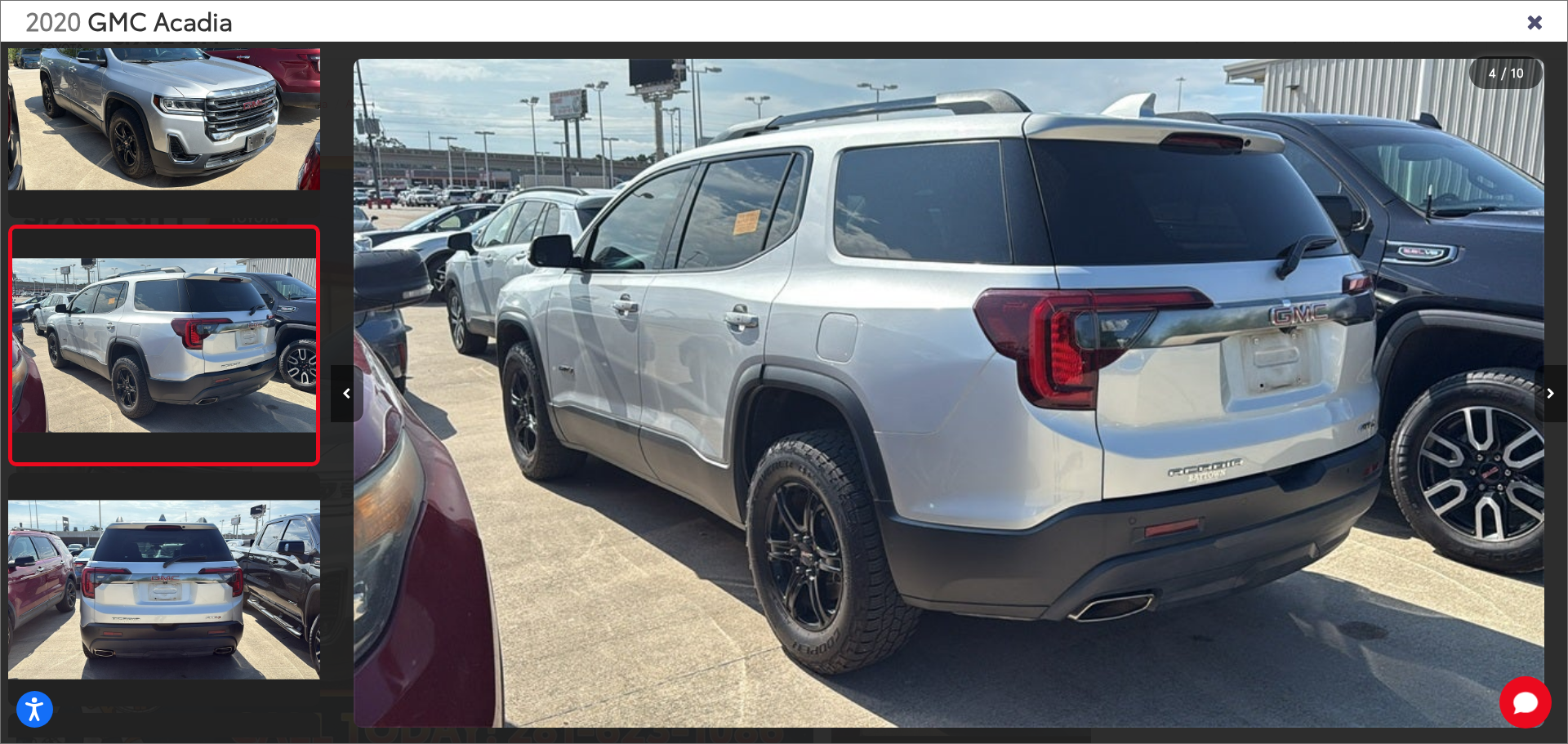
click at [1552, 387] on icon "Next image" at bounding box center [1551, 392] width 8 height 11
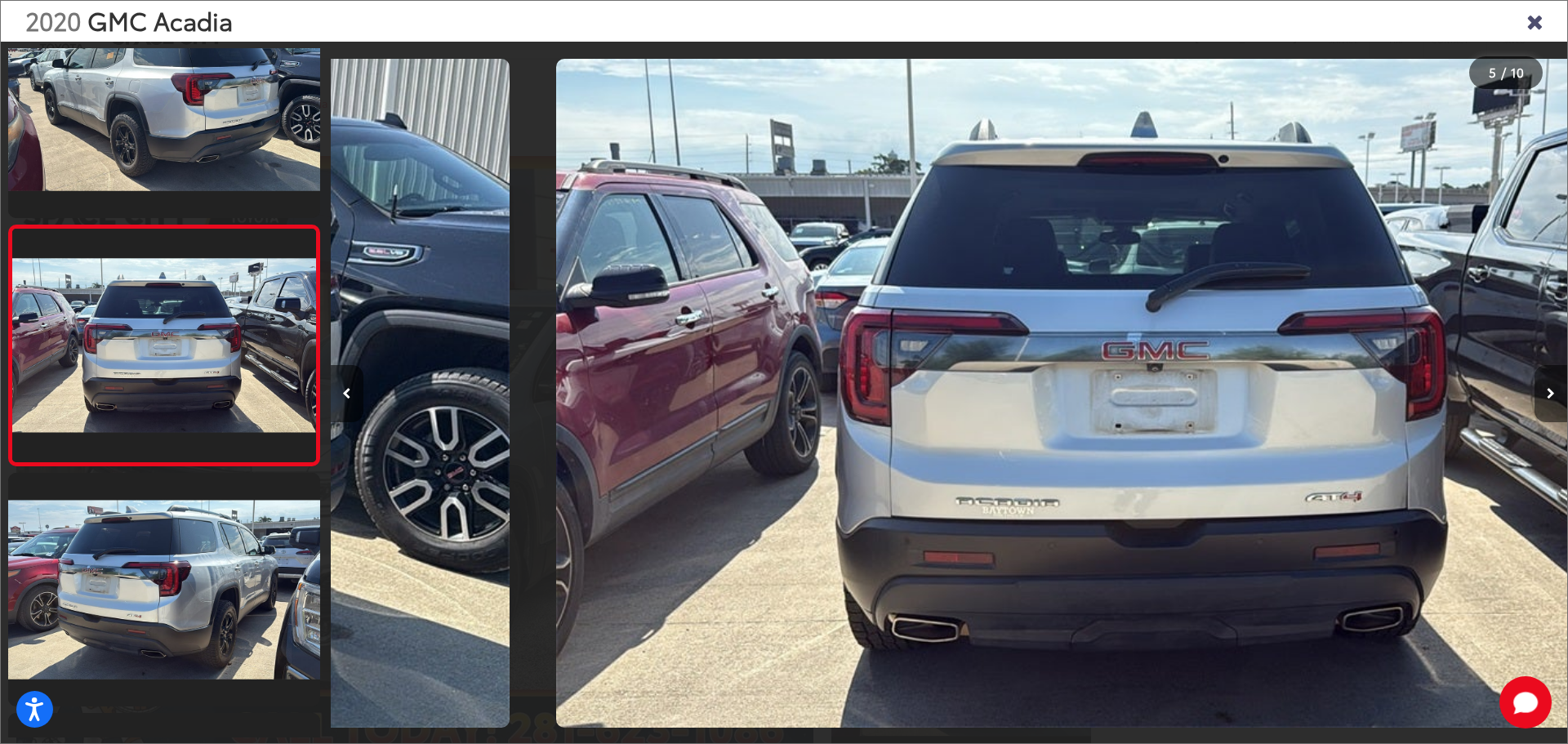
scroll to position [0, 4947]
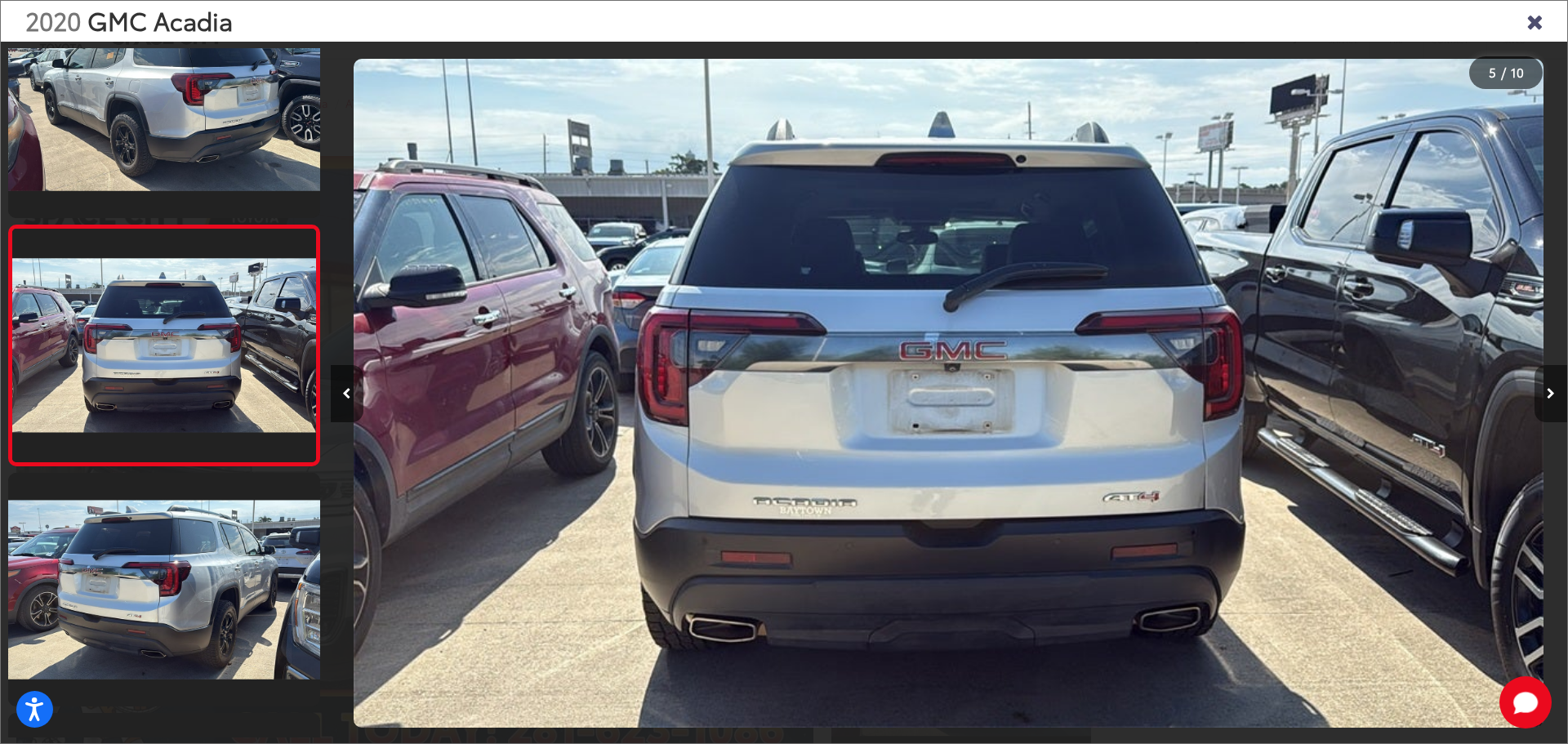
click at [1552, 387] on icon "Next image" at bounding box center [1551, 392] width 8 height 11
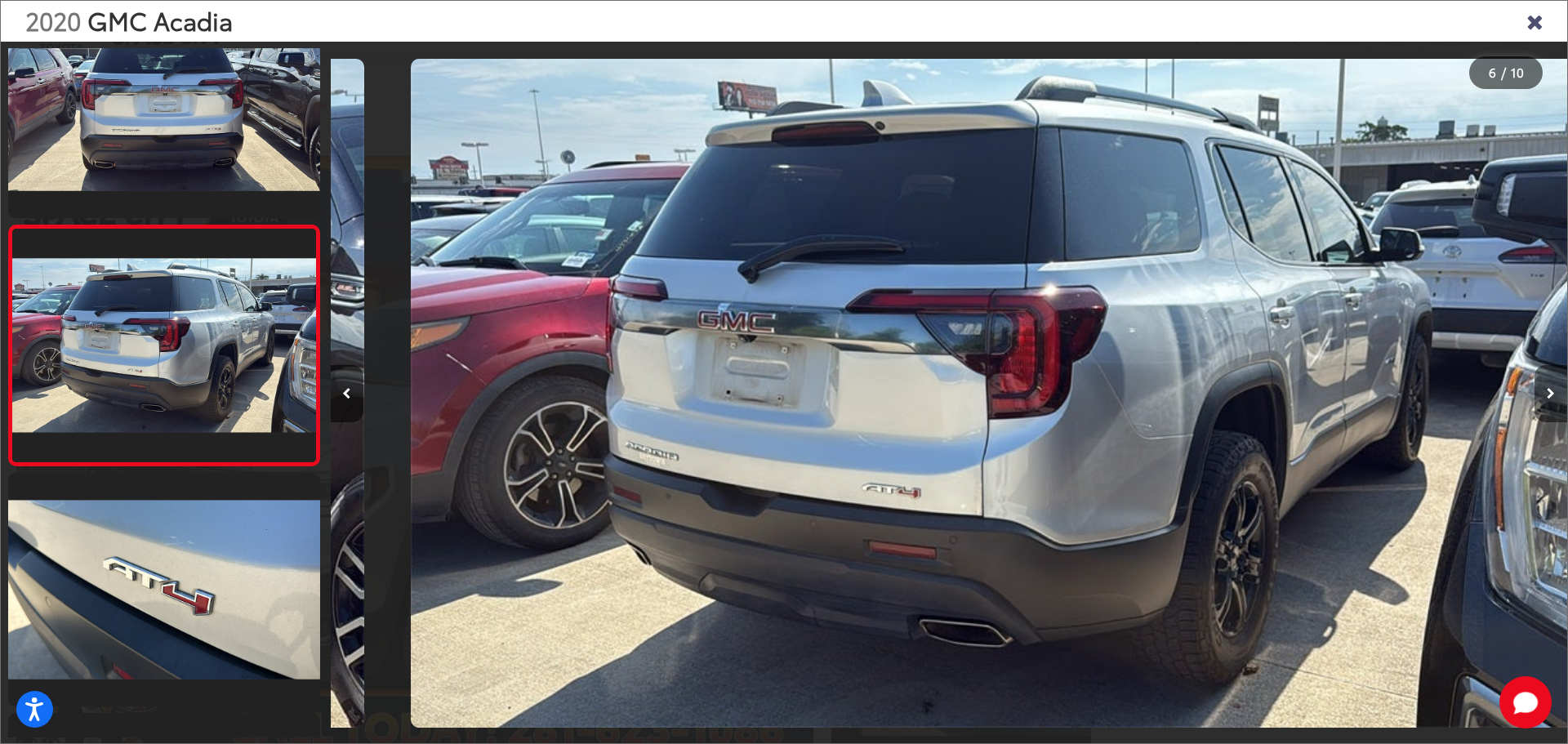
scroll to position [0, 6183]
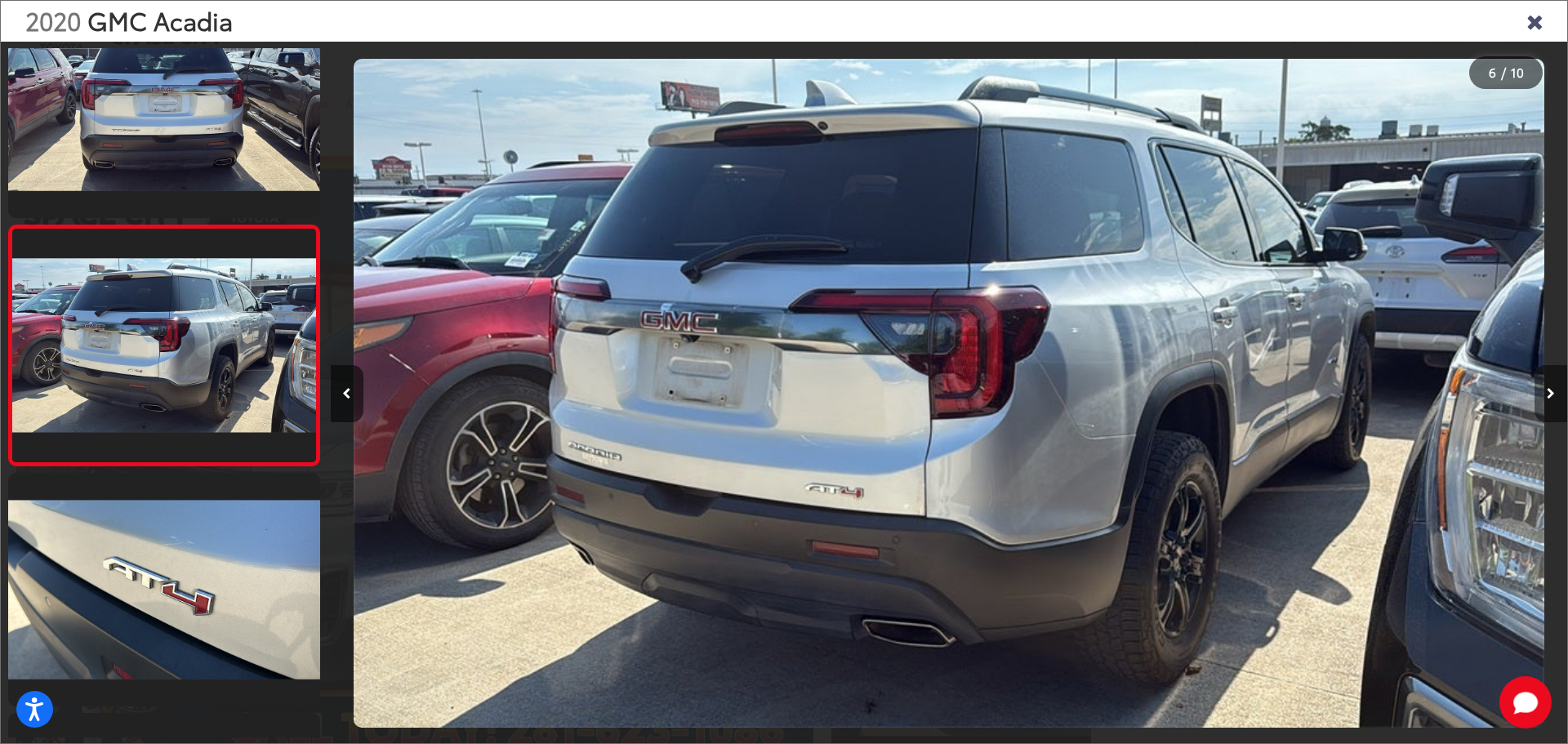
click at [1552, 387] on icon "Next image" at bounding box center [1551, 392] width 8 height 11
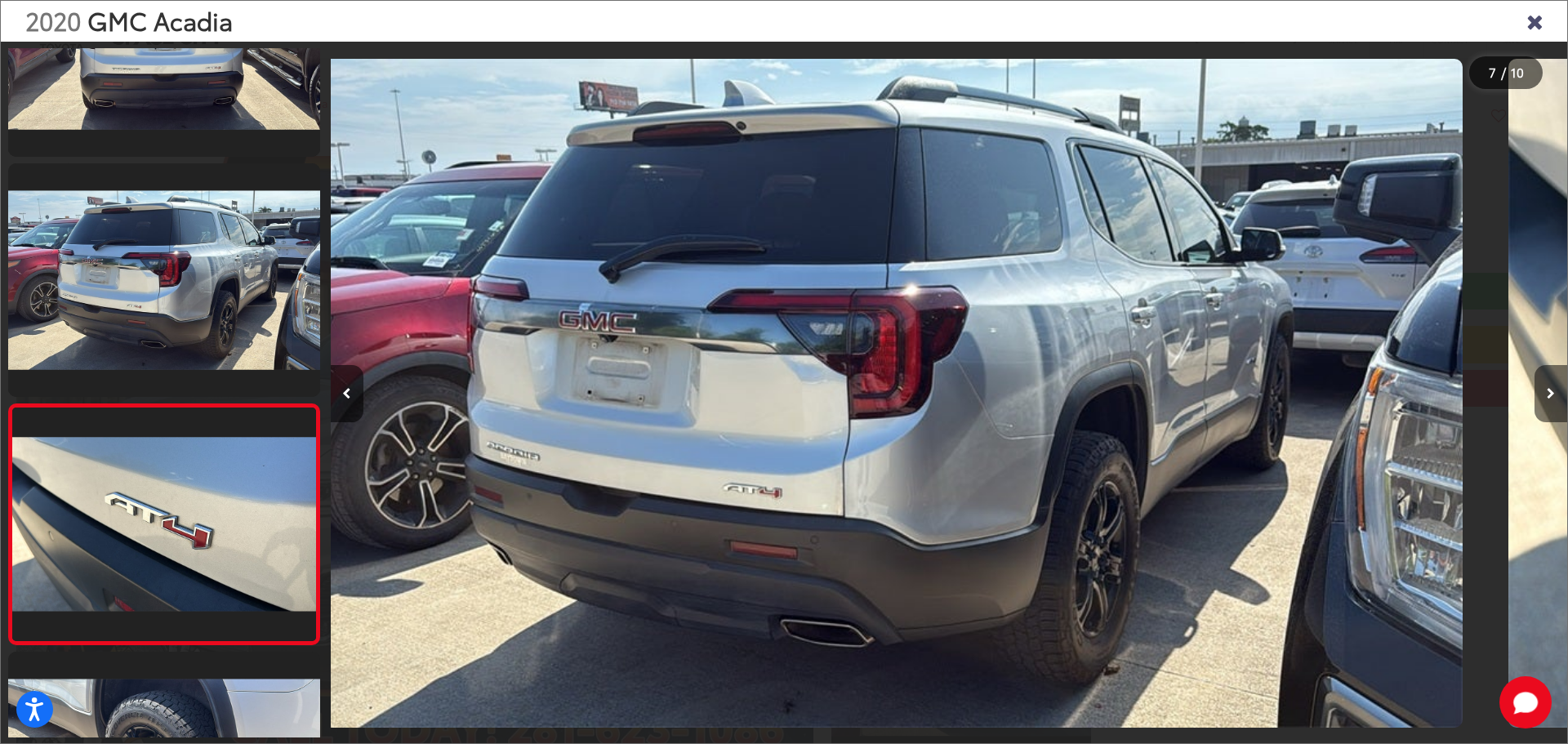
scroll to position [0, 0]
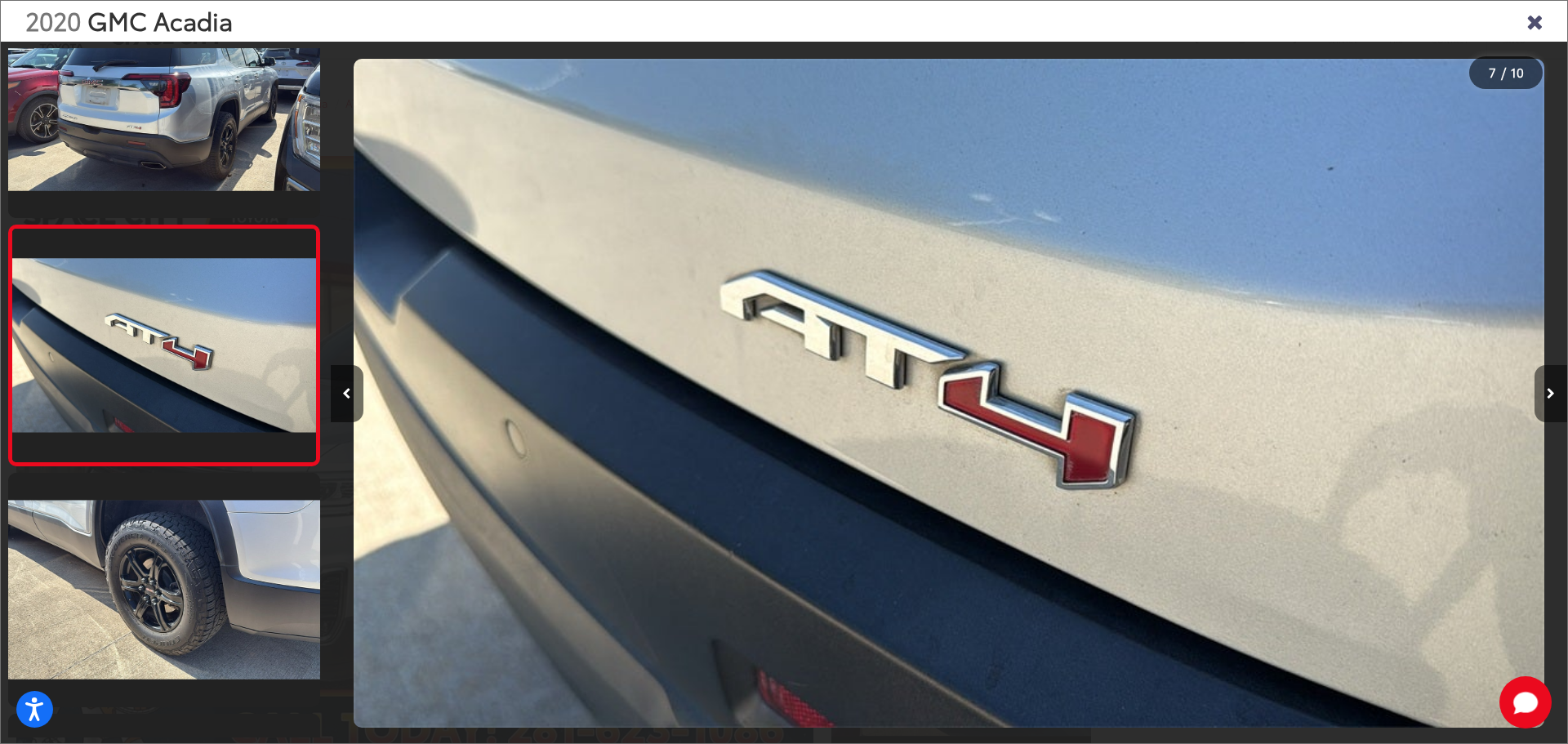
click at [1552, 387] on icon "Next image" at bounding box center [1551, 392] width 8 height 11
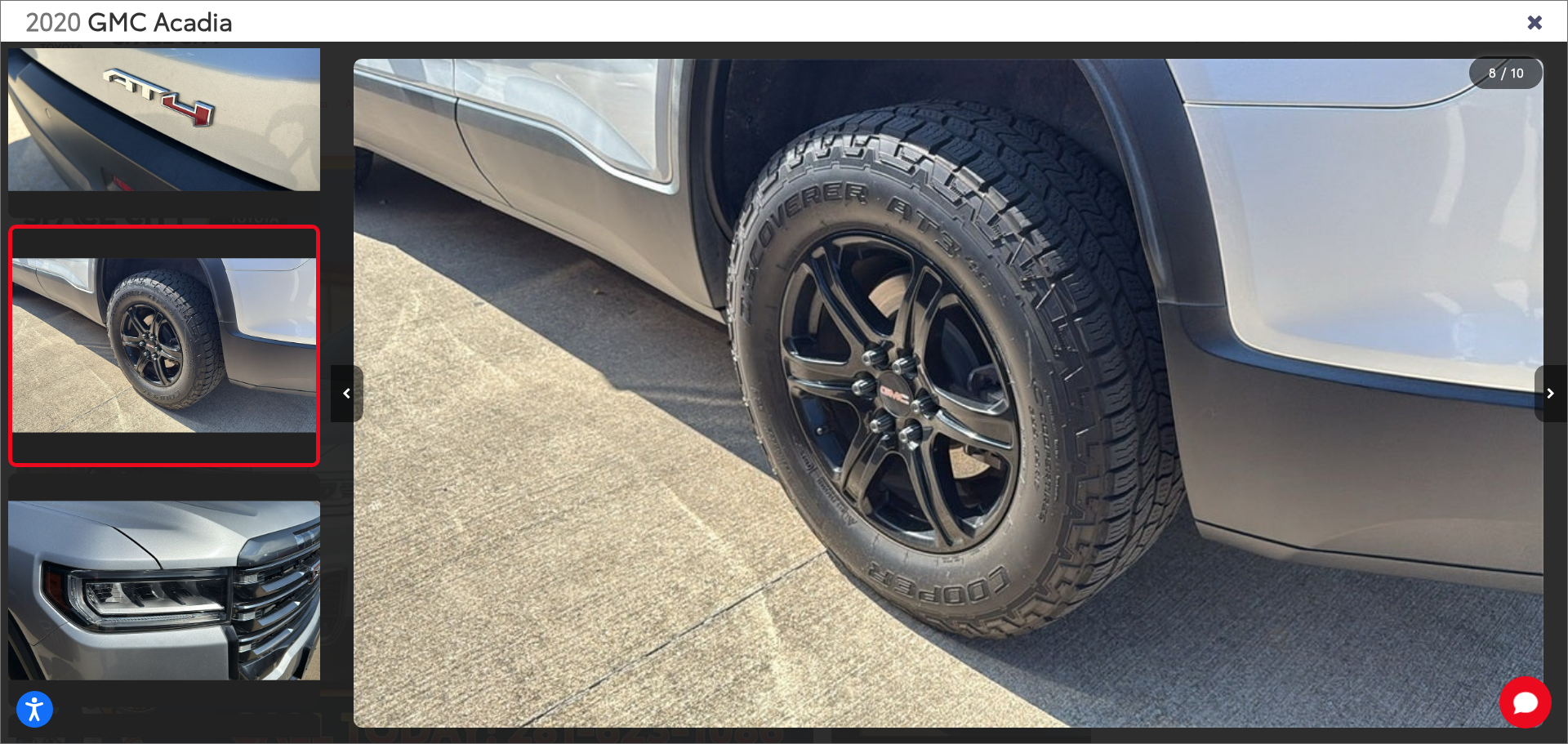
click at [1552, 387] on icon "Next image" at bounding box center [1551, 392] width 8 height 11
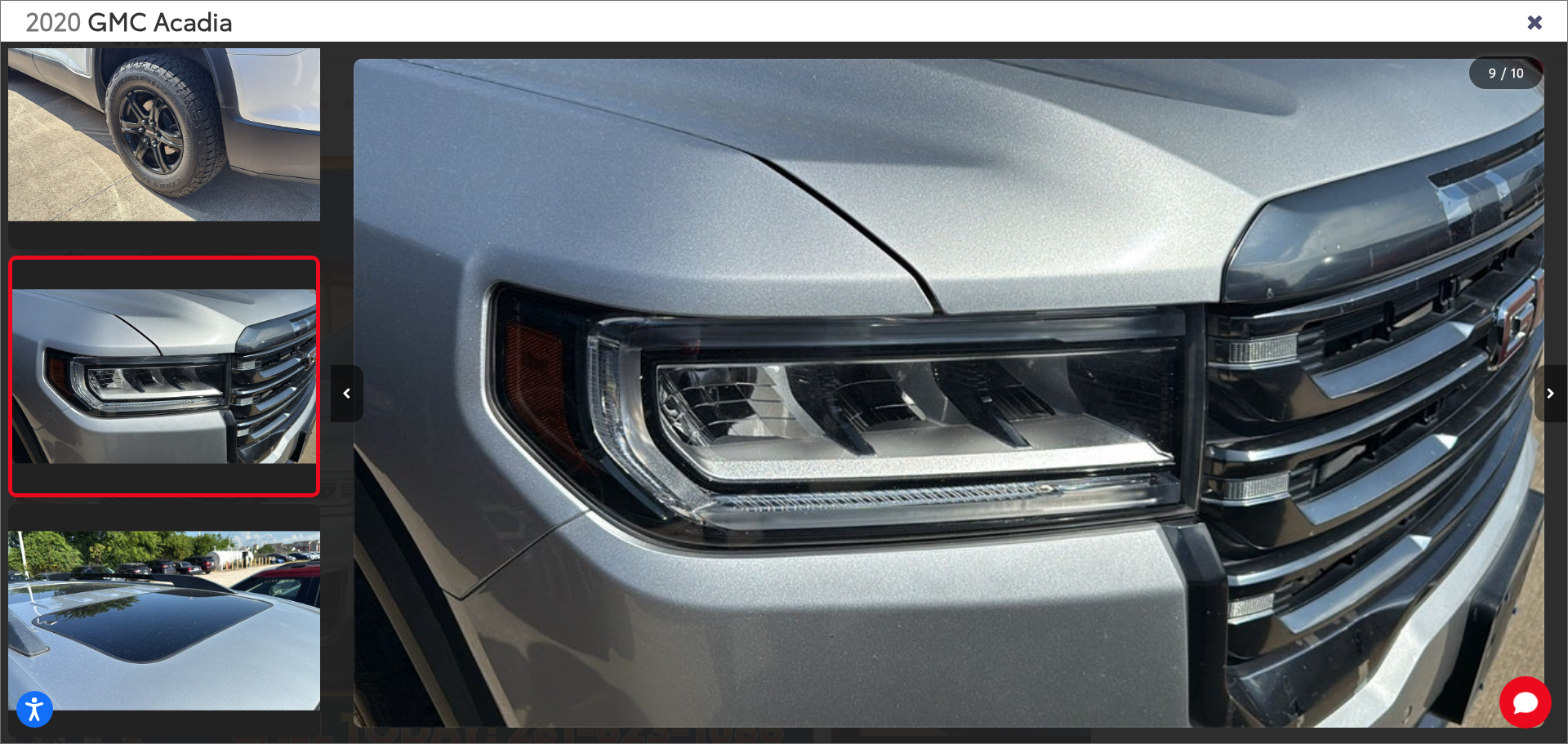
click at [1552, 387] on icon "Next image" at bounding box center [1551, 392] width 8 height 11
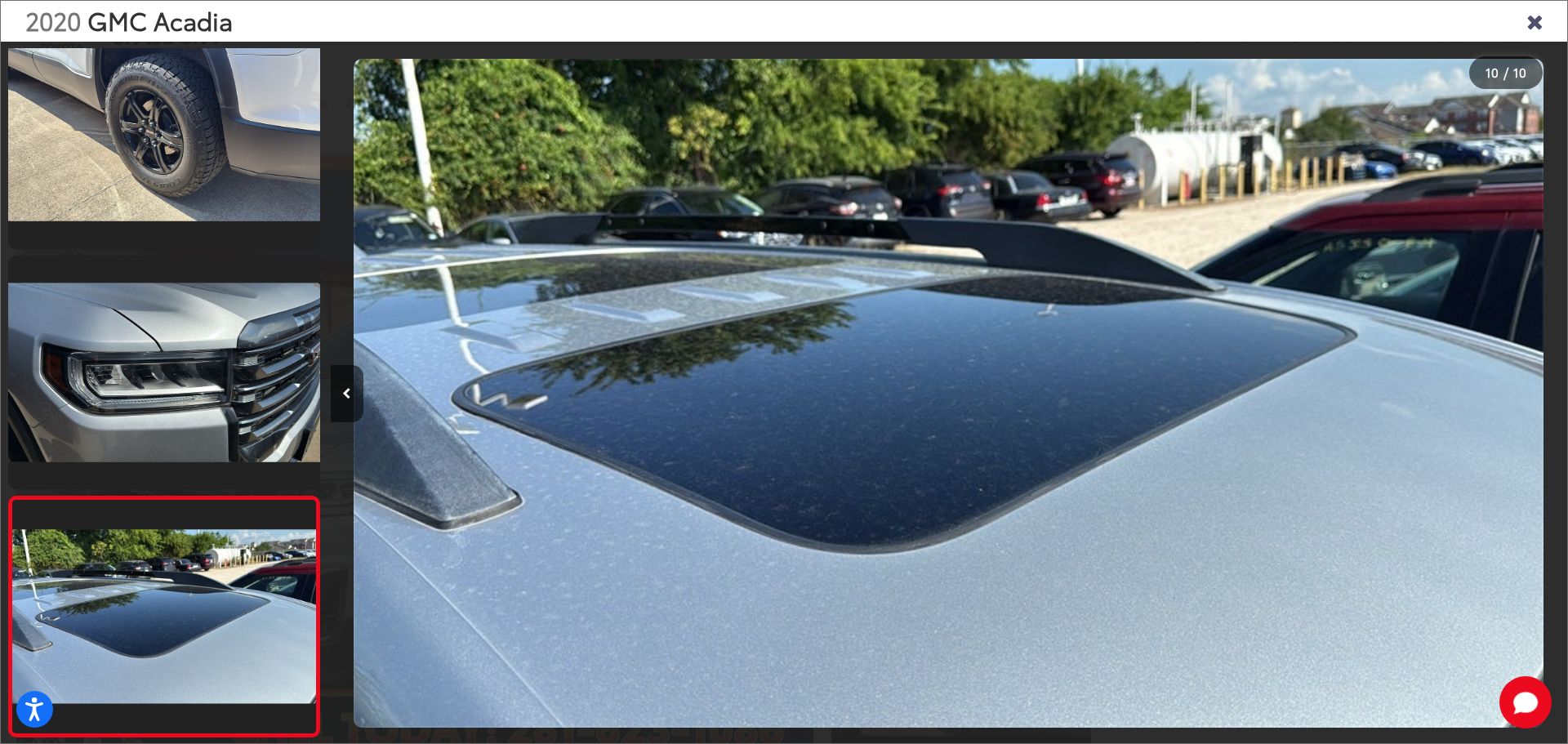
click at [1552, 387] on div at bounding box center [1412, 393] width 310 height 703
click at [1546, 29] on div "2020 GMC Acadia" at bounding box center [784, 21] width 1566 height 41
click at [1530, 17] on icon "Close gallery" at bounding box center [1534, 20] width 16 height 21
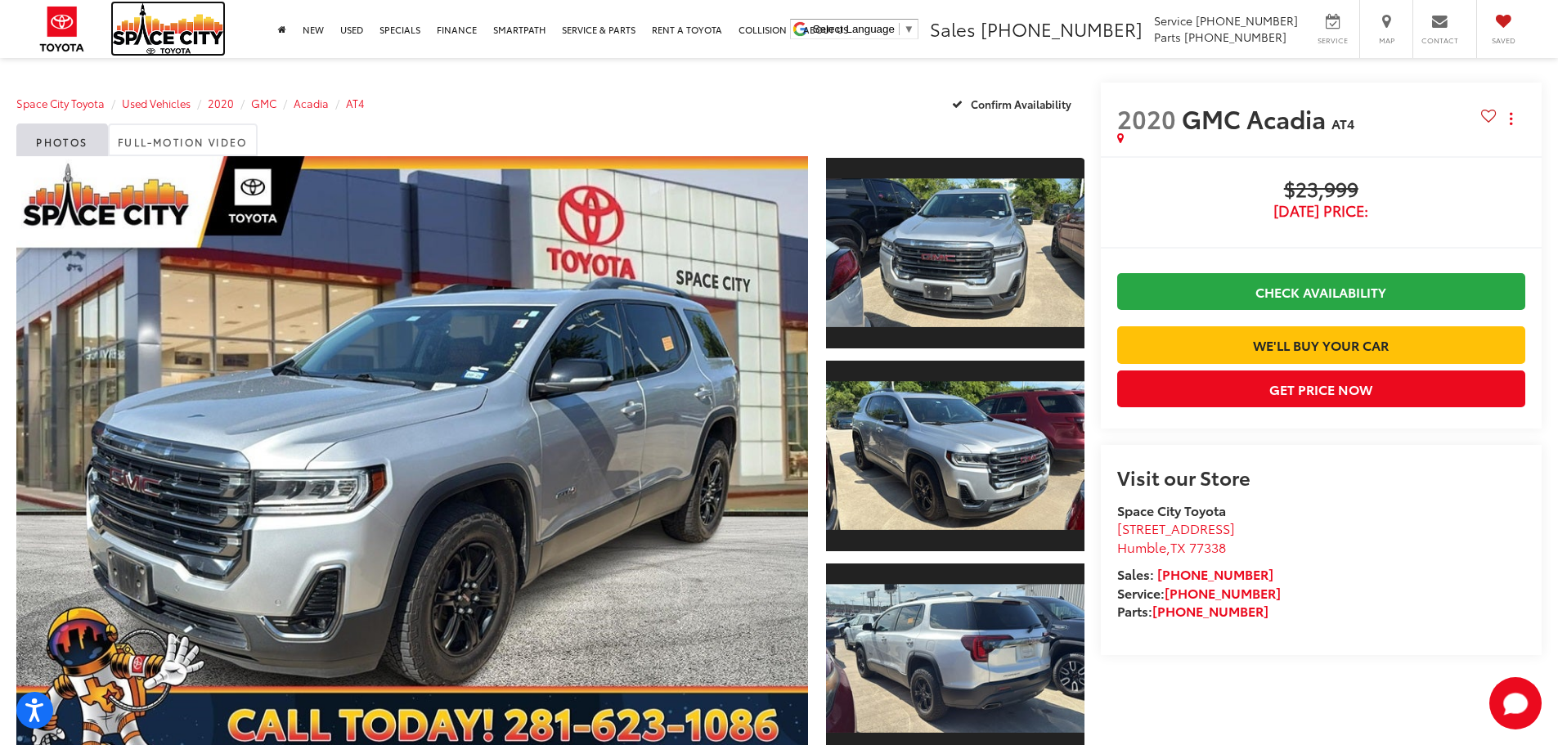
click at [139, 37] on img at bounding box center [168, 28] width 110 height 51
